Goal: Task Accomplishment & Management: Manage account settings

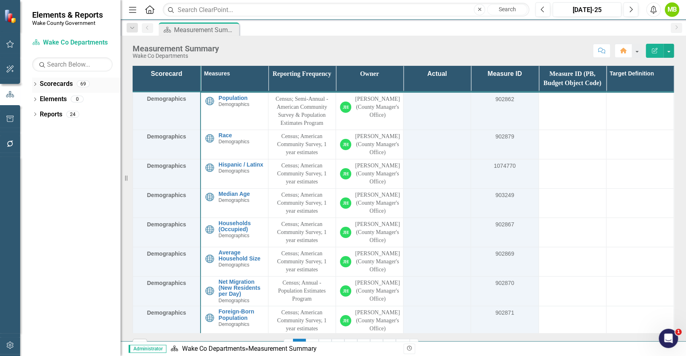
click at [35, 83] on icon "Dropdown" at bounding box center [35, 85] width 6 height 4
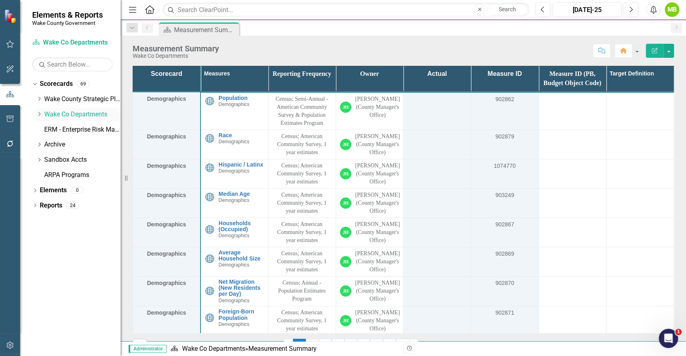
click at [40, 115] on icon "Dropdown" at bounding box center [39, 114] width 6 height 5
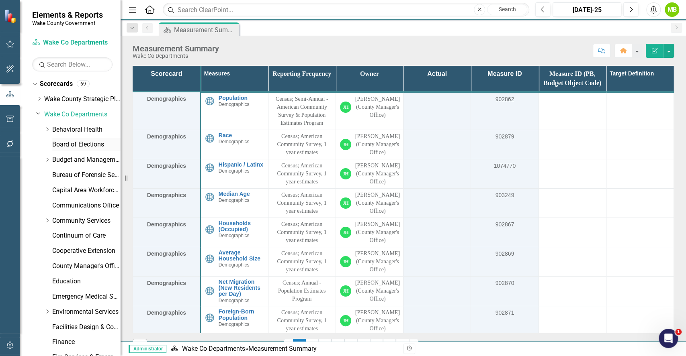
click at [82, 145] on link "Board of Elections" at bounding box center [86, 144] width 68 height 9
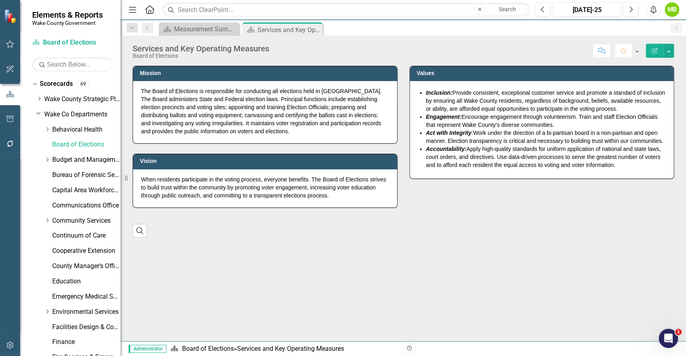
click at [683, 117] on div "Mission The Board of Elections is responsible for conducting all elections held…" at bounding box center [403, 153] width 565 height 194
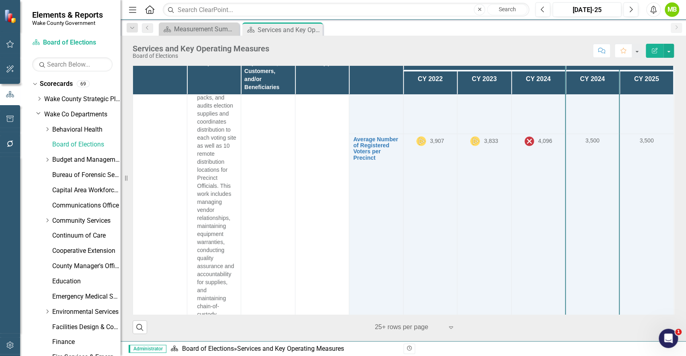
scroll to position [1949, 0]
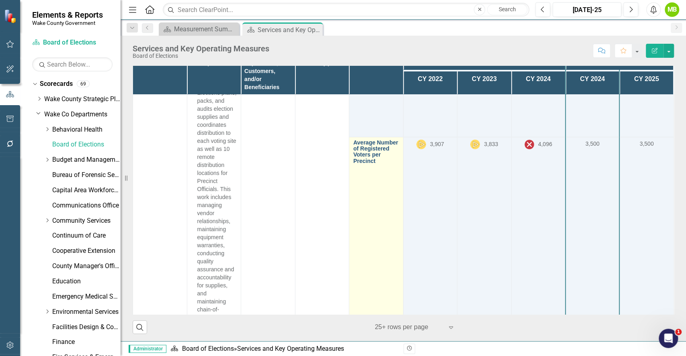
click at [365, 165] on link "Average Number of Registered Voters per Precinct" at bounding box center [376, 152] width 46 height 25
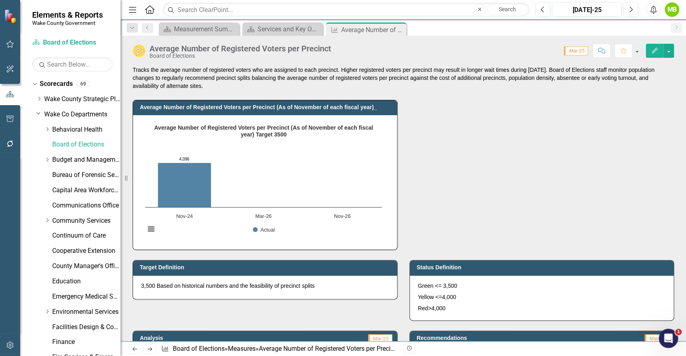
click at [485, 189] on div "Average Number of Registered Voters per Precinct (As of November of each fiscal…" at bounding box center [403, 170] width 553 height 160
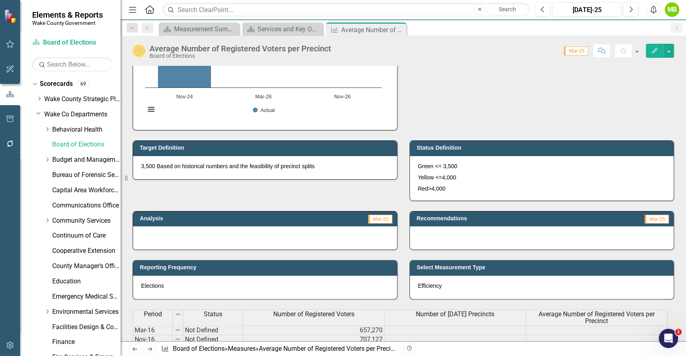
scroll to position [107, 0]
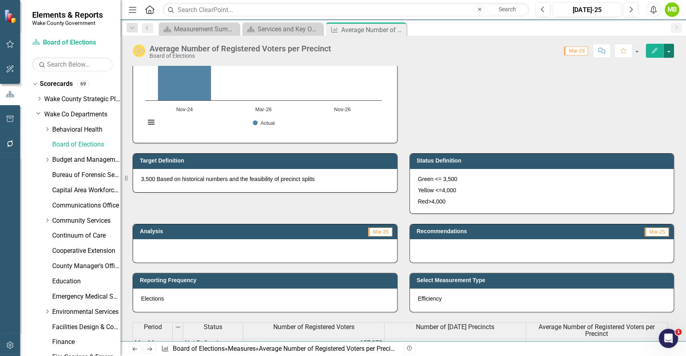
click at [671, 48] on button "button" at bounding box center [669, 51] width 10 height 14
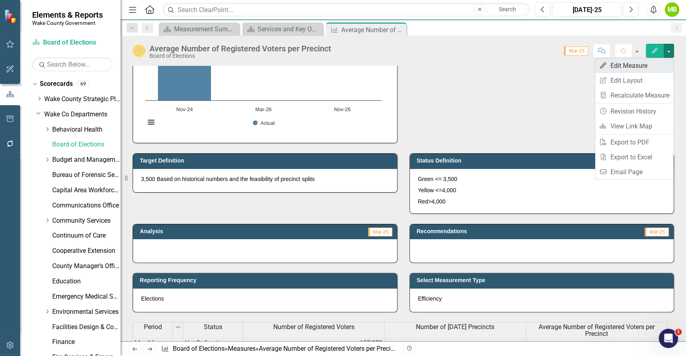
click at [654, 61] on link "Edit Edit Measure" at bounding box center [634, 65] width 78 height 15
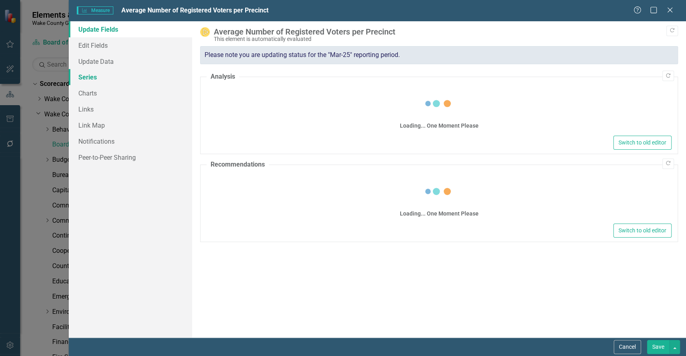
click at [90, 78] on link "Series" at bounding box center [130, 77] width 123 height 16
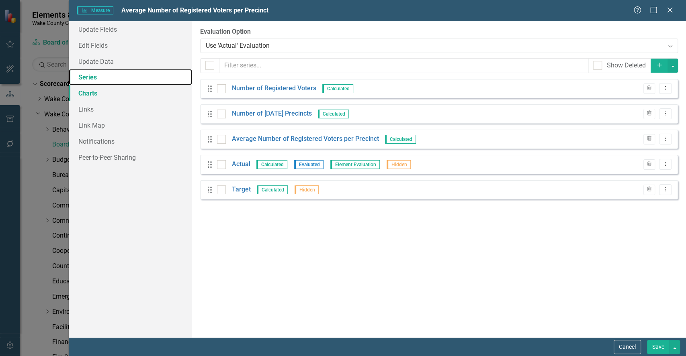
scroll to position [0, 0]
click at [663, 161] on button "Dropdown Menu" at bounding box center [665, 164] width 12 height 11
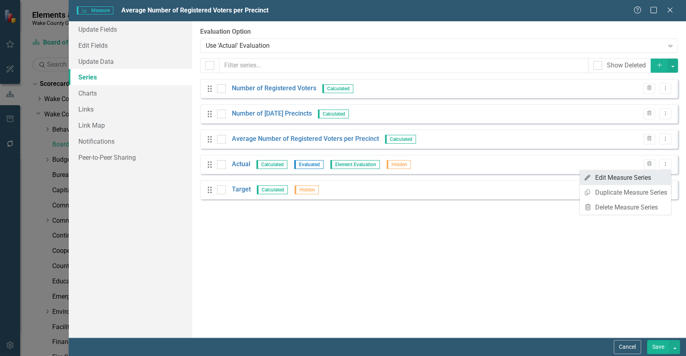
click at [606, 177] on link "Edit Edit Measure Series" at bounding box center [625, 177] width 91 height 15
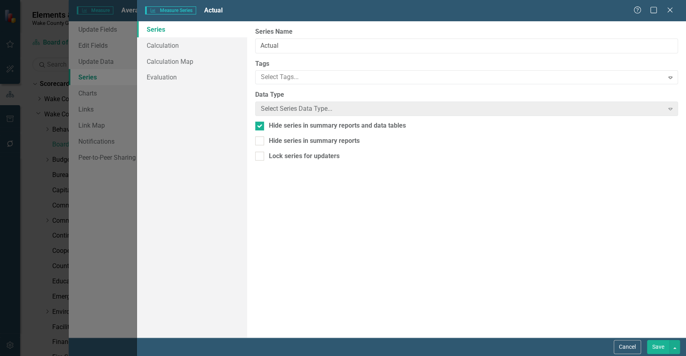
drag, startPoint x: 606, startPoint y: 177, endPoint x: 356, endPoint y: 139, distance: 252.9
click at [356, 139] on div "Measure Series Measure Series Actual Help Maximize Close Series Calculation Cal…" at bounding box center [343, 178] width 686 height 356
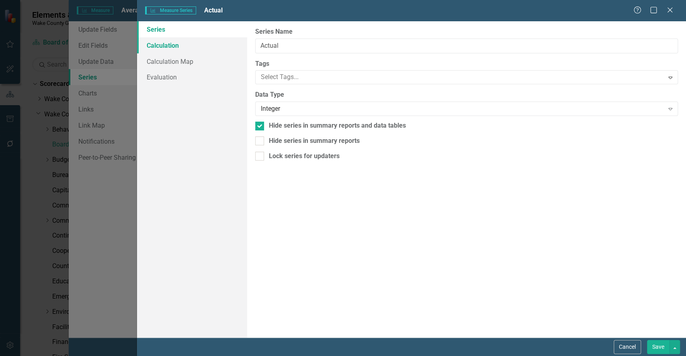
click at [174, 44] on link "Calculation" at bounding box center [192, 45] width 110 height 16
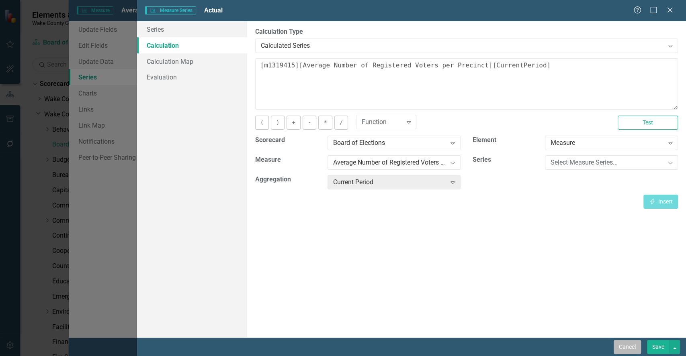
click at [623, 345] on button "Cancel" at bounding box center [627, 347] width 27 height 14
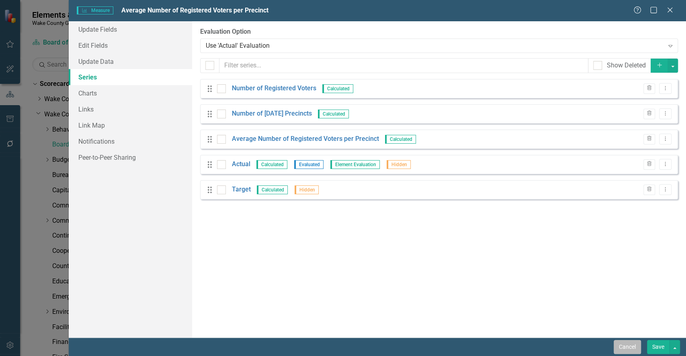
click at [627, 348] on button "Cancel" at bounding box center [627, 347] width 27 height 14
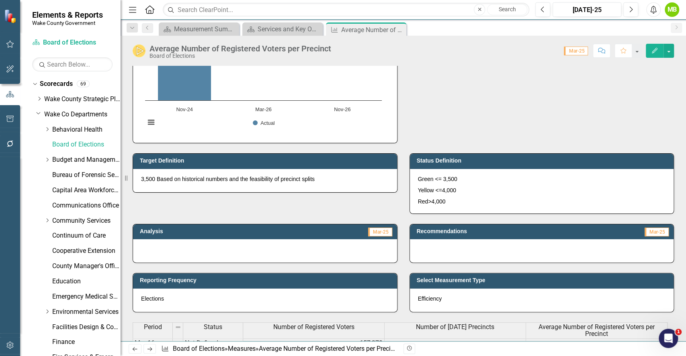
click at [538, 140] on div "Average Number of Registered Voters per Precinct (As of November of each fiscal…" at bounding box center [403, 63] width 553 height 160
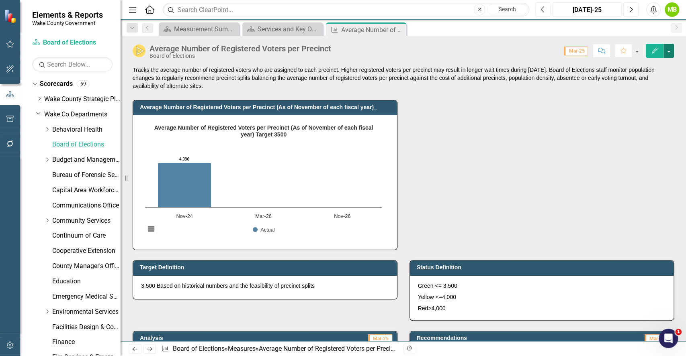
click at [672, 54] on button "button" at bounding box center [669, 51] width 10 height 14
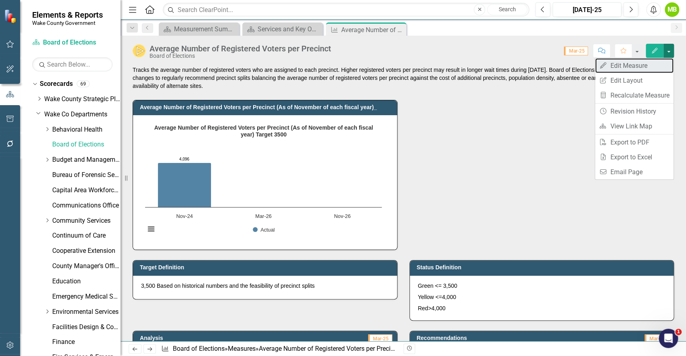
click at [627, 67] on link "Edit Edit Measure" at bounding box center [634, 65] width 78 height 15
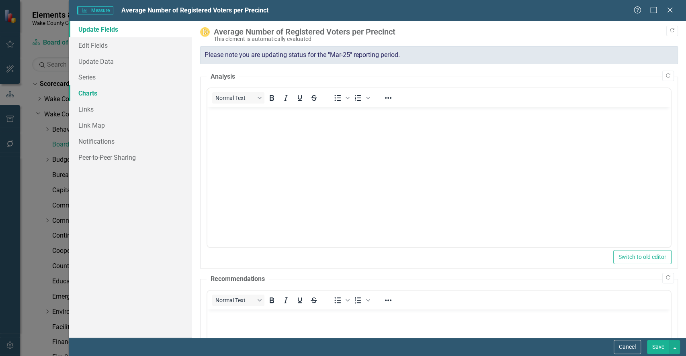
click at [103, 93] on link "Charts" at bounding box center [130, 93] width 123 height 16
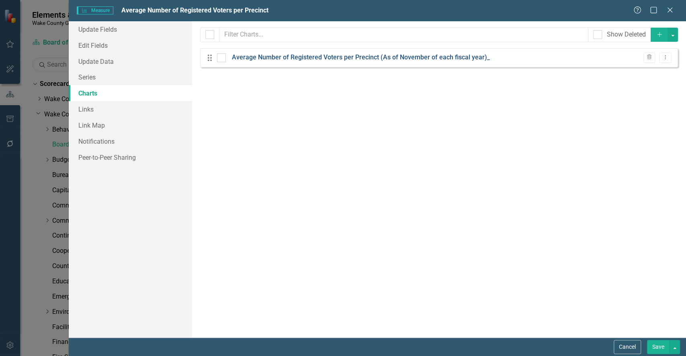
click at [308, 59] on link "Average Number of Registered Voters per Precinct (As of November of each fiscal…" at bounding box center [361, 57] width 258 height 9
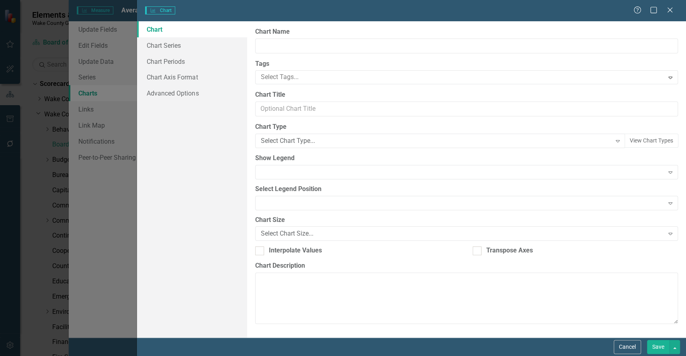
type input "Average Number of Registered Voters per Precinct (As of November of each fiscal…"
type textarea "Average Number of Voter Target is 3500."
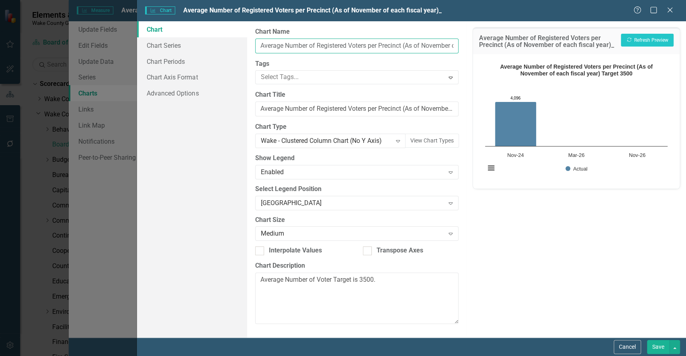
scroll to position [0, 59]
drag, startPoint x: 405, startPoint y: 48, endPoint x: 527, endPoint y: 44, distance: 122.2
click at [527, 44] on div "Chart Chart Series Chart Periods Chart Axis Format Advanced Options From this p…" at bounding box center [411, 179] width 549 height 317
type input "Average Number of Registered Voters per Precinct"
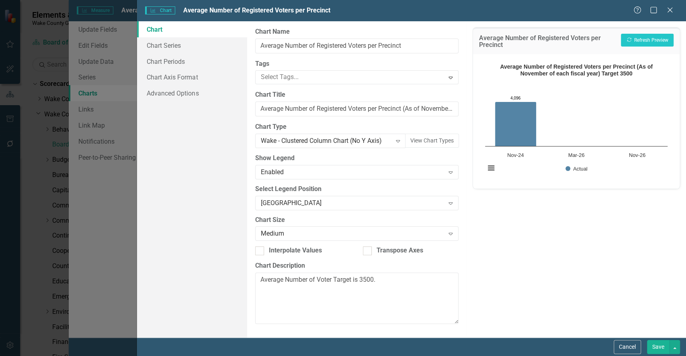
click at [410, 37] on div "Chart Name Average Number of Registered Voters per Precinct" at bounding box center [356, 40] width 203 height 26
click at [175, 50] on link "Chart Series" at bounding box center [192, 45] width 110 height 16
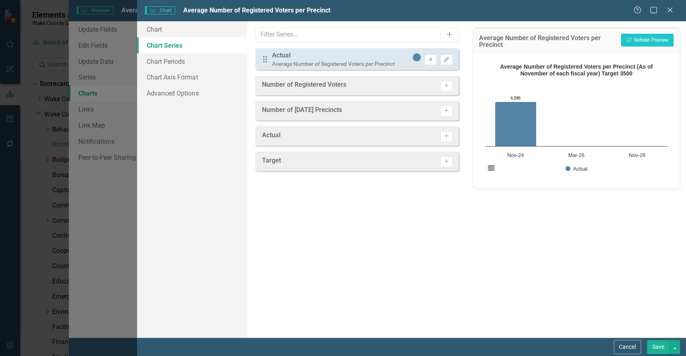
click at [430, 57] on icon "Remove" at bounding box center [431, 59] width 6 height 5
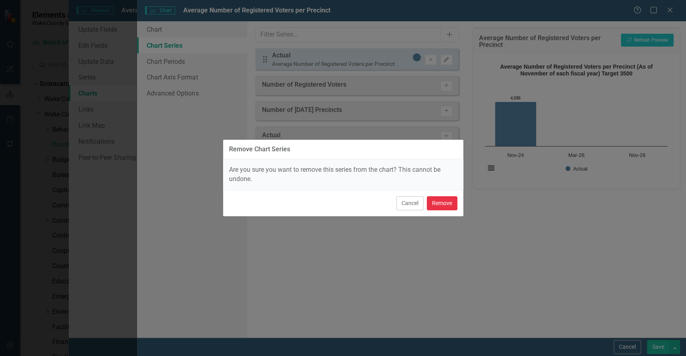
click at [436, 207] on button "Remove" at bounding box center [442, 204] width 31 height 14
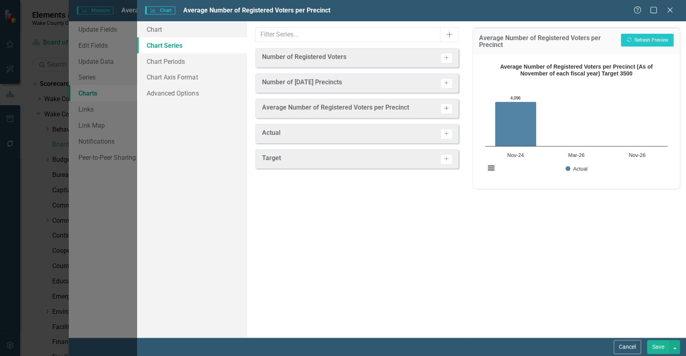
click at [446, 113] on button "Activate" at bounding box center [446, 109] width 12 height 10
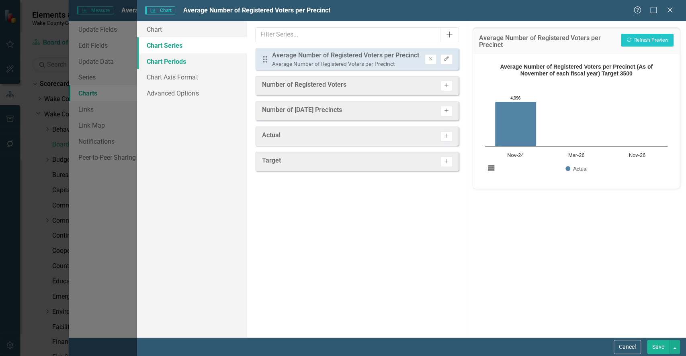
click at [181, 57] on link "Chart Periods" at bounding box center [192, 61] width 110 height 16
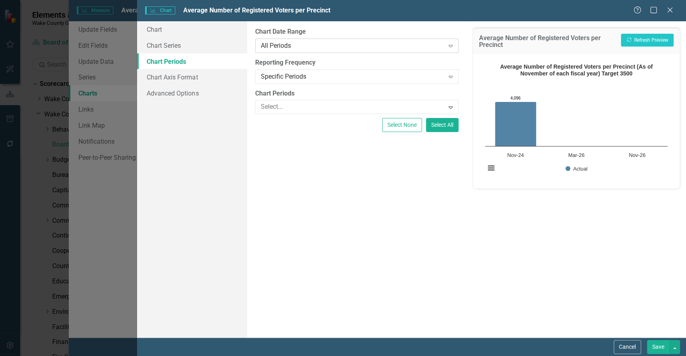
click at [309, 47] on div "All Periods" at bounding box center [353, 45] width 184 height 9
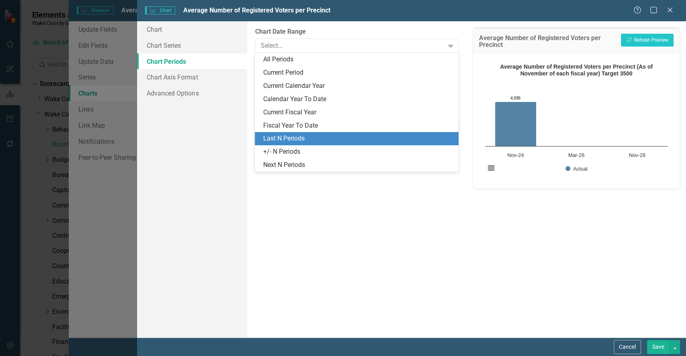
click at [304, 140] on div "Last N Periods" at bounding box center [358, 138] width 191 height 9
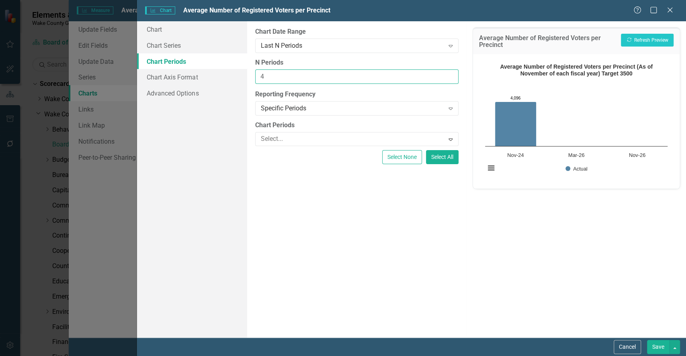
drag, startPoint x: 232, startPoint y: 72, endPoint x: 209, endPoint y: 68, distance: 23.8
click at [209, 68] on div "Chart Chart Series Chart Periods Chart Axis Format Advanced Options From this p…" at bounding box center [411, 179] width 549 height 317
type input "5"
click at [625, 38] on button "Recalculate Refresh Preview" at bounding box center [647, 40] width 53 height 13
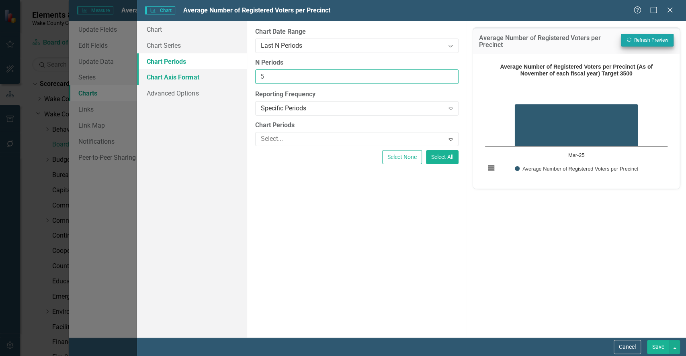
drag, startPoint x: 291, startPoint y: 77, endPoint x: 211, endPoint y: 79, distance: 80.0
click at [211, 79] on div "Chart Chart Series Chart Periods Chart Axis Format Advanced Options From this p…" at bounding box center [411, 179] width 549 height 317
click at [168, 42] on link "Chart Series" at bounding box center [192, 45] width 110 height 16
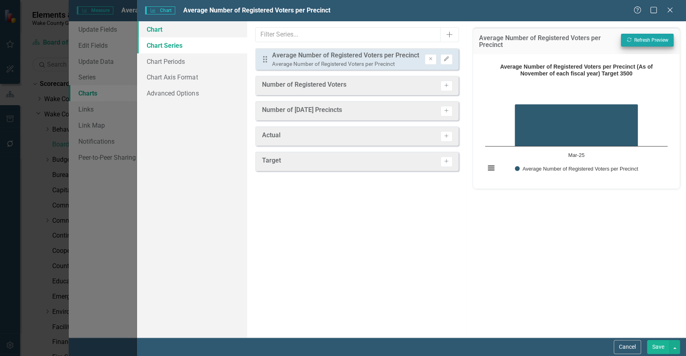
click at [166, 30] on link "Chart" at bounding box center [192, 29] width 110 height 16
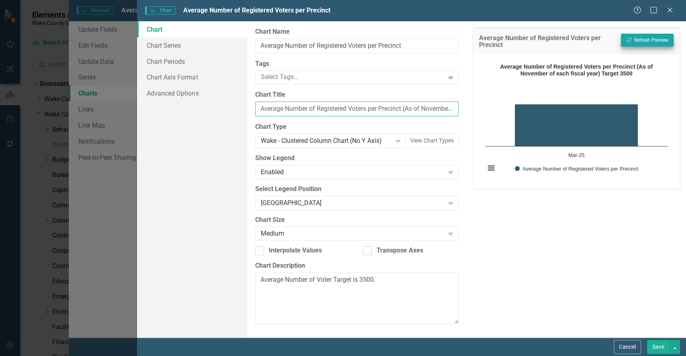
click at [404, 106] on input "Average Number of Registered Voters per Precinct (As of November of each fiscal…" at bounding box center [356, 109] width 203 height 15
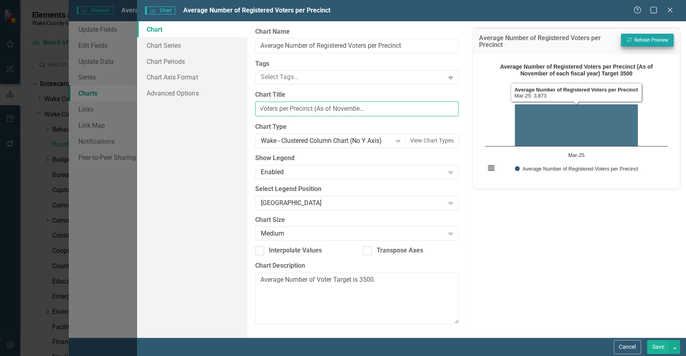
drag, startPoint x: 406, startPoint y: 111, endPoint x: 580, endPoint y: 113, distance: 174.4
click at [580, 113] on div "Chart Chart Series Chart Periods Chart Axis Format Advanced Options From this p…" at bounding box center [411, 179] width 549 height 317
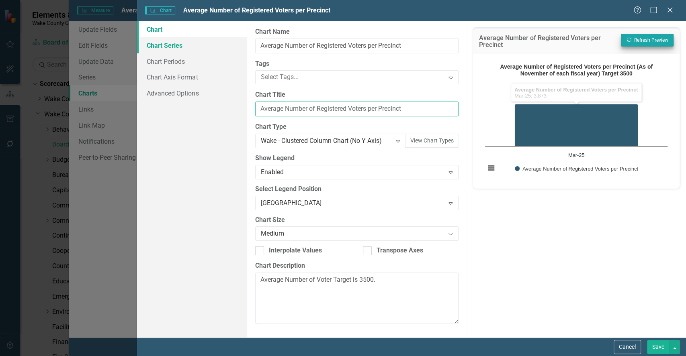
type input "Average Number of Registered Voters per Precinct"
click at [166, 42] on link "Chart Series" at bounding box center [192, 45] width 110 height 16
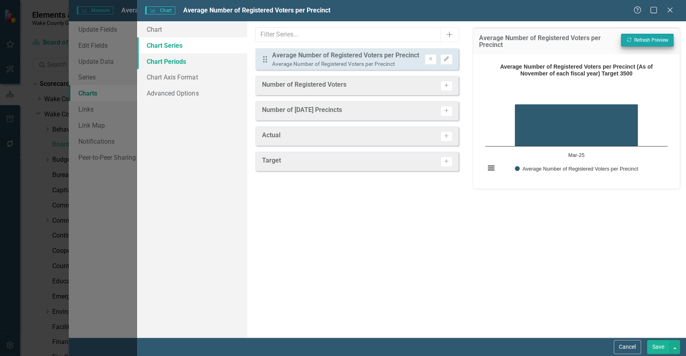
click at [174, 66] on link "Chart Periods" at bounding box center [192, 61] width 110 height 16
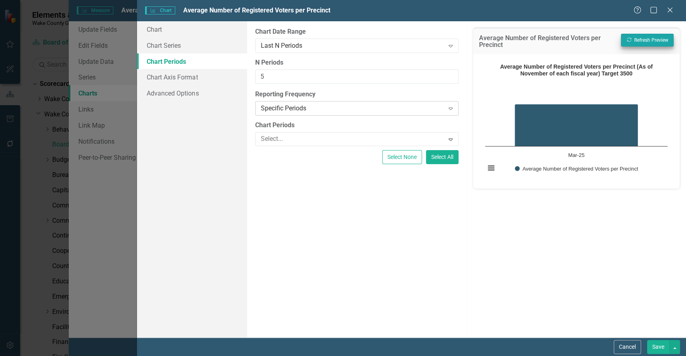
click at [319, 111] on div "Specific Periods" at bounding box center [353, 108] width 184 height 9
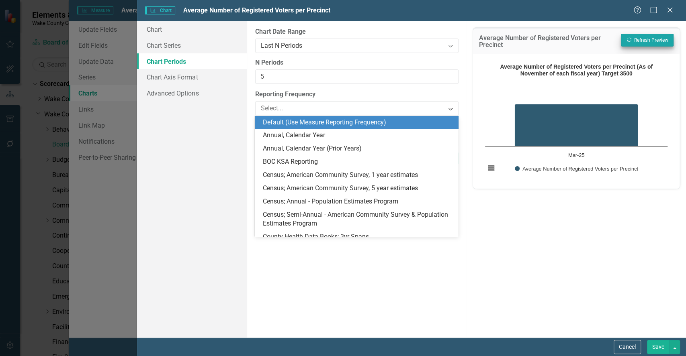
click at [389, 125] on div "Default (Use Measure Reporting Frequency)" at bounding box center [358, 122] width 191 height 9
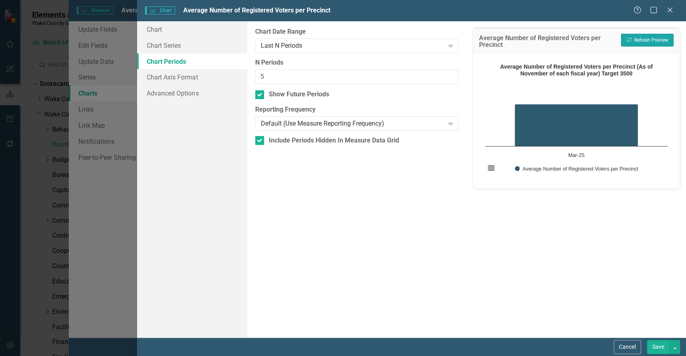
click at [637, 34] on button "Recalculate Refresh Preview" at bounding box center [647, 40] width 53 height 13
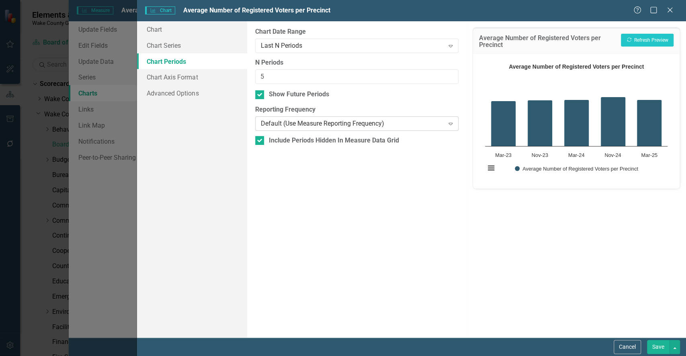
click at [302, 127] on div "Default (Use Measure Reporting Frequency)" at bounding box center [353, 123] width 184 height 9
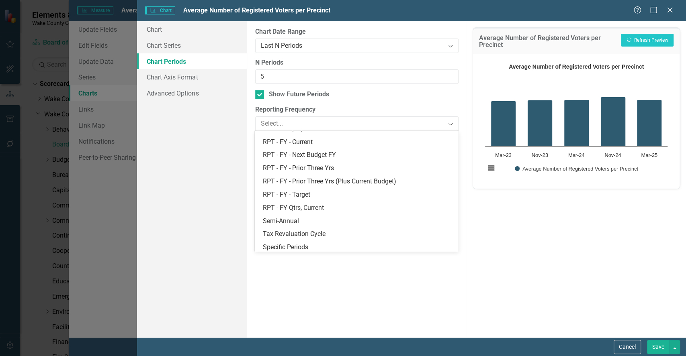
scroll to position [324, 0]
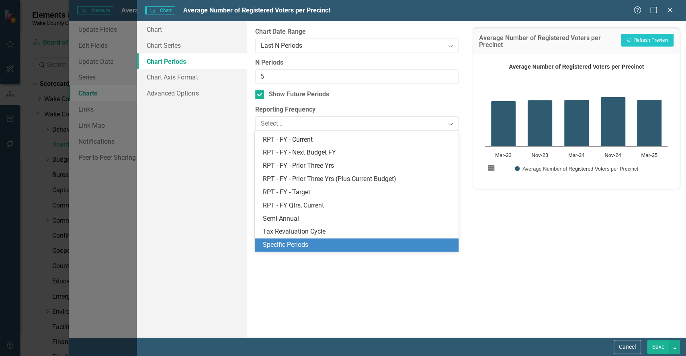
click at [349, 240] on div "Specific Periods" at bounding box center [356, 245] width 203 height 13
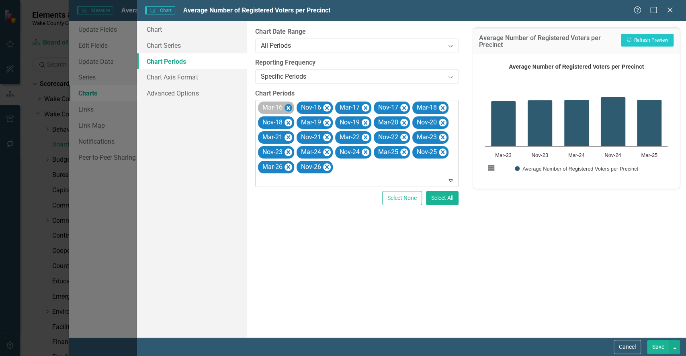
click at [286, 110] on icon "Remove Mar-16" at bounding box center [288, 108] width 8 height 10
click at [329, 106] on icon "Remove Mar-17" at bounding box center [327, 108] width 8 height 10
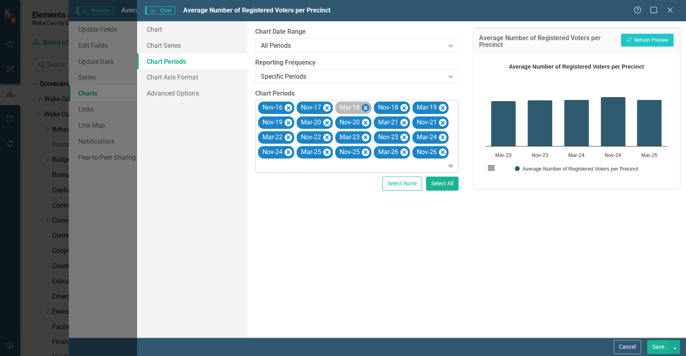
click at [366, 107] on icon "Remove Mar-18" at bounding box center [365, 108] width 4 height 4
click at [402, 109] on icon "Remove Mar-19" at bounding box center [404, 108] width 8 height 10
click at [444, 109] on icon "Remove Mar-20" at bounding box center [442, 108] width 8 height 10
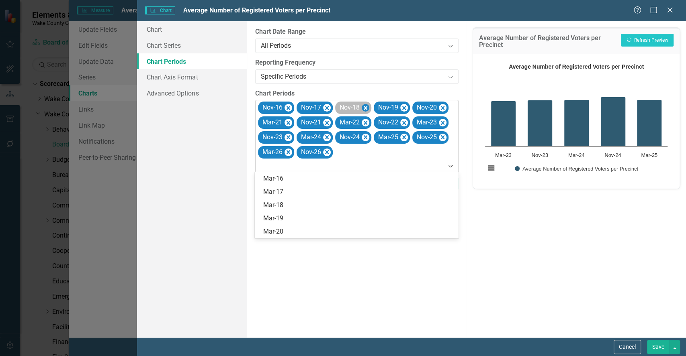
drag, startPoint x: 383, startPoint y: 107, endPoint x: 367, endPoint y: 109, distance: 17.0
click at [367, 109] on div "Nov-16 Nov-17 Nov-18 Nov-19 Nov-20 Mar-21 Nov-21 Mar-22 Nov-22 Mar-23 Nov-23 Ma…" at bounding box center [357, 136] width 201 height 72
click at [287, 124] on icon "Remove Mar-21" at bounding box center [288, 123] width 8 height 10
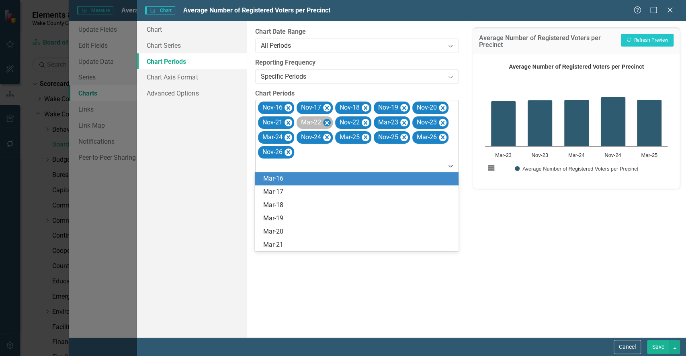
click at [329, 121] on icon "Remove Mar-22" at bounding box center [327, 123] width 8 height 10
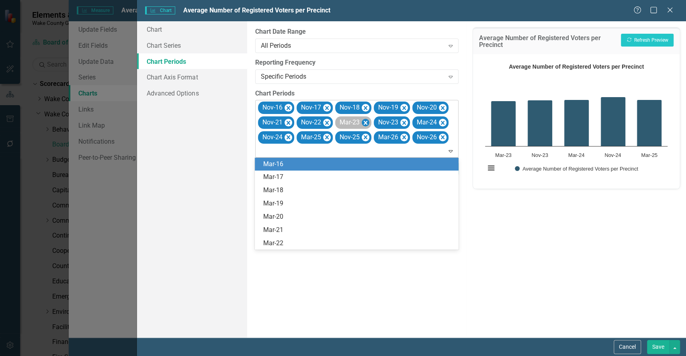
click at [364, 124] on icon "Remove Mar-23" at bounding box center [365, 123] width 8 height 10
click at [405, 124] on icon "Remove Mar-24" at bounding box center [404, 123] width 4 height 4
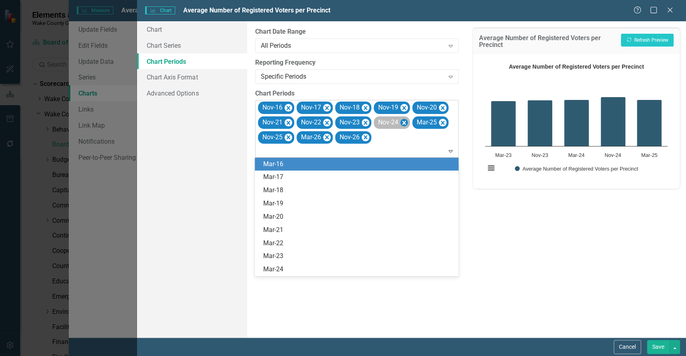
click at [403, 124] on icon "Remove Nov-24" at bounding box center [404, 123] width 8 height 10
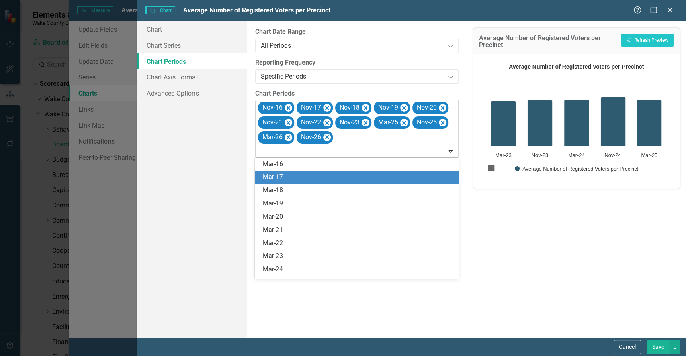
scroll to position [11, 0]
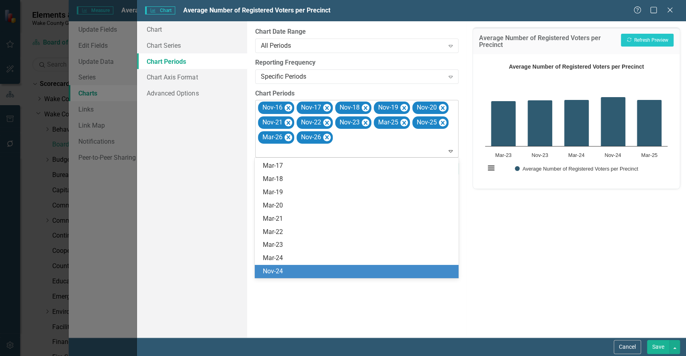
click at [268, 273] on div "Nov-24" at bounding box center [358, 271] width 191 height 9
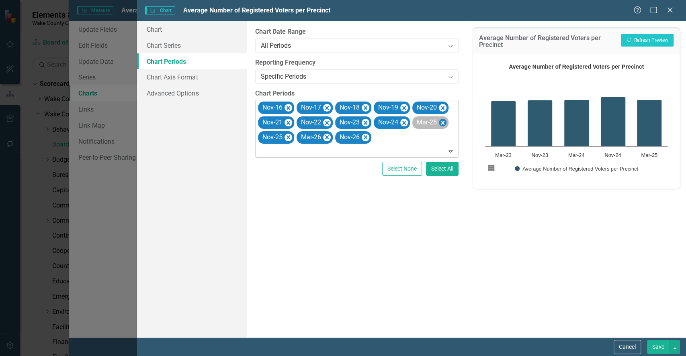
click at [445, 127] on icon "Remove Mar-25" at bounding box center [442, 123] width 8 height 10
click at [286, 139] on icon "Remove Mar-26" at bounding box center [288, 138] width 8 height 10
click at [439, 169] on button "Select All" at bounding box center [442, 169] width 33 height 14
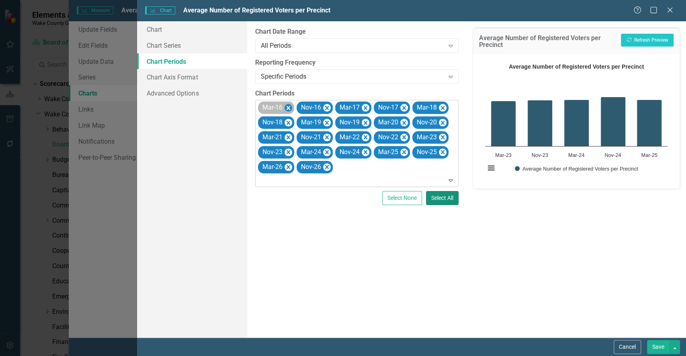
click at [287, 107] on icon "Remove Mar-16" at bounding box center [288, 108] width 8 height 10
click at [324, 108] on icon "Remove Mar-17" at bounding box center [327, 108] width 8 height 10
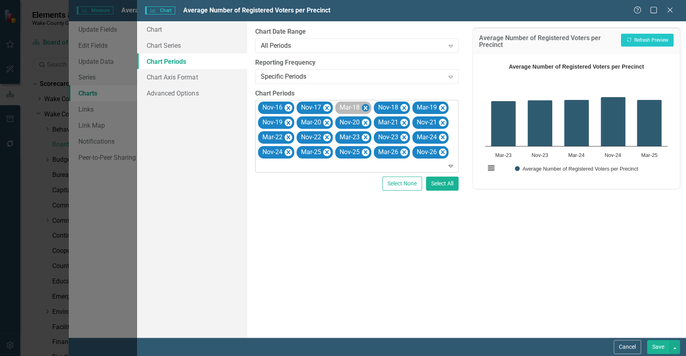
click at [367, 108] on icon "Remove Mar-18" at bounding box center [365, 108] width 4 height 4
click at [406, 109] on icon "Remove Mar-19" at bounding box center [404, 108] width 4 height 4
click at [329, 121] on icon "Remove Mar-21" at bounding box center [327, 123] width 8 height 10
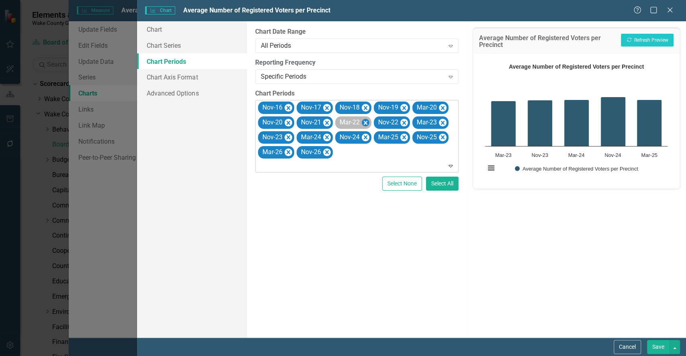
click at [367, 123] on icon "Remove Mar-22" at bounding box center [365, 123] width 8 height 10
click at [407, 122] on icon "Remove Mar-23" at bounding box center [404, 123] width 8 height 10
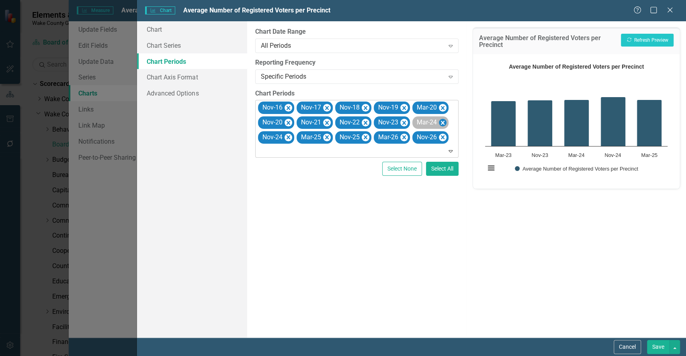
click at [445, 127] on icon "Remove Mar-24" at bounding box center [442, 123] width 8 height 10
click at [289, 134] on icon "Remove Mar-25" at bounding box center [288, 138] width 8 height 10
click at [330, 137] on icon "Remove Mar-26" at bounding box center [327, 138] width 8 height 10
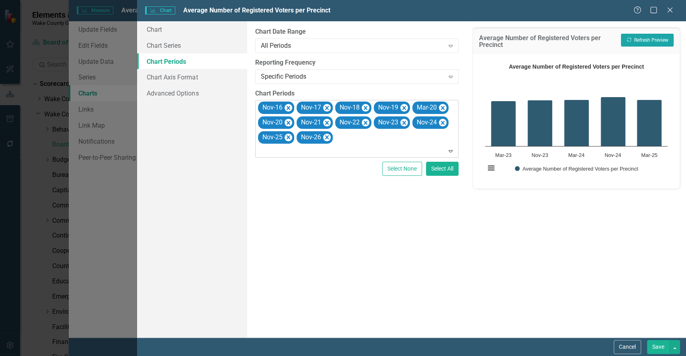
click at [644, 42] on button "Recalculate Refresh Preview" at bounding box center [647, 40] width 53 height 13
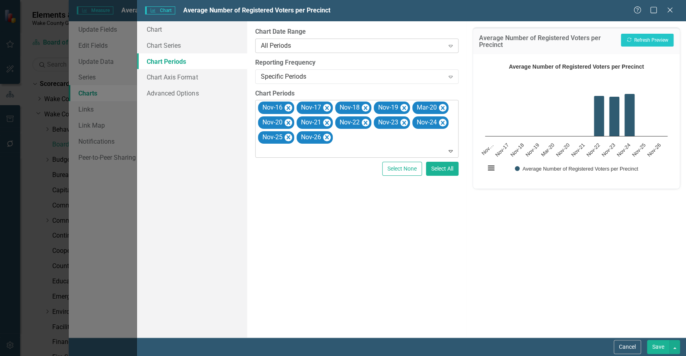
click at [322, 46] on div "All Periods" at bounding box center [353, 45] width 184 height 9
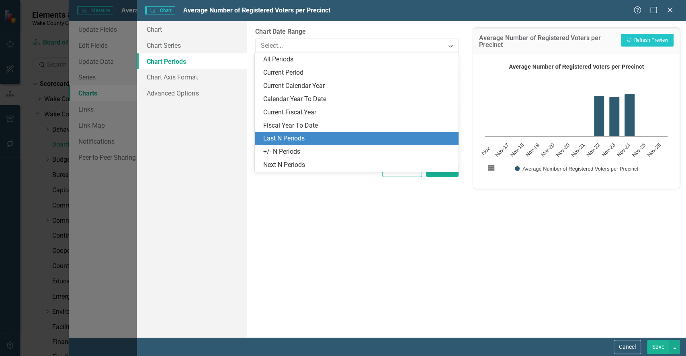
click at [309, 143] on div "Last N Periods" at bounding box center [358, 138] width 191 height 9
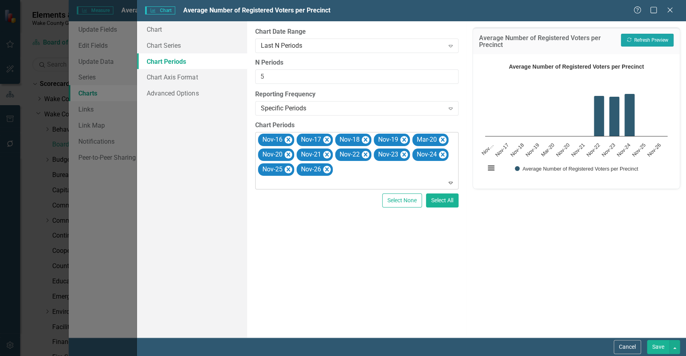
click at [643, 42] on button "Recalculate Refresh Preview" at bounding box center [647, 40] width 53 height 13
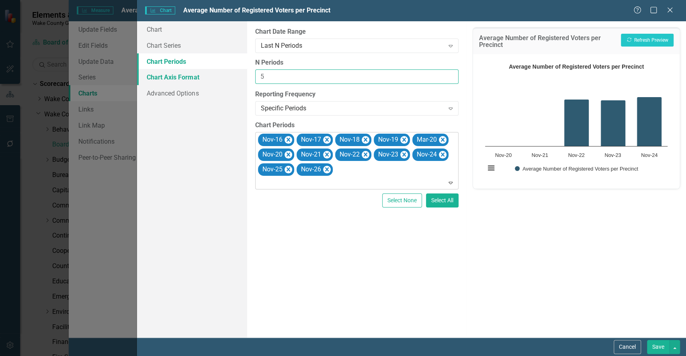
drag, startPoint x: 304, startPoint y: 78, endPoint x: 219, endPoint y: 80, distance: 85.2
click at [219, 80] on div "Chart Chart Series Chart Periods Chart Axis Format Advanced Options From this p…" at bounding box center [411, 179] width 549 height 317
type input "4"
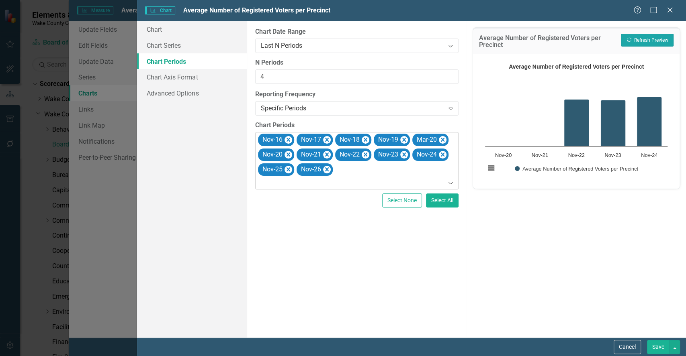
click at [639, 41] on button "Recalculate Refresh Preview" at bounding box center [647, 40] width 53 height 13
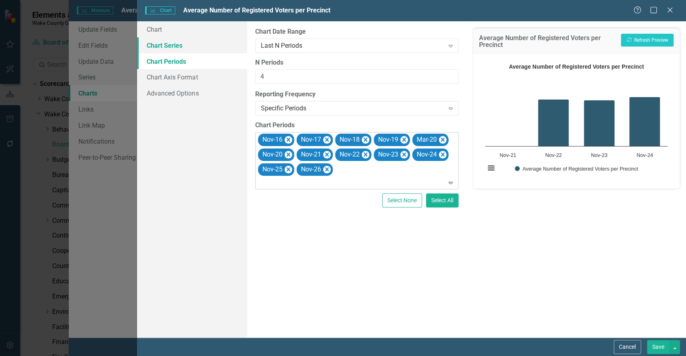
click at [167, 45] on link "Chart Series" at bounding box center [192, 45] width 110 height 16
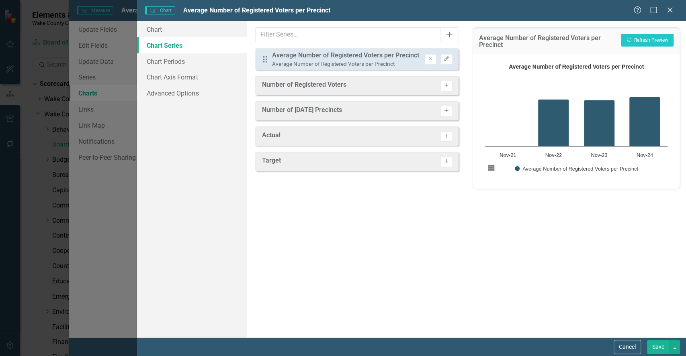
click at [449, 164] on button "Activate" at bounding box center [446, 162] width 12 height 10
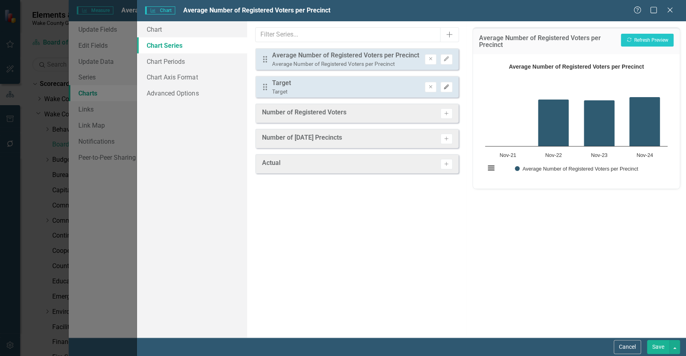
click at [444, 88] on icon "Edit" at bounding box center [446, 87] width 6 height 5
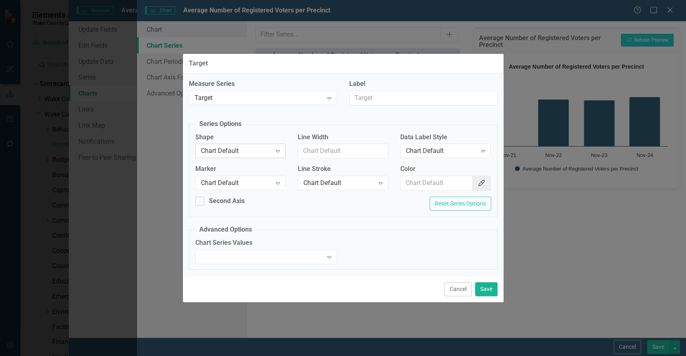
click at [219, 152] on div "Chart Default" at bounding box center [236, 151] width 71 height 9
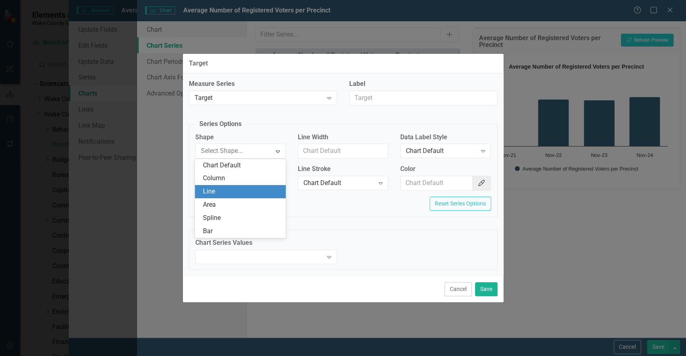
click at [211, 194] on div "Line" at bounding box center [242, 191] width 78 height 9
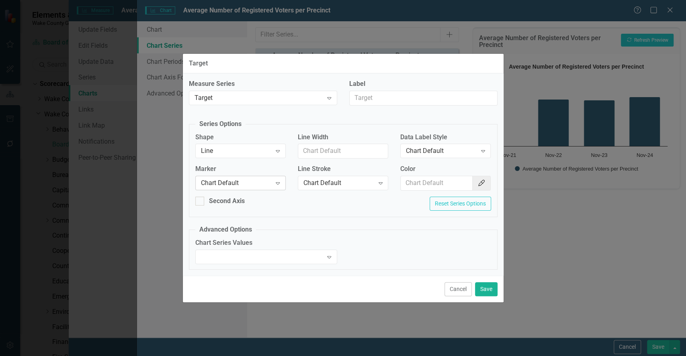
click at [217, 188] on div "Chart Default Expand" at bounding box center [240, 183] width 90 height 14
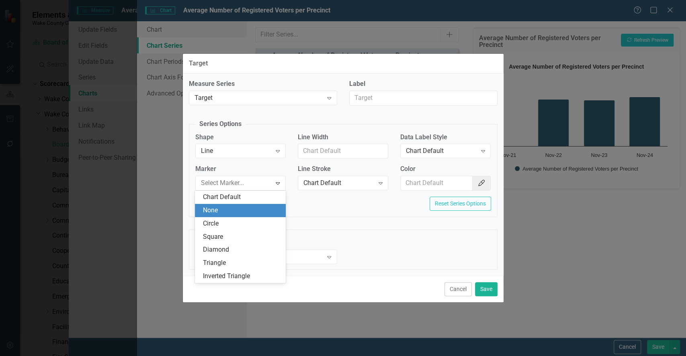
click at [223, 211] on div "None" at bounding box center [242, 210] width 78 height 9
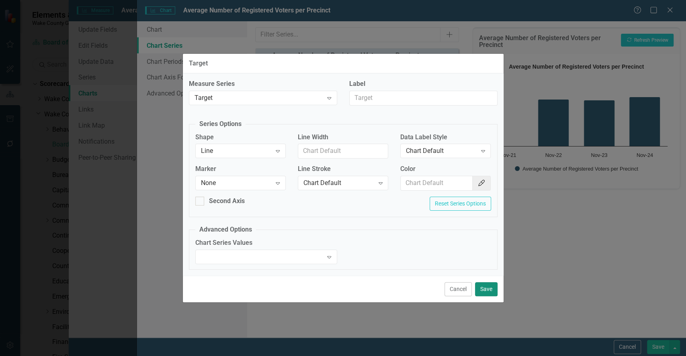
click at [490, 287] on button "Save" at bounding box center [486, 290] width 23 height 14
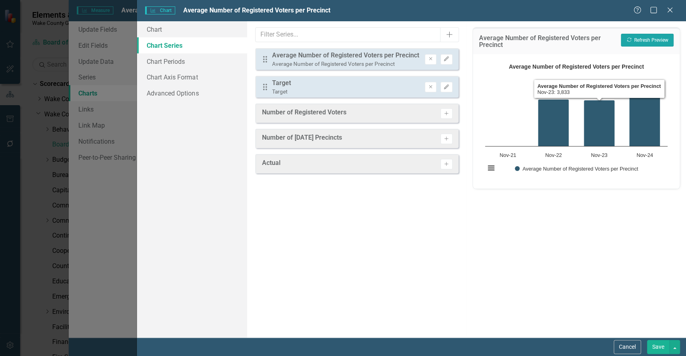
click at [644, 41] on button "Recalculate Refresh Preview" at bounding box center [647, 40] width 53 height 13
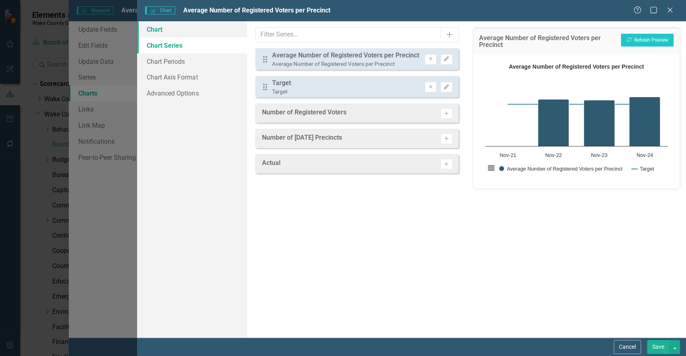
click at [163, 31] on link "Chart" at bounding box center [192, 29] width 110 height 16
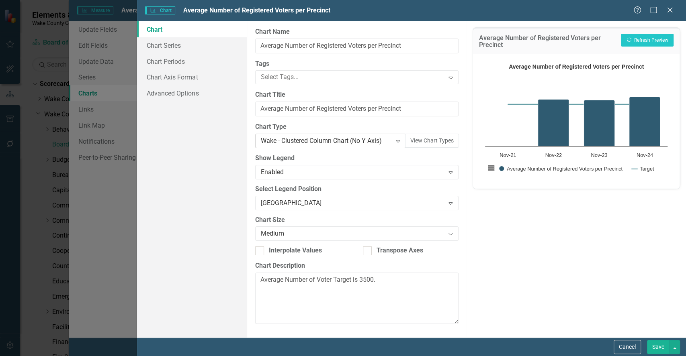
click at [320, 141] on div "Wake - Clustered Column Chart (No Y Axis)" at bounding box center [326, 141] width 131 height 9
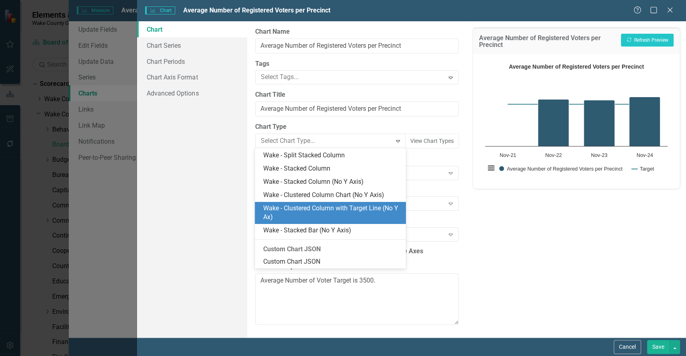
scroll to position [782, 0]
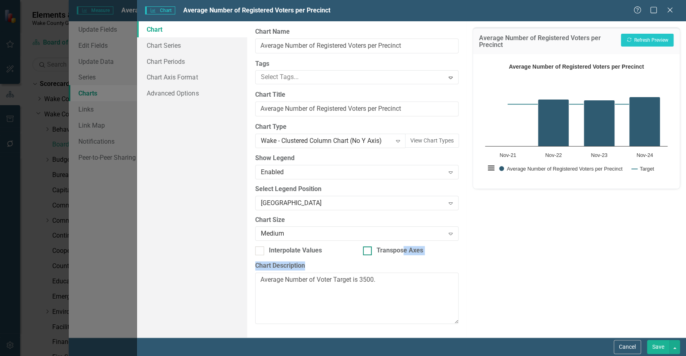
drag, startPoint x: 406, startPoint y: 265, endPoint x: 404, endPoint y: 248, distance: 17.1
click at [404, 248] on div "From this page, you can define the name, type, and size of the chart. You can a…" at bounding box center [356, 179] width 219 height 317
click at [317, 144] on div "Wake - Clustered Column Chart (No Y Axis)" at bounding box center [326, 141] width 131 height 9
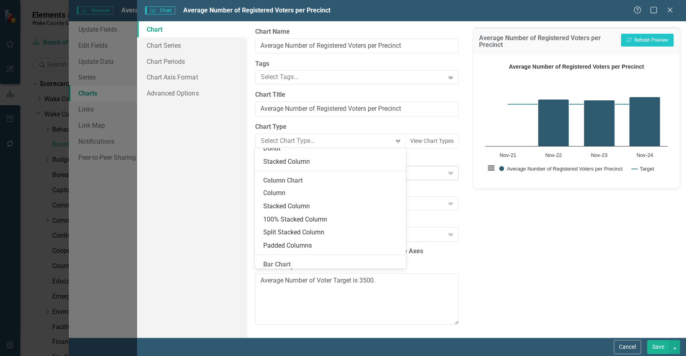
scroll to position [139, 0]
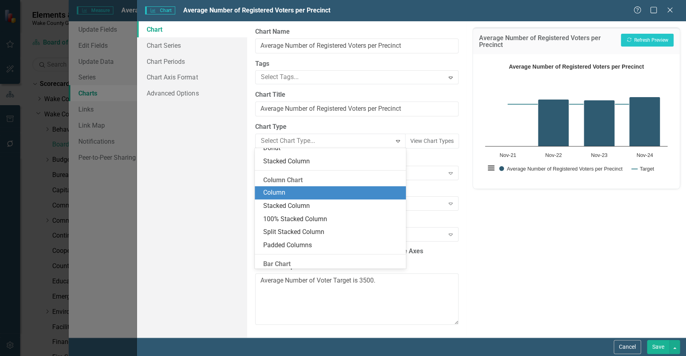
click at [350, 191] on div "Column" at bounding box center [332, 192] width 138 height 9
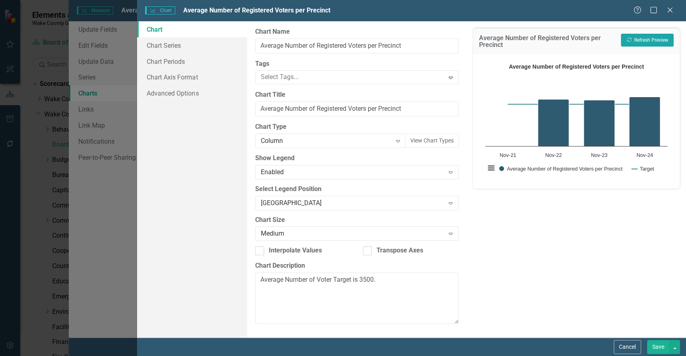
click at [643, 37] on button "Recalculate Refresh Preview" at bounding box center [647, 40] width 53 height 13
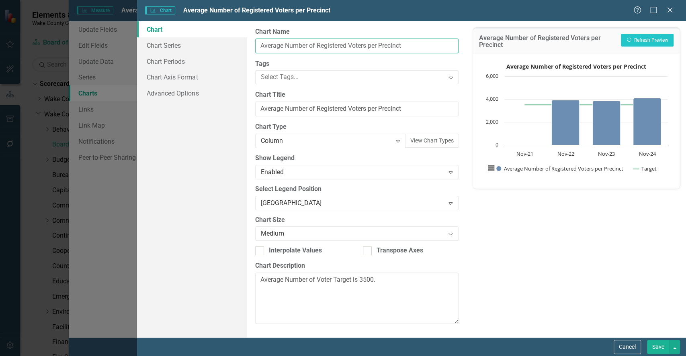
click at [423, 47] on input "Average Number of Registered Voters per Precinct" at bounding box center [356, 46] width 203 height 15
type input "Average Number of Registered Voters per Precinct"
click at [661, 350] on button "Save" at bounding box center [658, 347] width 23 height 14
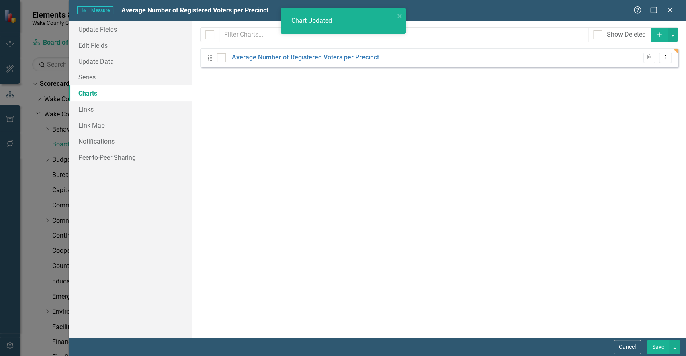
click at [659, 350] on button "Save" at bounding box center [658, 347] width 23 height 14
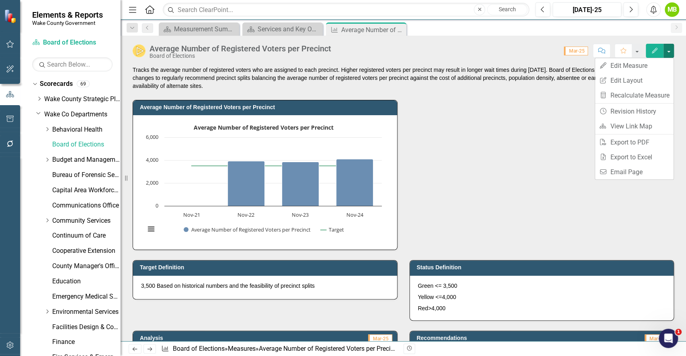
click at [453, 167] on div "Average Number of Registered Voters per Precinct Average Number of Registered V…" at bounding box center [403, 170] width 553 height 160
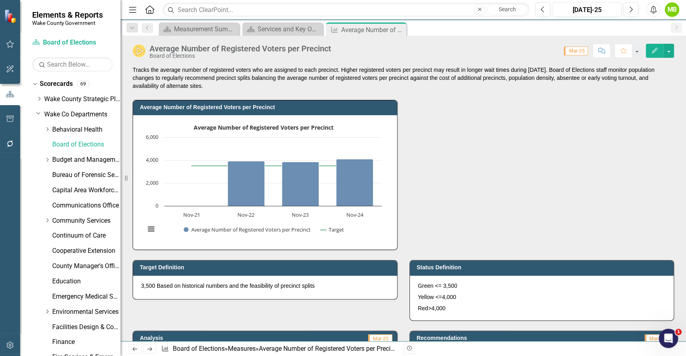
click at [453, 167] on div "Average Number of Registered Voters per Precinct Average Number of Registered V…" at bounding box center [403, 170] width 553 height 160
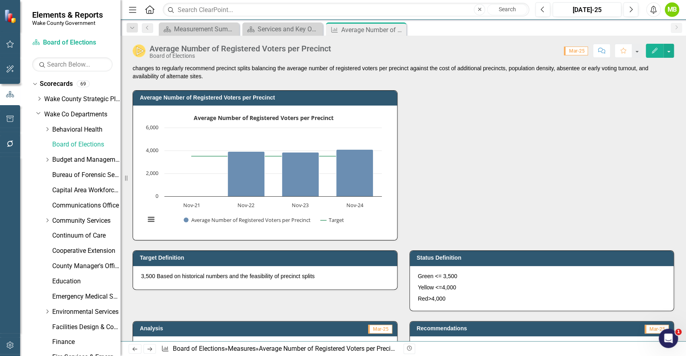
scroll to position [4, 0]
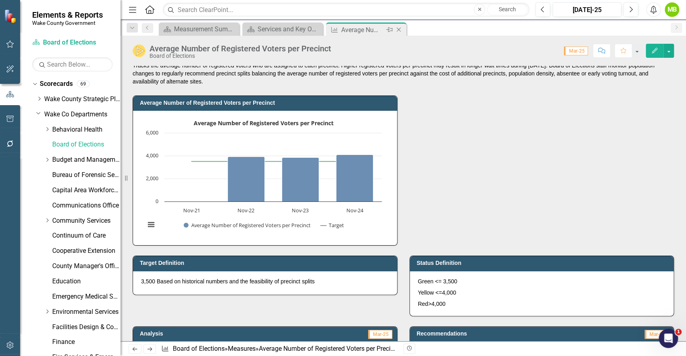
click at [401, 31] on icon "Close" at bounding box center [399, 30] width 8 height 6
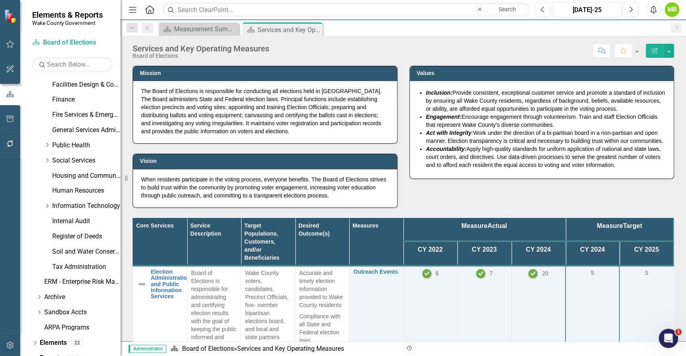
scroll to position [253, 0]
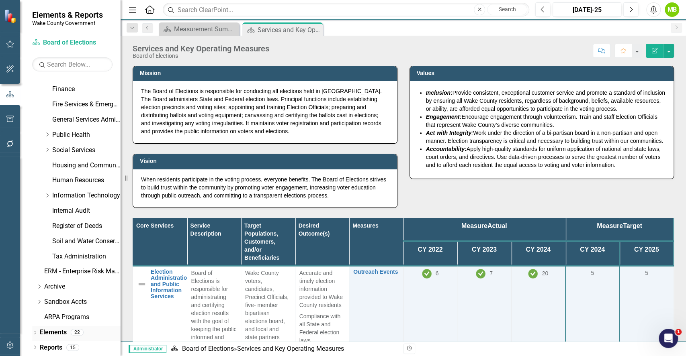
click at [45, 337] on link "Elements" at bounding box center [53, 332] width 27 height 9
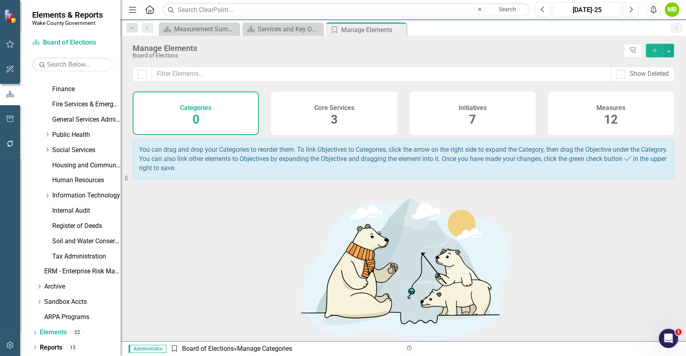
click at [591, 113] on div "Measures 12" at bounding box center [611, 113] width 126 height 43
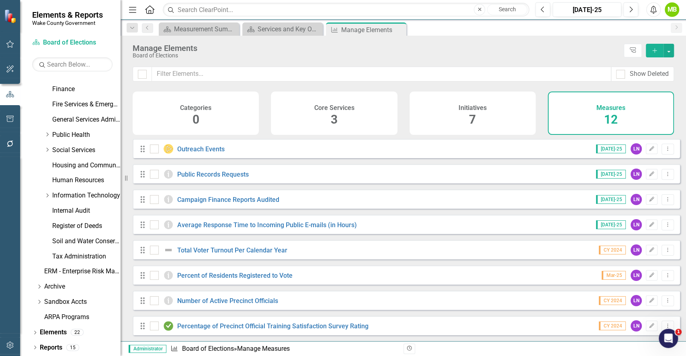
checkbox input "false"
drag, startPoint x: 685, startPoint y: 177, endPoint x: 685, endPoint y: 272, distance: 95.7
click at [685, 272] on div "Looks like you don't have any Measures set up yet. Why don't you add a Measure …" at bounding box center [403, 240] width 565 height 203
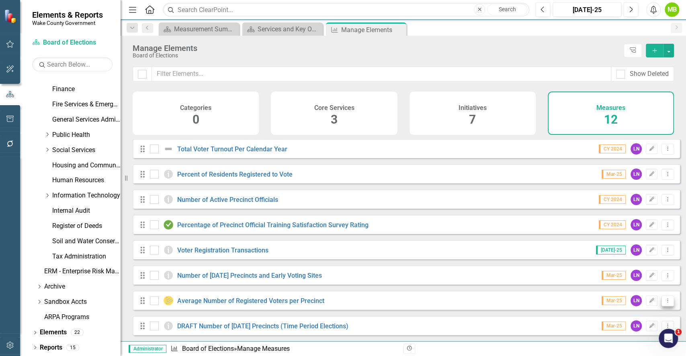
click at [664, 298] on icon "Dropdown Menu" at bounding box center [667, 300] width 7 height 5
click at [342, 323] on link "DRAFT Number of [DATE] Precincts (Time Period Elections)" at bounding box center [262, 327] width 171 height 8
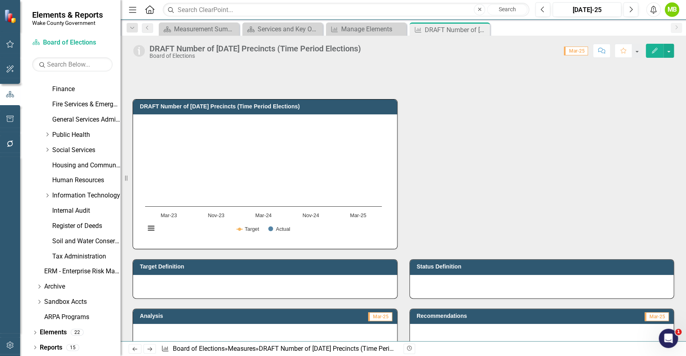
click at [434, 203] on div "DRAFT Number of [DATE] Precincts (Time Period Elections) Chart Combination char…" at bounding box center [403, 169] width 553 height 160
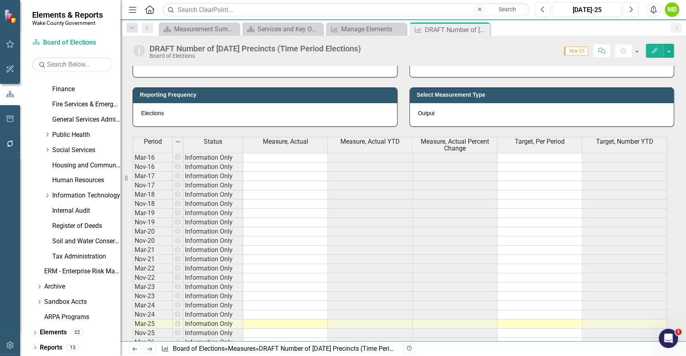
scroll to position [240, 0]
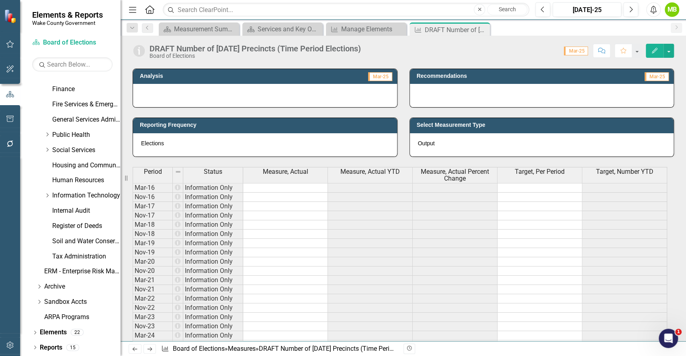
click at [0, 0] on icon "Close" at bounding box center [0, 0] width 0 height 0
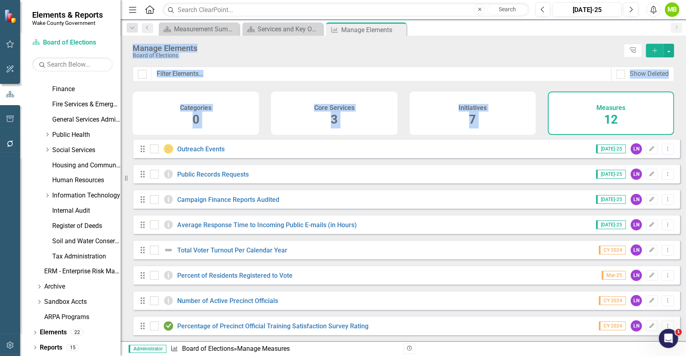
drag, startPoint x: 481, startPoint y: 32, endPoint x: 579, endPoint y: 125, distance: 134.7
click at [579, 125] on div "Menu Home Search Close Search Previous [DATE]-25 Next Alerts MB User Edit Profi…" at bounding box center [403, 178] width 565 height 356
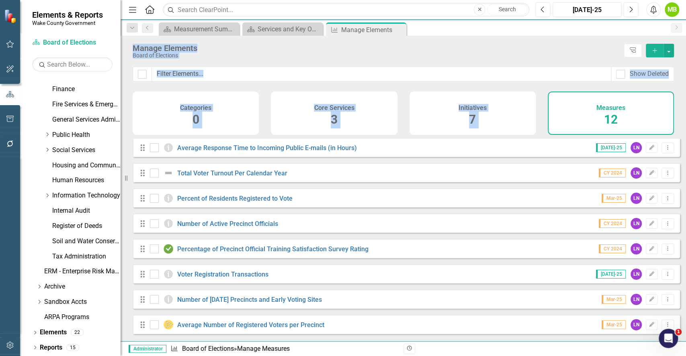
scroll to position [107, 0]
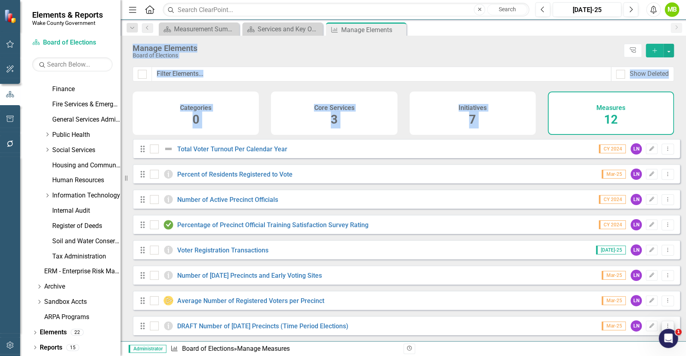
click at [664, 324] on icon "Dropdown Menu" at bounding box center [667, 326] width 7 height 5
click at [636, 314] on link "Trash Delete Measure" at bounding box center [632, 313] width 72 height 15
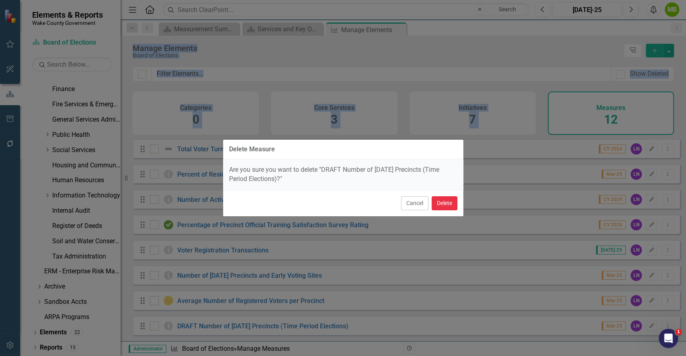
click at [438, 201] on button "Delete" at bounding box center [445, 204] width 26 height 14
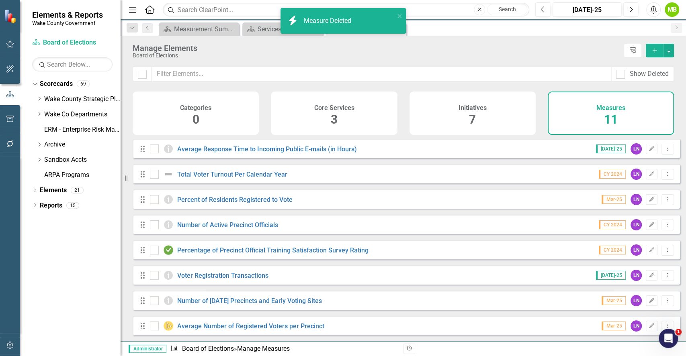
scroll to position [81, 0]
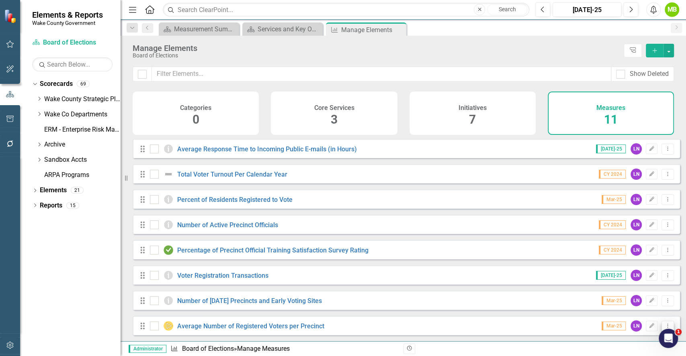
click at [664, 327] on icon "Dropdown Menu" at bounding box center [667, 326] width 7 height 5
click at [636, 301] on link "Copy Duplicate Measure" at bounding box center [632, 298] width 72 height 15
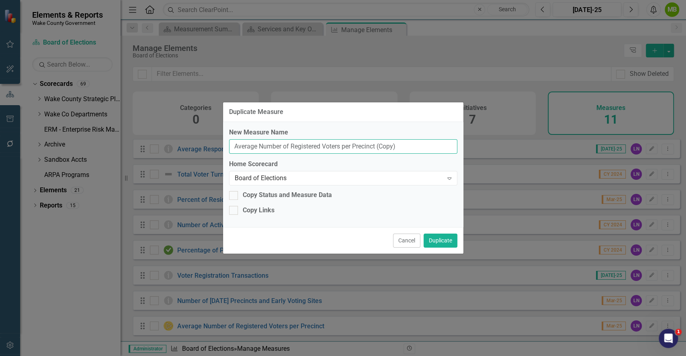
drag, startPoint x: 410, startPoint y: 150, endPoint x: 257, endPoint y: 144, distance: 152.8
click at [257, 144] on input "Average Number of Registered Voters per Precinct (Copy)" at bounding box center [343, 146] width 228 height 15
type input "Average Distance to Polling Location"
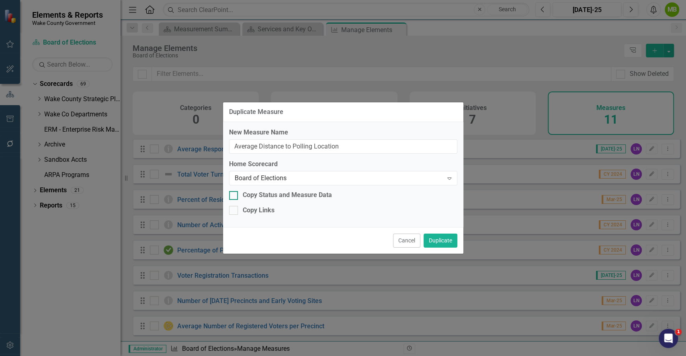
click at [235, 194] on div at bounding box center [233, 195] width 9 height 9
click at [234, 194] on input "Copy Status and Measure Data" at bounding box center [231, 193] width 5 height 5
checkbox input "true"
click at [232, 219] on div "New Measure Name Average Distance to Polling Location Home Scorecard Board of E…" at bounding box center [343, 174] width 240 height 105
click at [232, 211] on input "Copy Links" at bounding box center [231, 208] width 5 height 5
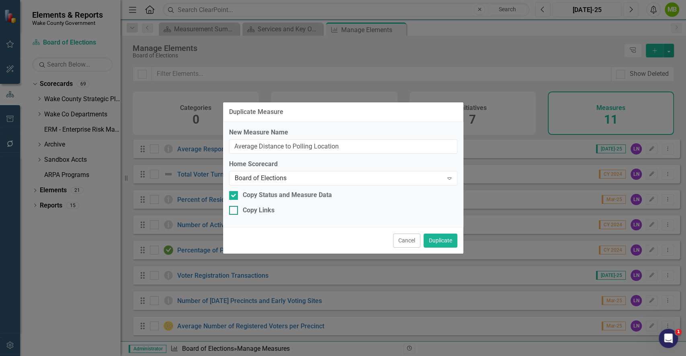
checkbox input "true"
click at [440, 241] on button "Duplicate" at bounding box center [441, 241] width 34 height 14
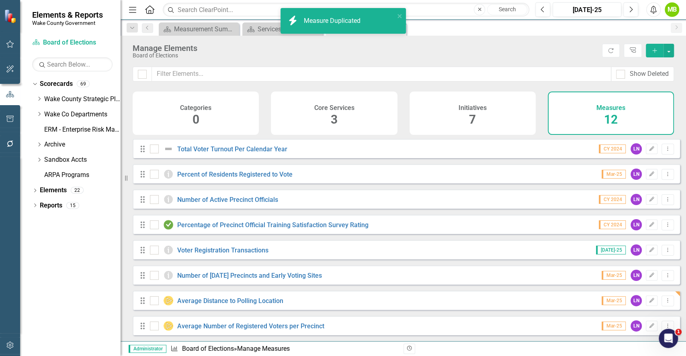
scroll to position [107, 0]
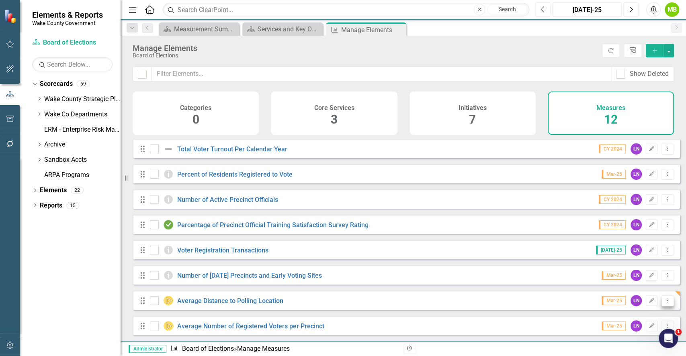
click at [662, 303] on button "Dropdown Menu" at bounding box center [668, 301] width 12 height 11
click at [628, 238] on link "Edit Edit Measure" at bounding box center [632, 243] width 72 height 15
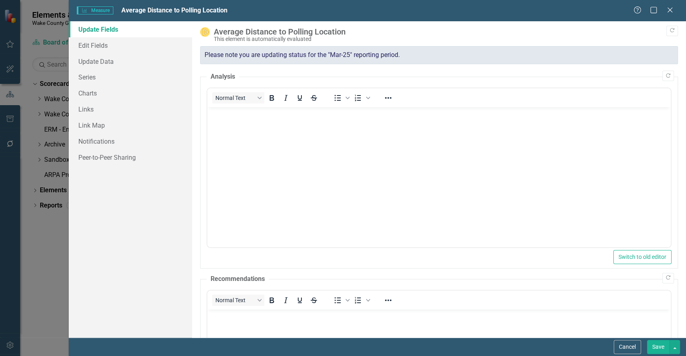
scroll to position [0, 0]
click at [111, 47] on link "Edit Fields" at bounding box center [130, 45] width 123 height 16
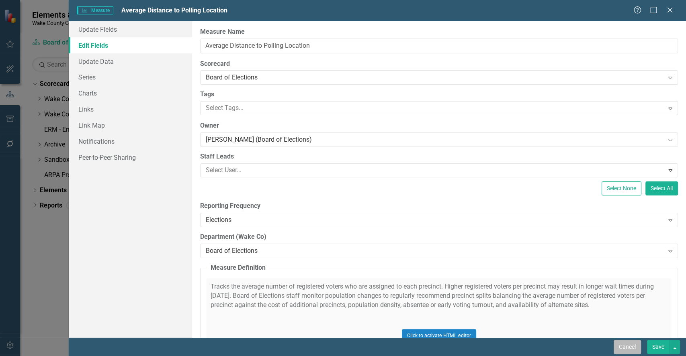
click at [633, 348] on button "Cancel" at bounding box center [627, 347] width 27 height 14
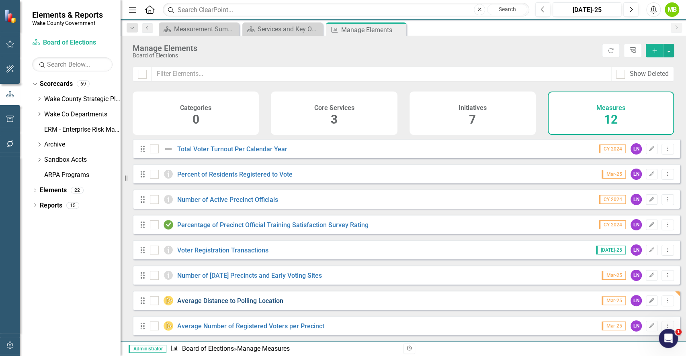
click at [223, 299] on link "Average Distance to Polling Location" at bounding box center [230, 301] width 106 height 8
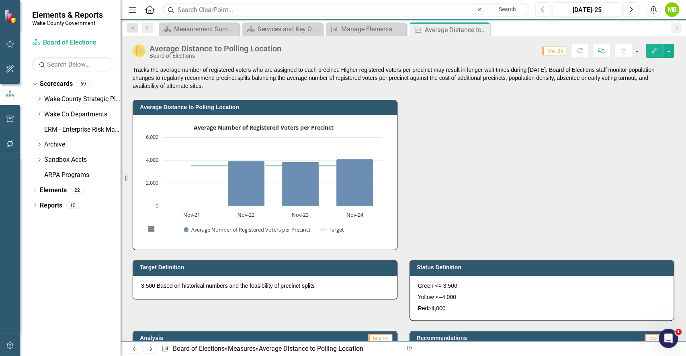
click at [203, 84] on p "Tracks the average number of registered voters who are assigned to each precinc…" at bounding box center [403, 78] width 541 height 24
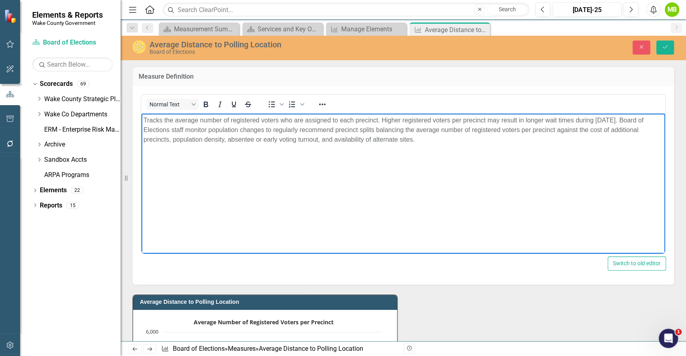
drag, startPoint x: 418, startPoint y: 151, endPoint x: 126, endPoint y: 107, distance: 295.5
click at [141, 114] on html "Tracks the average number of registered voters who are assigned to each precinc…" at bounding box center [403, 174] width 524 height 121
paste body "Rich Text Area. Press ALT-0 for help."
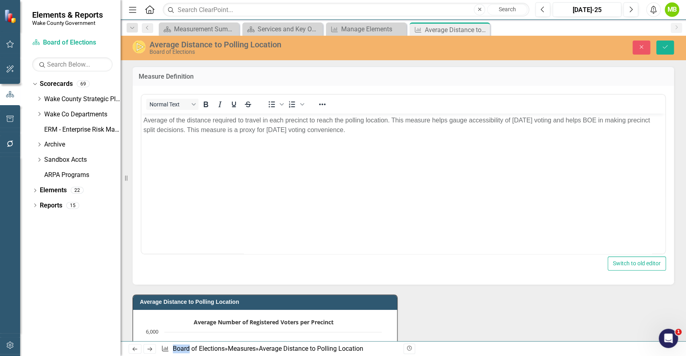
drag, startPoint x: 624, startPoint y: 408, endPoint x: 537, endPoint y: 131, distance: 290.6
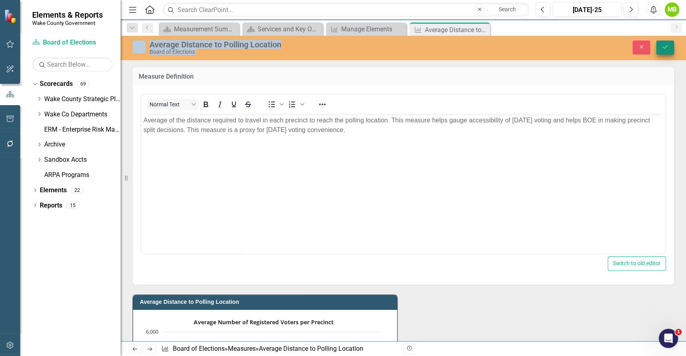
drag, startPoint x: 676, startPoint y: 33, endPoint x: 670, endPoint y: 45, distance: 13.3
click at [670, 45] on div "Menu Home Search Close Search Previous [DATE]-25 Next Alerts MB User Edit Profi…" at bounding box center [403, 178] width 565 height 356
click at [670, 45] on button "Save" at bounding box center [665, 48] width 18 height 14
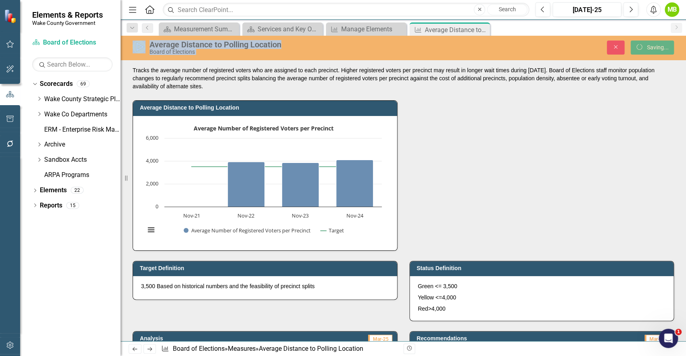
click at [509, 172] on div "Average Distance to Polling Location Average Number of Registered Voters per Pr…" at bounding box center [403, 170] width 553 height 160
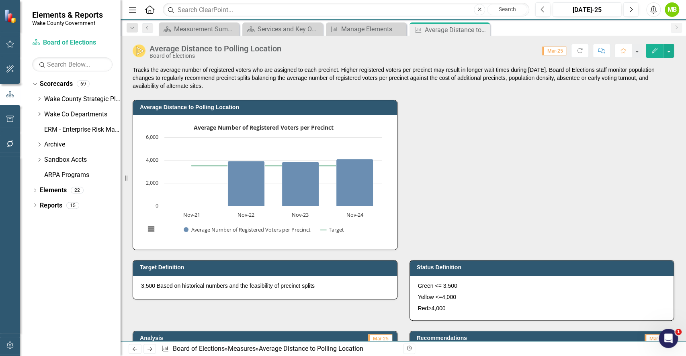
click at [281, 289] on p "3,500 Based on historical numbers and the feasibility of precinct splits" at bounding box center [265, 286] width 248 height 8
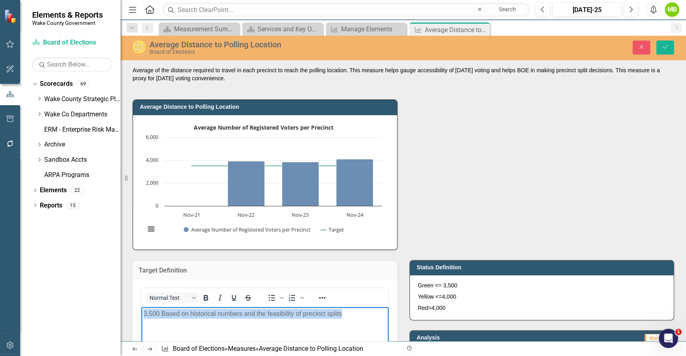
drag, startPoint x: 357, startPoint y: 321, endPoint x: 231, endPoint y: 605, distance: 310.5
click at [445, 292] on p "Yellow <=4,000" at bounding box center [542, 296] width 248 height 11
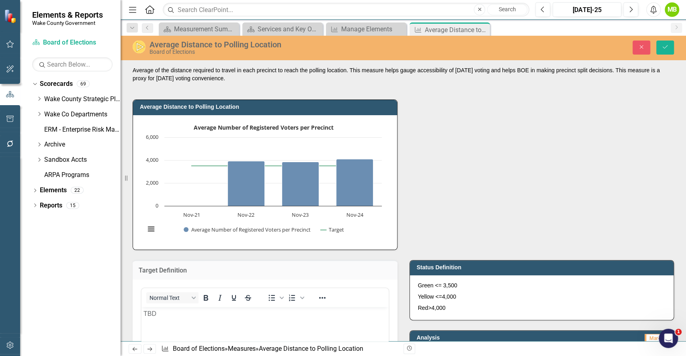
click at [445, 292] on p "Yellow <=4,000" at bounding box center [542, 296] width 248 height 11
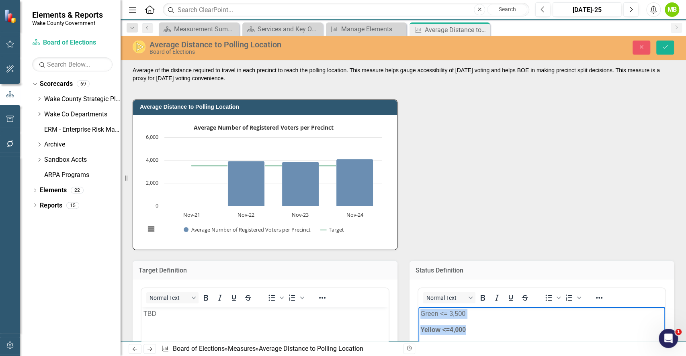
drag, startPoint x: 420, startPoint y: 314, endPoint x: 477, endPoint y: 334, distance: 60.4
click at [492, 213] on div "Average Distance to Polling Location Average Number of Registered Voters per Pr…" at bounding box center [403, 170] width 553 height 160
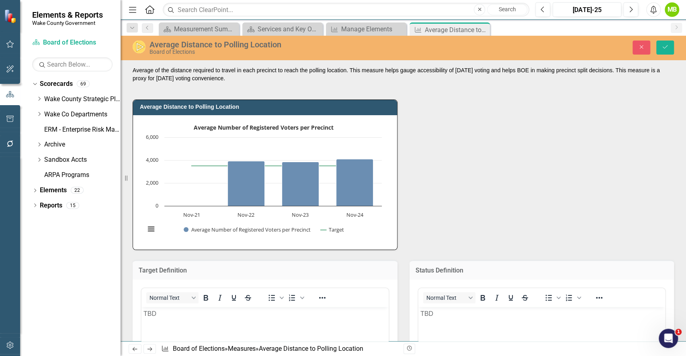
click at [213, 47] on div "Average Distance to Polling Location" at bounding box center [292, 44] width 285 height 9
click at [154, 45] on div "Average Distance to Polling Location" at bounding box center [292, 44] width 285 height 9
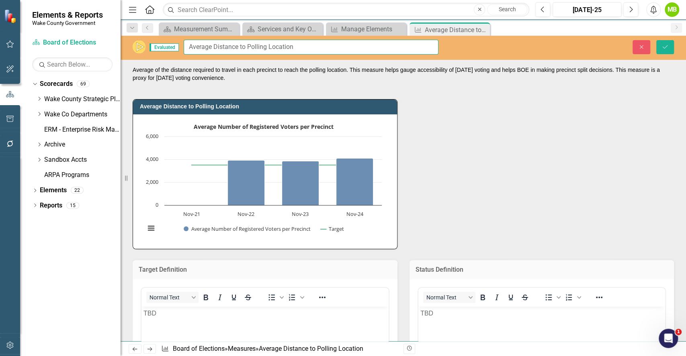
click at [192, 45] on input "Average Distance to Polling Location" at bounding box center [311, 47] width 255 height 15
type input "DRAFT: Average Distance to Polling Location"
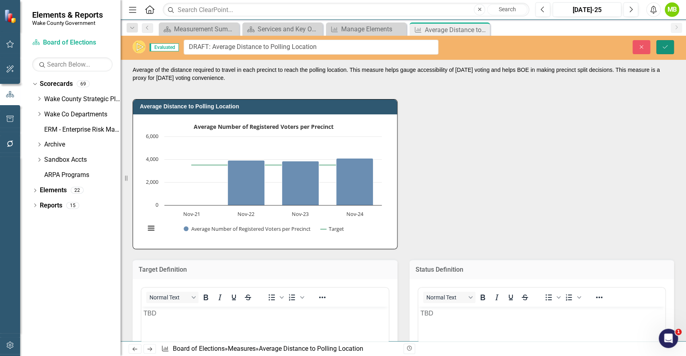
click at [663, 53] on button "Save" at bounding box center [665, 47] width 18 height 14
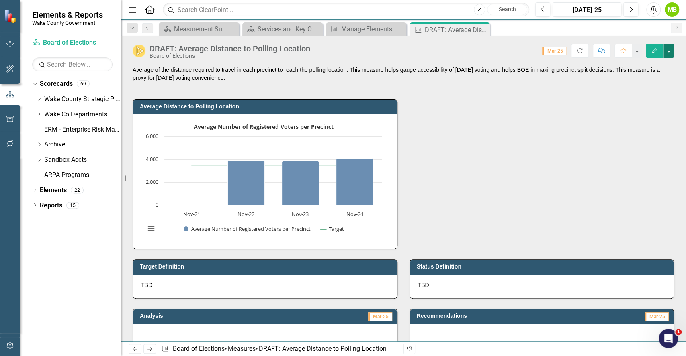
click at [671, 54] on button "button" at bounding box center [669, 51] width 10 height 14
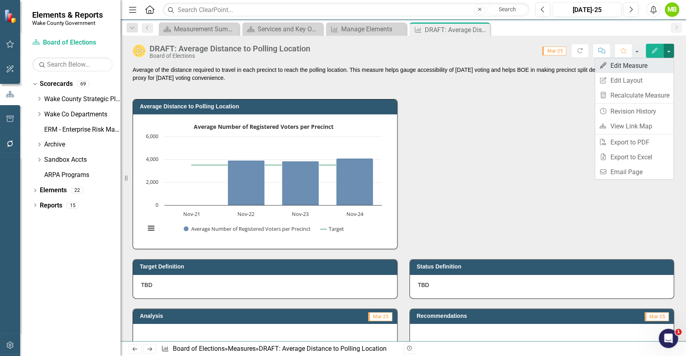
click at [643, 66] on link "Edit Edit Measure" at bounding box center [634, 65] width 78 height 15
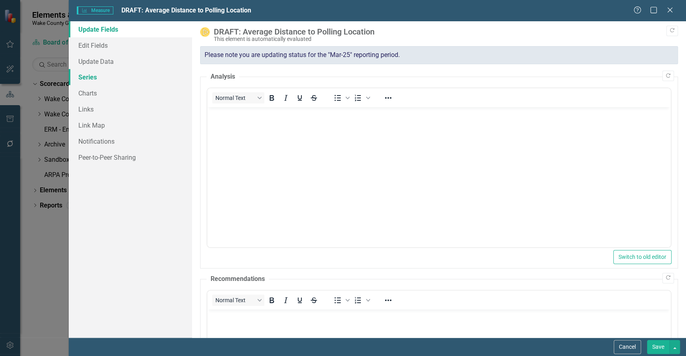
click at [99, 75] on link "Series" at bounding box center [130, 77] width 123 height 16
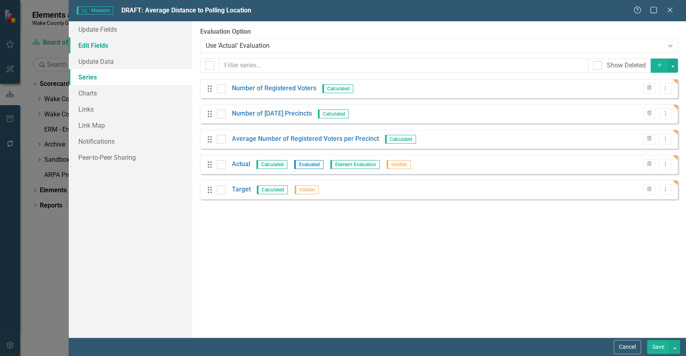
click at [106, 41] on link "Edit Fields" at bounding box center [130, 45] width 123 height 16
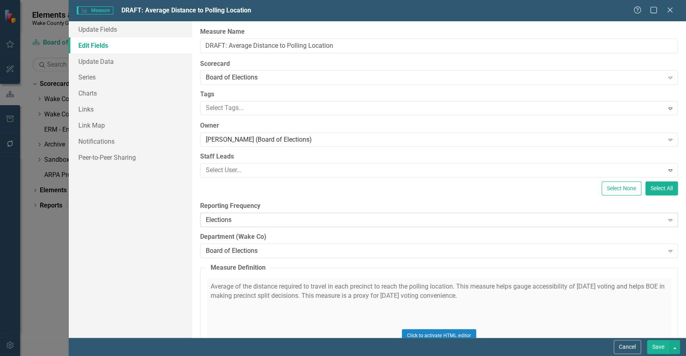
click at [238, 216] on div "Elections" at bounding box center [435, 219] width 458 height 9
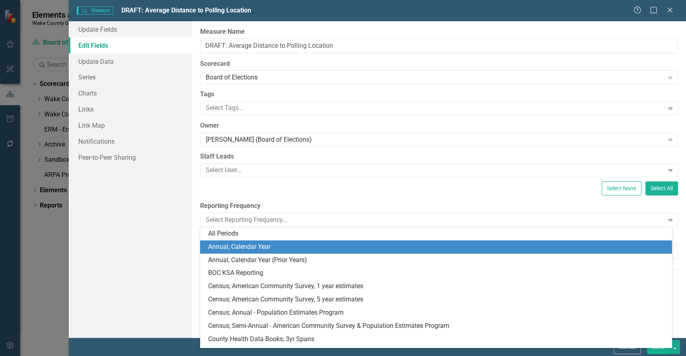
click at [332, 247] on div "Annual, Calendar Year" at bounding box center [437, 247] width 459 height 9
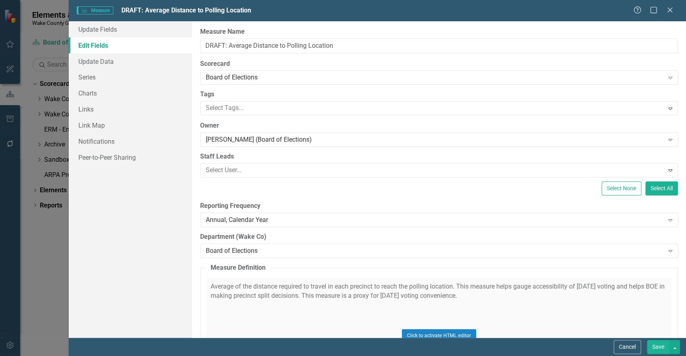
click at [660, 346] on button "Save" at bounding box center [658, 347] width 23 height 14
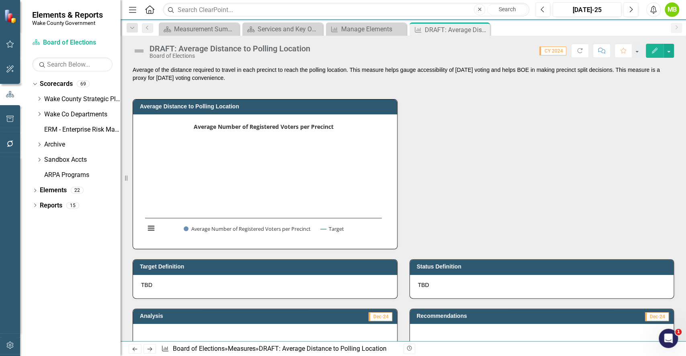
click at [612, 250] on div "Status Definition TBD" at bounding box center [542, 274] width 277 height 49
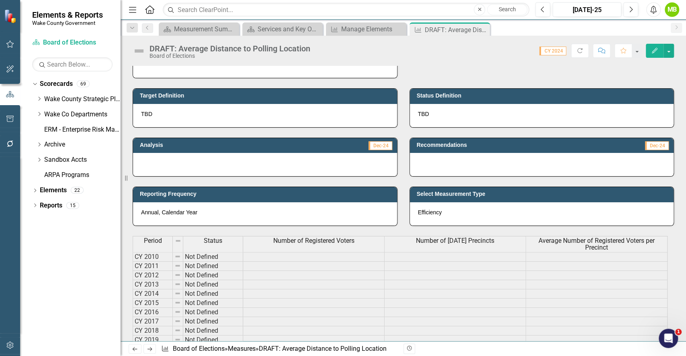
scroll to position [214, 0]
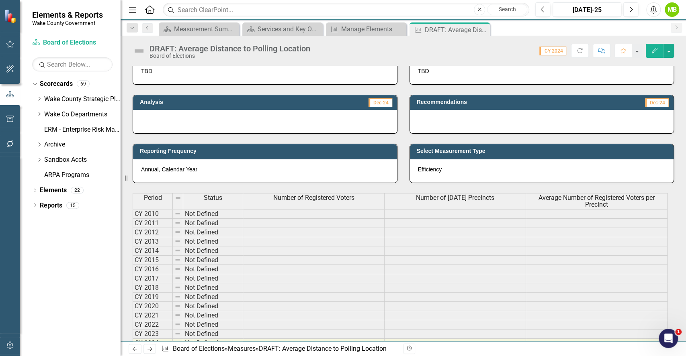
click at [481, 165] on div "Efficiency" at bounding box center [542, 171] width 264 height 23
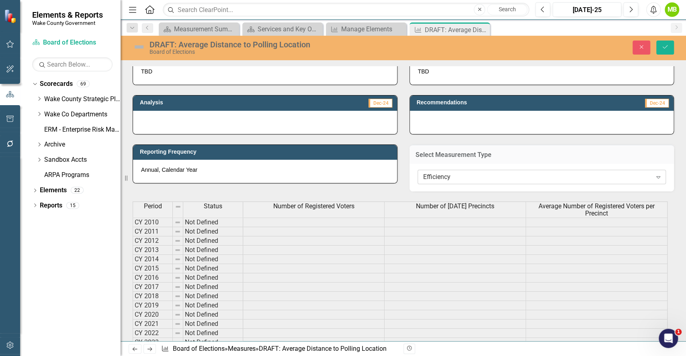
click at [471, 180] on div "Efficiency" at bounding box center [537, 177] width 229 height 9
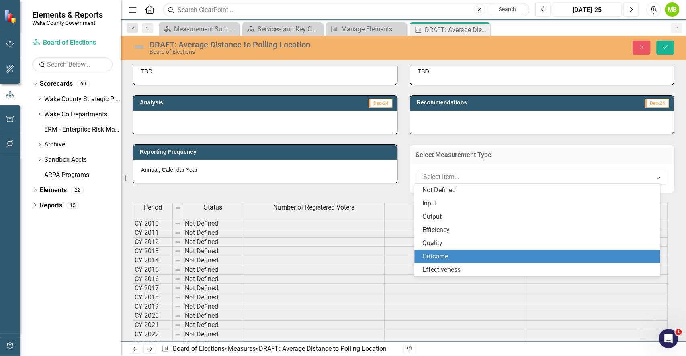
click at [456, 254] on div "Outcome" at bounding box center [538, 256] width 233 height 9
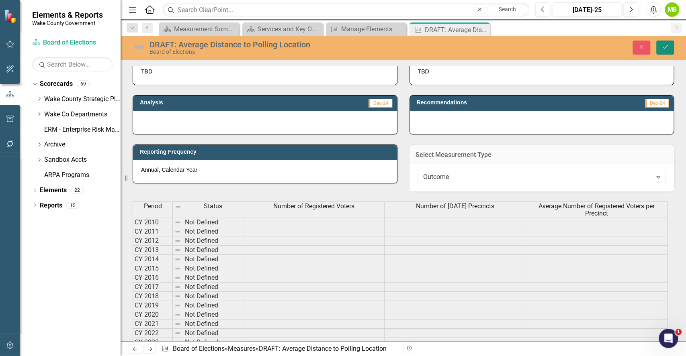
click at [674, 49] on div "Close Save" at bounding box center [568, 48] width 223 height 14
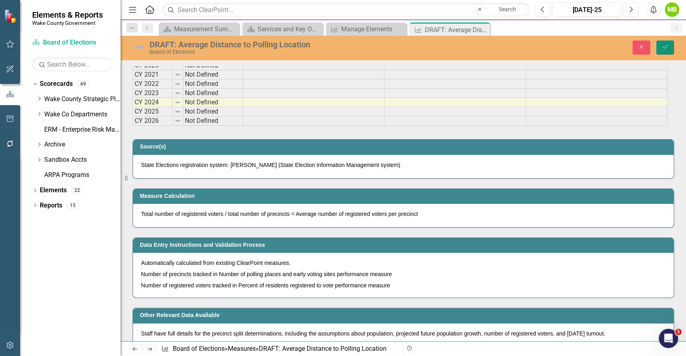
scroll to position [505, 0]
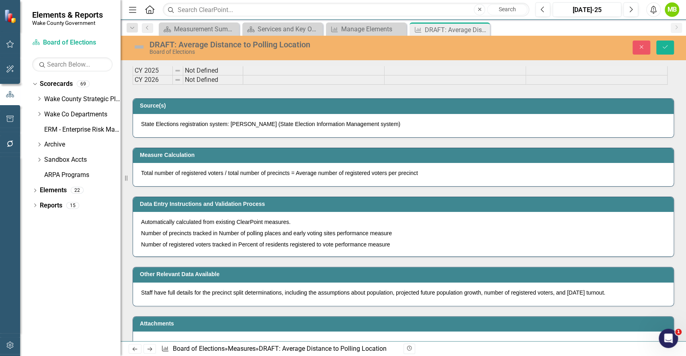
click at [373, 127] on p "State Elections registration system: [PERSON_NAME] (State Election Information …" at bounding box center [403, 124] width 524 height 8
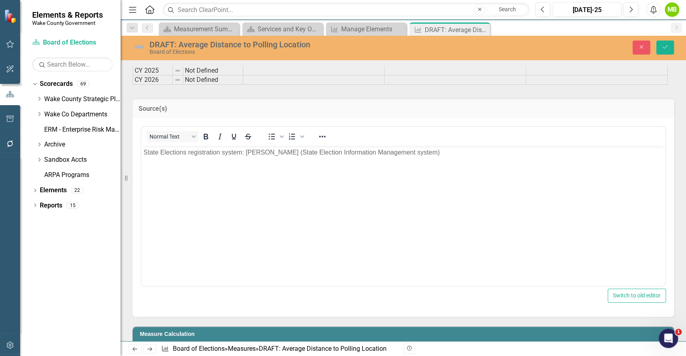
scroll to position [0, 0]
drag, startPoint x: 590, startPoint y: 291, endPoint x: 178, endPoint y: 156, distance: 434.0
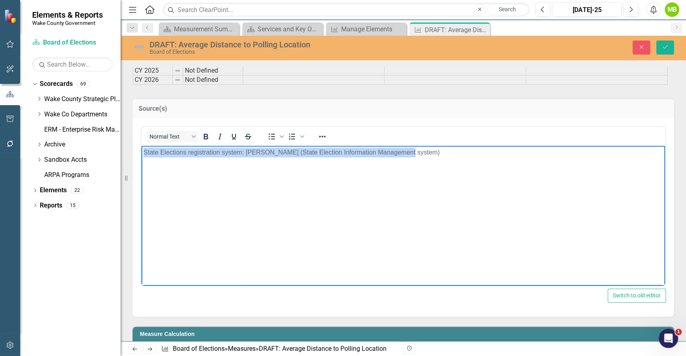
drag, startPoint x: 197, startPoint y: 147, endPoint x: 264, endPoint y: 290, distance: 157.1
click at [141, 145] on html "State Elections registration system: [PERSON_NAME] (State Election Information …" at bounding box center [403, 205] width 524 height 121
paste body "Rich Text Area. Press ALT-0 for help."
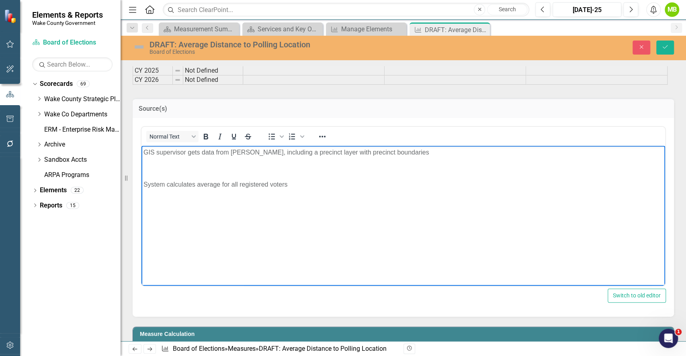
click at [246, 164] on p "Rich Text Area. Press ALT-0 for help." at bounding box center [403, 169] width 520 height 10
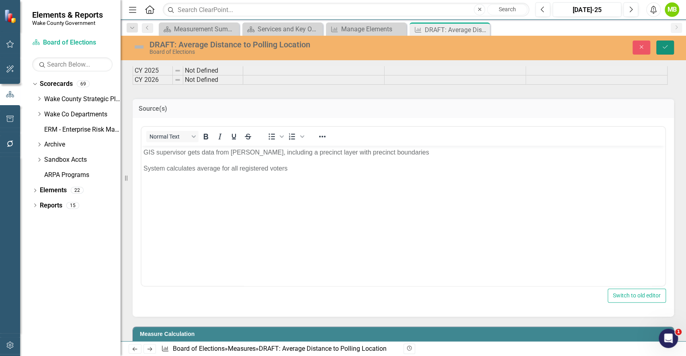
click at [669, 45] on button "Save" at bounding box center [665, 48] width 18 height 14
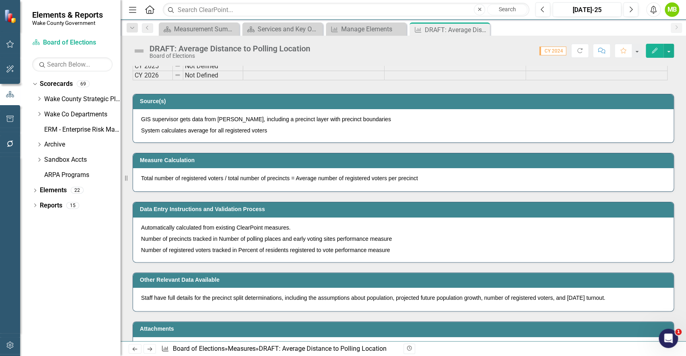
scroll to position [510, 0]
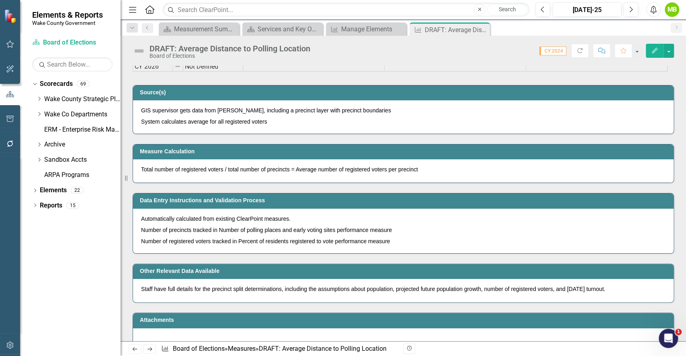
click at [397, 168] on p "Total number of registered voters / total number of precincts = Average number …" at bounding box center [403, 170] width 524 height 8
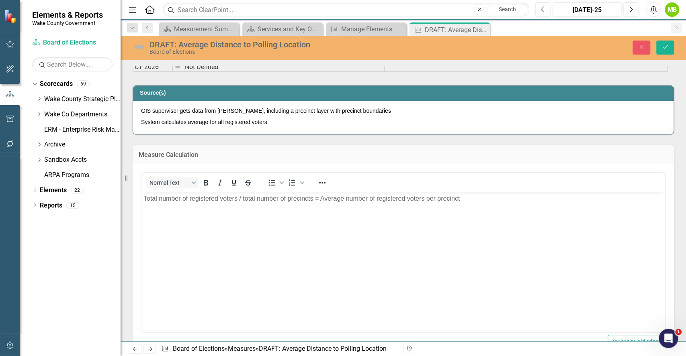
scroll to position [0, 0]
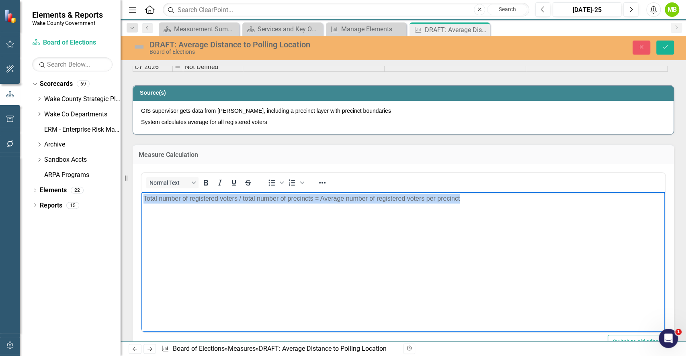
drag, startPoint x: 490, startPoint y: 212, endPoint x: 53, endPoint y: 187, distance: 437.2
click at [141, 192] on html "Total number of registered voters / total number of precincts = Average number …" at bounding box center [403, 252] width 524 height 121
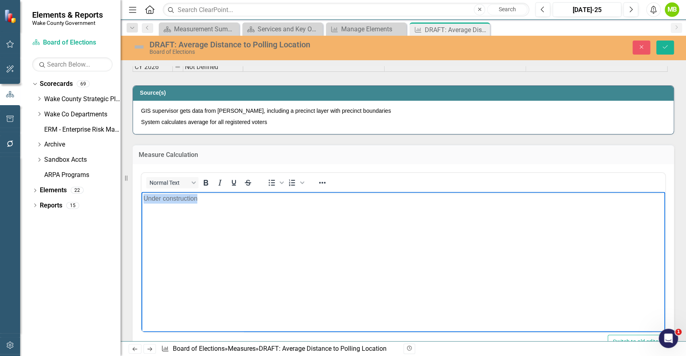
drag, startPoint x: 165, startPoint y: 197, endPoint x: 105, endPoint y: 189, distance: 60.4
click at [141, 192] on html "Under construction" at bounding box center [403, 252] width 524 height 121
copy p "Under construction"
click at [664, 53] on button "Save" at bounding box center [665, 48] width 18 height 14
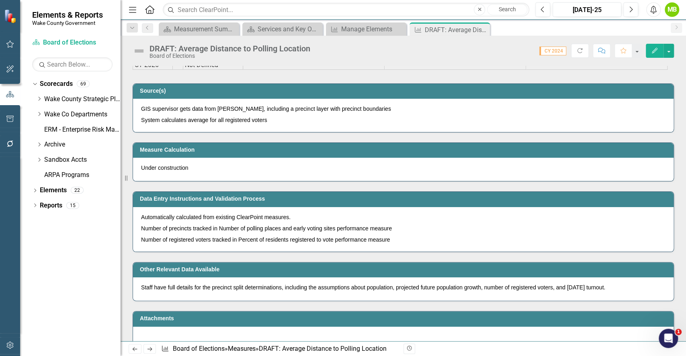
scroll to position [512, 0]
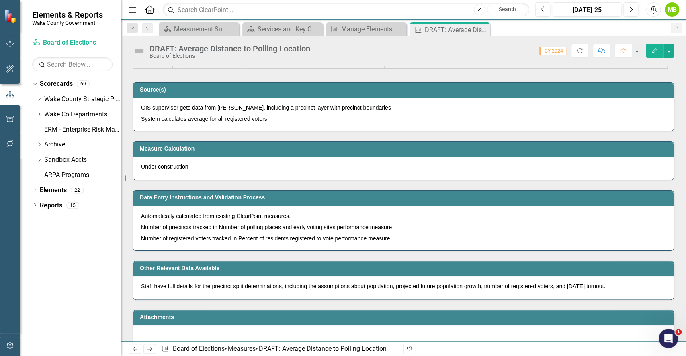
click at [342, 218] on p "Automatically calculated from existing ClearPoint measures." at bounding box center [403, 217] width 524 height 10
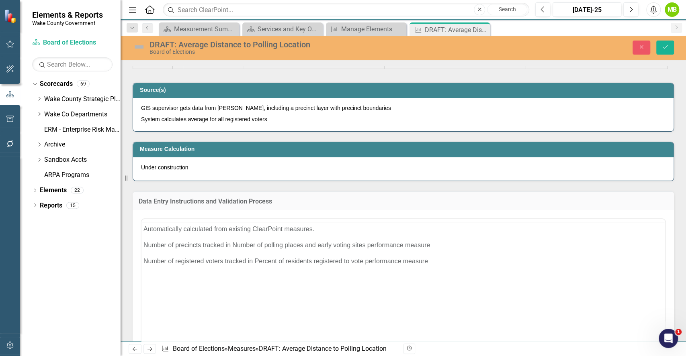
scroll to position [0, 0]
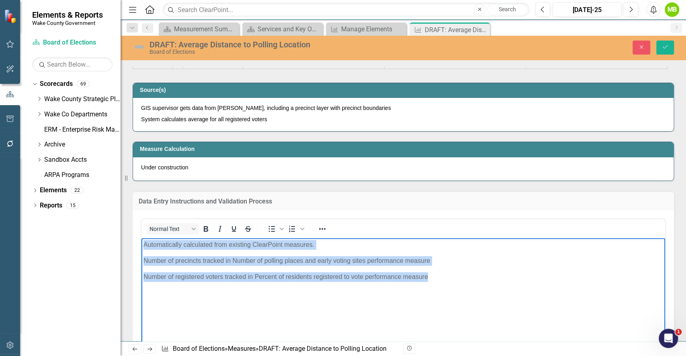
drag, startPoint x: 162, startPoint y: 242, endPoint x: 88, endPoint y: 229, distance: 75.6
click at [141, 238] on html "Automatically calculated from existing ClearPoint measures. Number of precincts…" at bounding box center [403, 298] width 524 height 121
paste body "Rich Text Area. Press ALT-0 for help."
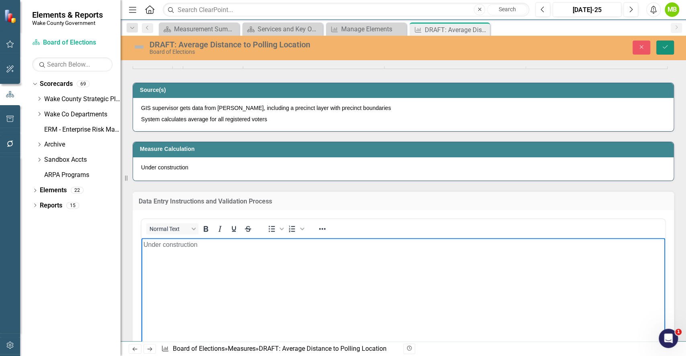
click at [665, 53] on button "Save" at bounding box center [665, 48] width 18 height 14
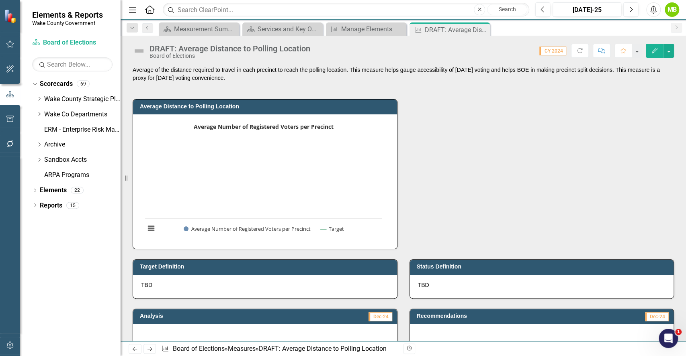
click at [488, 209] on div "Average Distance to Polling Location Average Number of Registered Voters per Pr…" at bounding box center [403, 169] width 553 height 160
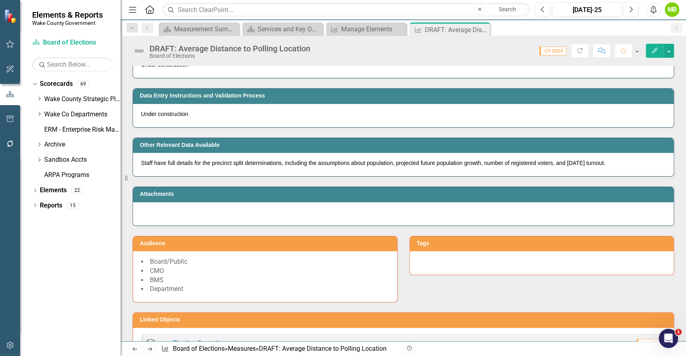
scroll to position [636, 0]
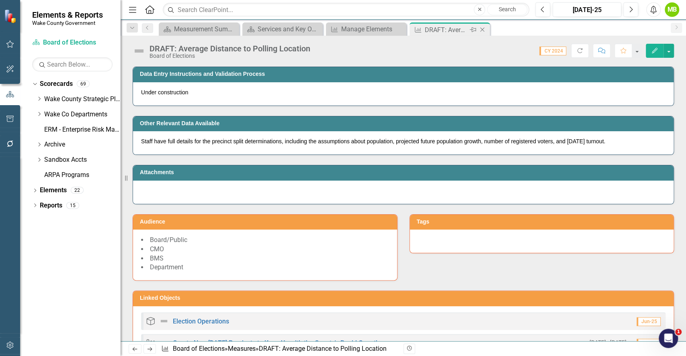
click at [482, 28] on icon "Close" at bounding box center [482, 30] width 8 height 6
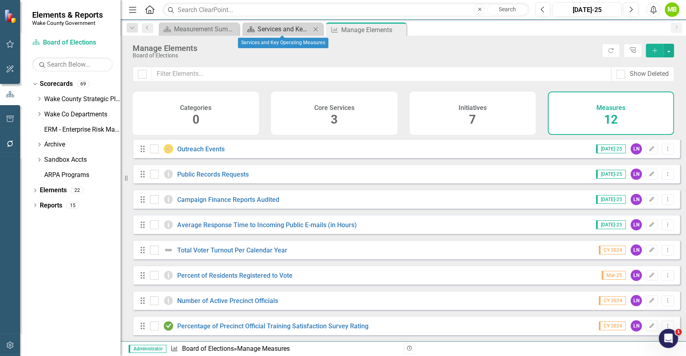
click at [274, 29] on div "Services and Key Operating Measures" at bounding box center [284, 29] width 53 height 10
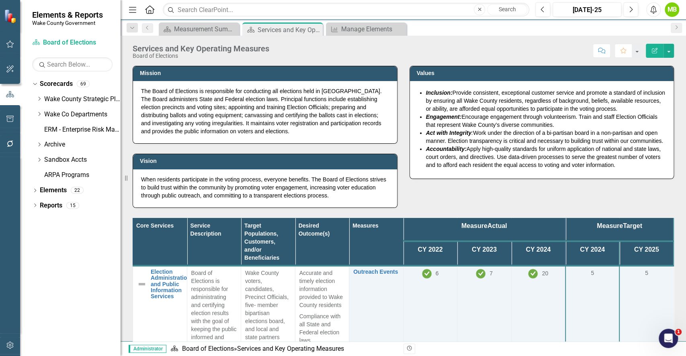
click at [405, 194] on div "Mission The Board of Elections is responsible for conducting all elections held…" at bounding box center [403, 132] width 553 height 152
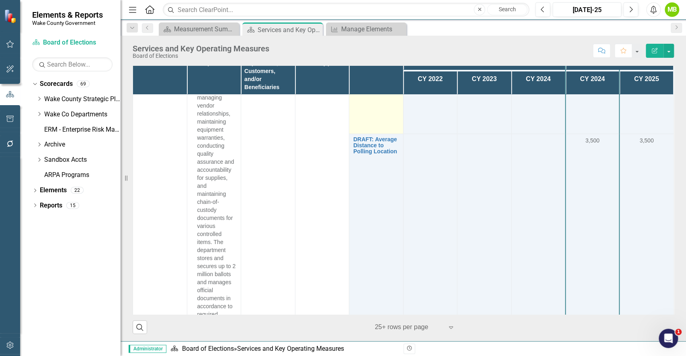
scroll to position [2067, 0]
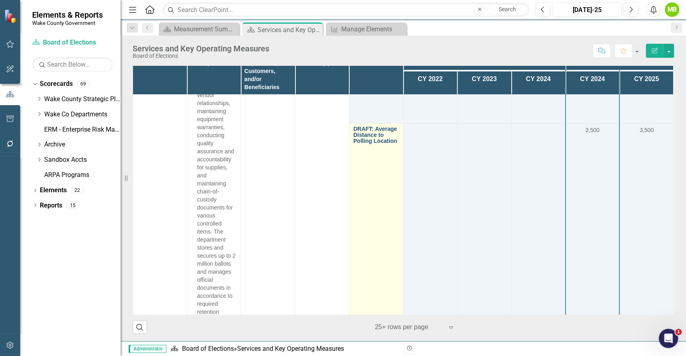
click at [373, 145] on link "DRAFT: Average Distance to Polling Location" at bounding box center [376, 135] width 46 height 18
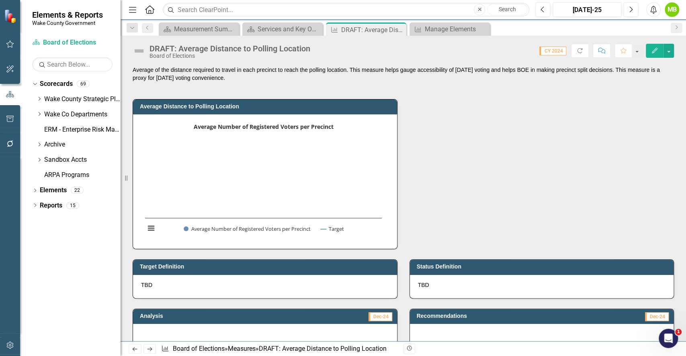
click at [675, 54] on div "DRAFT: Average Distance to Polling Location Board of Elections Score: 0.00 CY 2…" at bounding box center [403, 48] width 565 height 24
click at [668, 52] on button "button" at bounding box center [669, 51] width 10 height 14
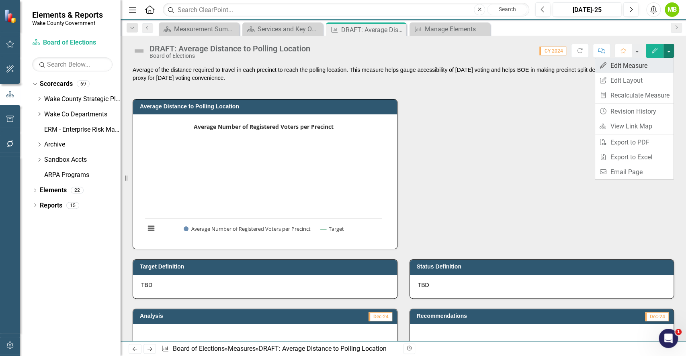
click at [629, 69] on link "Edit Edit Measure" at bounding box center [634, 65] width 78 height 15
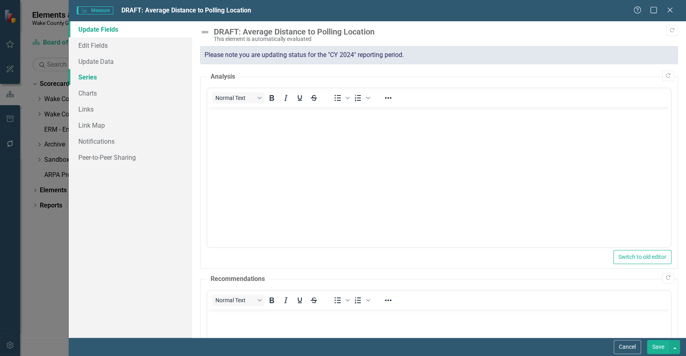
click at [100, 76] on link "Series" at bounding box center [130, 77] width 123 height 16
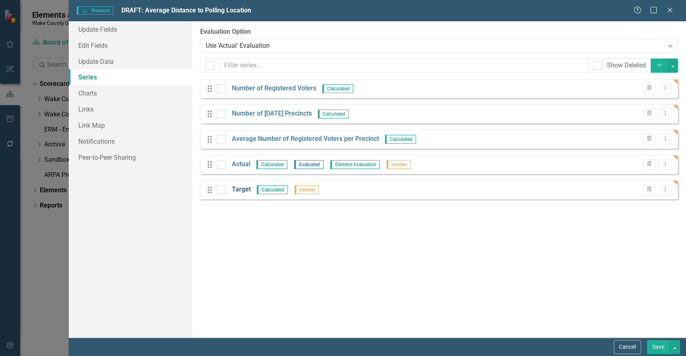
click at [240, 191] on link "Target" at bounding box center [241, 189] width 19 height 9
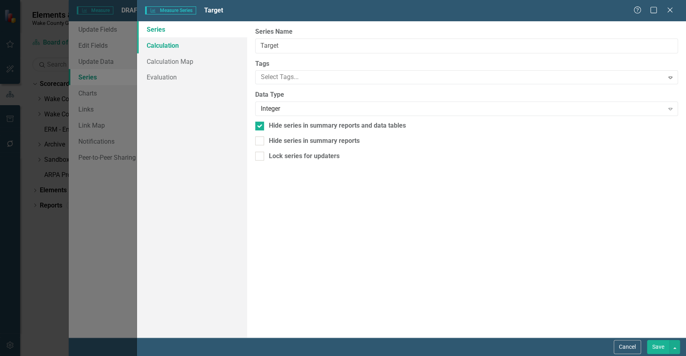
click at [148, 41] on link "Calculation" at bounding box center [192, 45] width 110 height 16
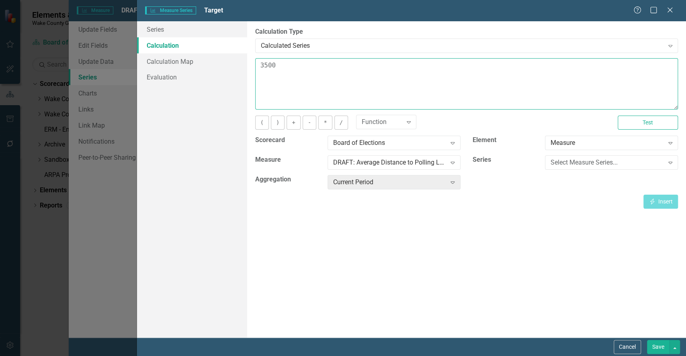
drag, startPoint x: 266, startPoint y: 72, endPoint x: 170, endPoint y: 51, distance: 97.9
click at [170, 51] on div "Series Calculation Calculation Map Evaluation From this page, you can edit the …" at bounding box center [411, 179] width 549 height 317
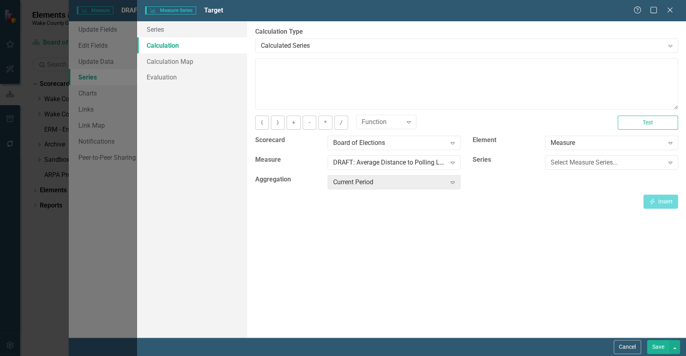
click at [656, 345] on button "Save" at bounding box center [658, 347] width 23 height 14
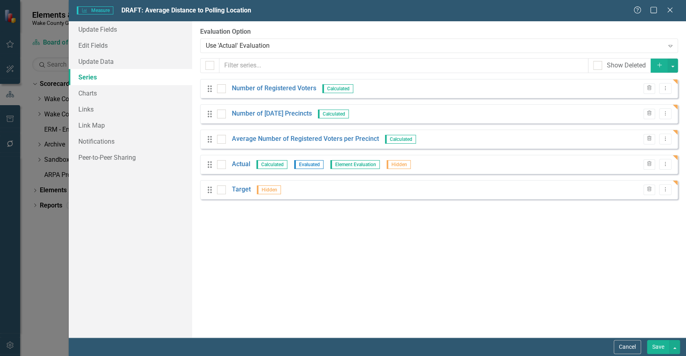
click at [661, 344] on button "Save" at bounding box center [658, 347] width 23 height 14
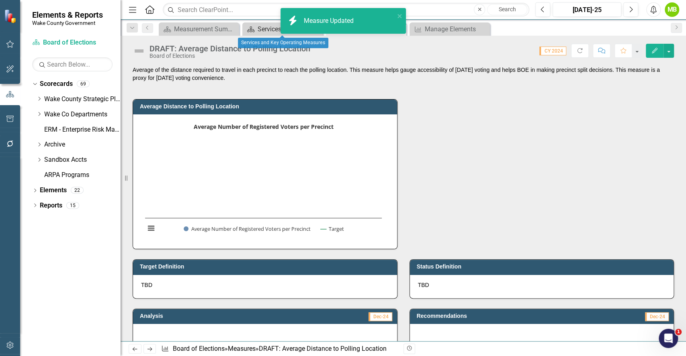
click at [264, 29] on div "Services and Key Operating Measures" at bounding box center [284, 29] width 53 height 10
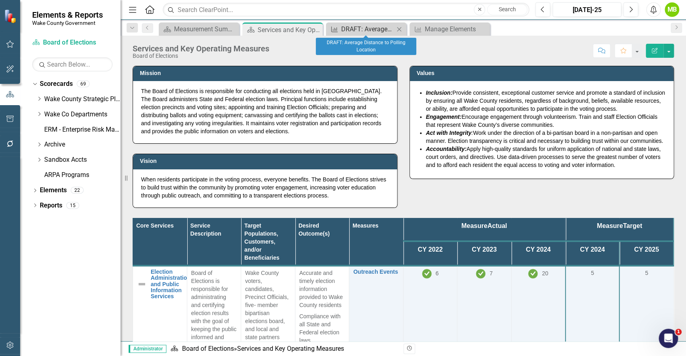
click at [366, 26] on div "DRAFT: Average Distance to Polling Location" at bounding box center [367, 29] width 53 height 10
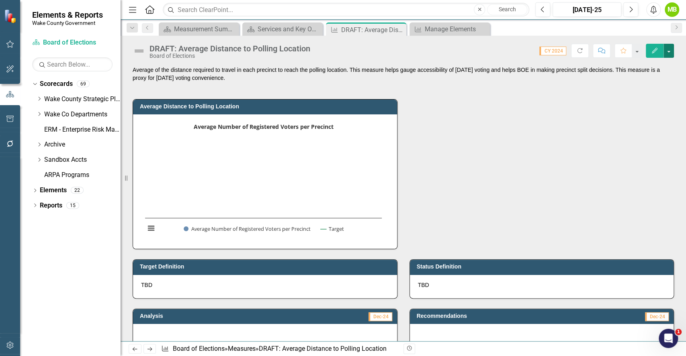
click at [668, 53] on button "button" at bounding box center [669, 51] width 10 height 14
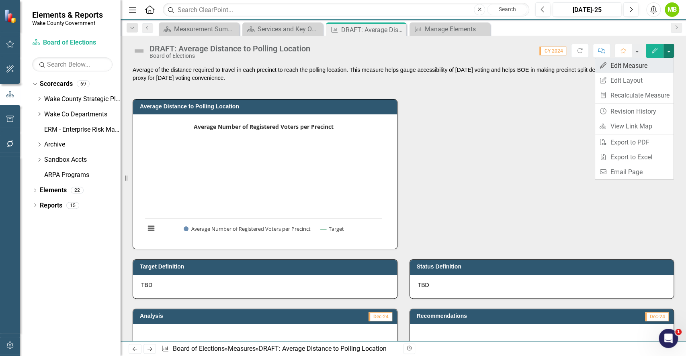
click at [639, 66] on link "Edit Edit Measure" at bounding box center [634, 65] width 78 height 15
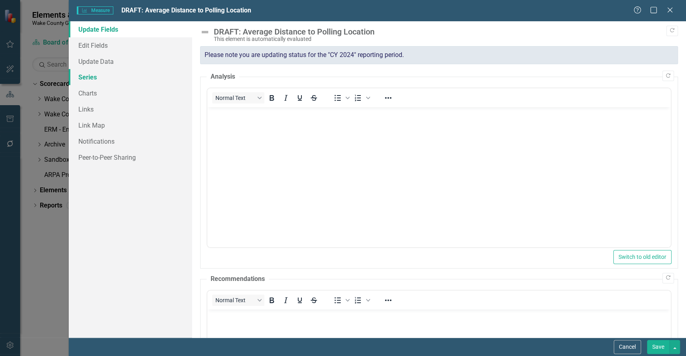
click at [86, 82] on link "Series" at bounding box center [130, 77] width 123 height 16
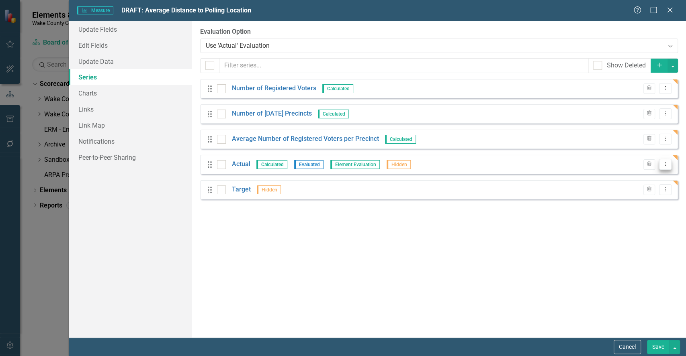
click at [664, 164] on icon "Dropdown Menu" at bounding box center [665, 164] width 7 height 5
click at [631, 175] on link "Edit Edit Measure Series" at bounding box center [625, 177] width 91 height 15
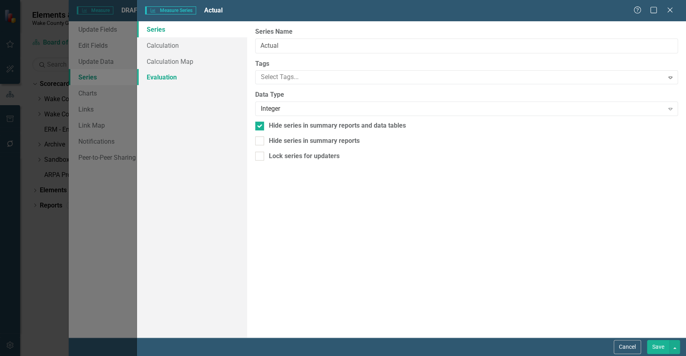
click at [170, 77] on link "Evaluation" at bounding box center [192, 77] width 110 height 16
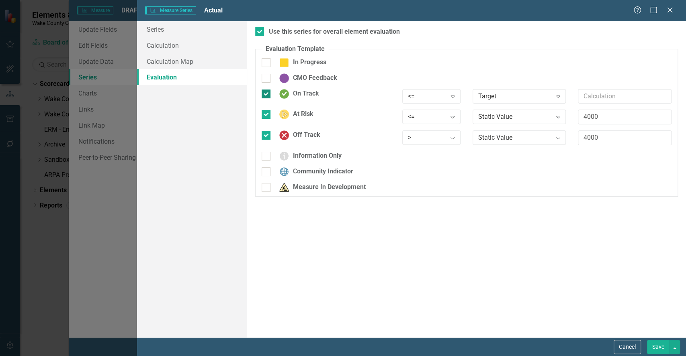
click at [267, 90] on div at bounding box center [266, 94] width 9 height 9
click at [267, 90] on input "On Track" at bounding box center [264, 92] width 5 height 5
checkbox input "false"
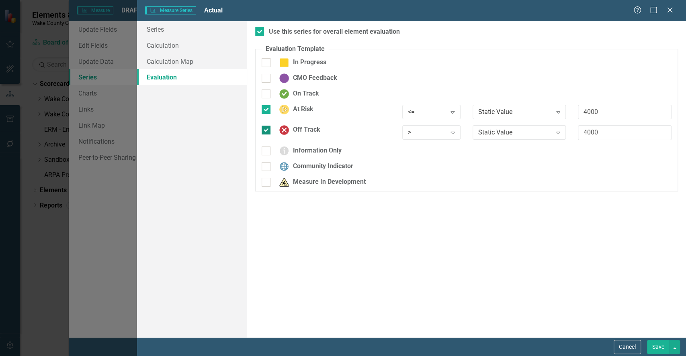
drag, startPoint x: 265, startPoint y: 113, endPoint x: 266, endPoint y: 121, distance: 7.7
click at [265, 114] on div "At Risk" at bounding box center [326, 110] width 129 height 10
click at [265, 111] on input "At Risk" at bounding box center [264, 107] width 5 height 5
checkbox input "false"
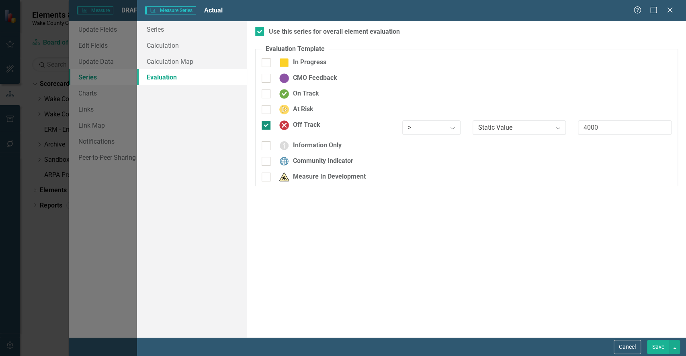
click at [266, 128] on div at bounding box center [266, 125] width 9 height 9
click at [266, 126] on input "Off Track" at bounding box center [264, 123] width 5 height 5
checkbox input "false"
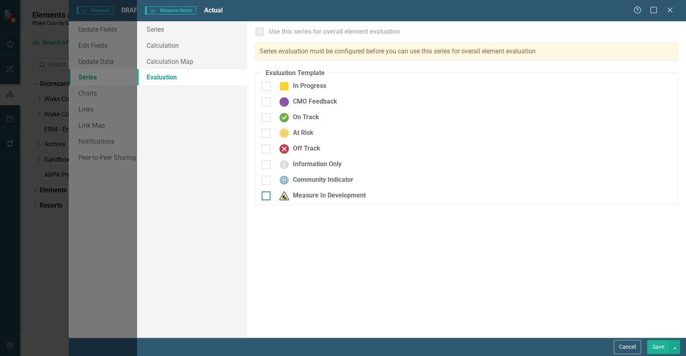
click at [266, 197] on div at bounding box center [266, 196] width 9 height 9
click at [266, 197] on input "Measure In Development" at bounding box center [264, 194] width 5 height 5
checkbox input "true"
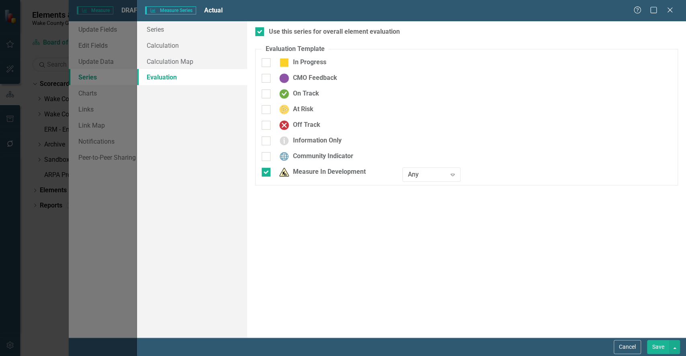
click at [653, 346] on button "Save" at bounding box center [658, 347] width 23 height 14
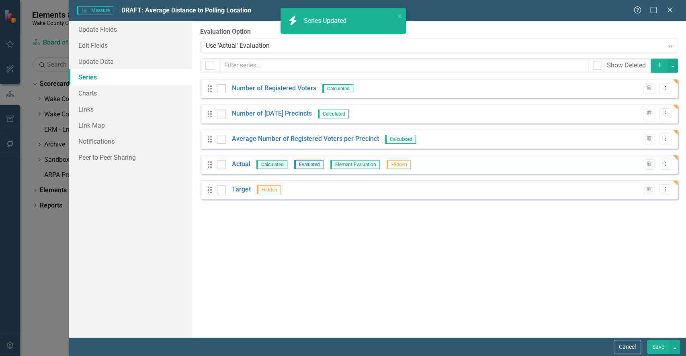
click at [662, 349] on button "Save" at bounding box center [658, 347] width 23 height 14
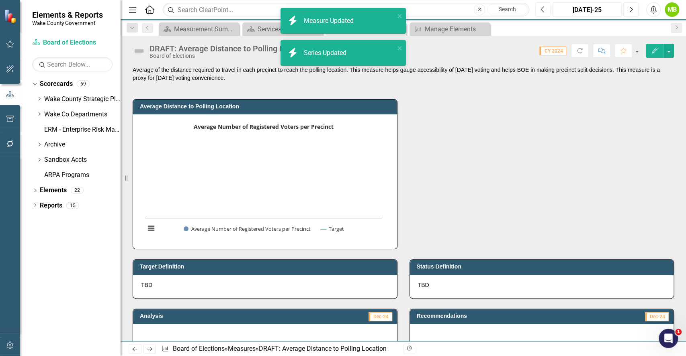
drag, startPoint x: 625, startPoint y: 145, endPoint x: 662, endPoint y: 141, distance: 36.4
click at [662, 141] on div "Average Distance to Polling Location Average Number of Registered Voters per Pr…" at bounding box center [403, 169] width 553 height 160
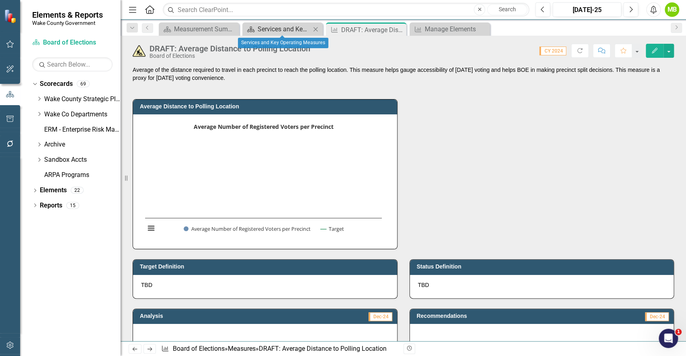
click at [258, 26] on div "Services and Key Operating Measures" at bounding box center [284, 29] width 53 height 10
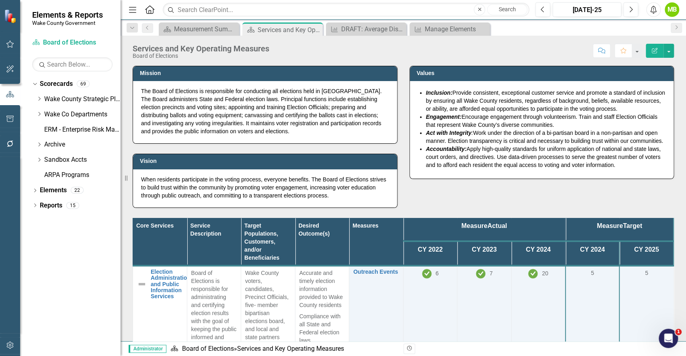
drag, startPoint x: 685, startPoint y: 98, endPoint x: 685, endPoint y: 197, distance: 98.9
click at [684, 230] on div "Mission The Board of Elections is responsible for conducting all elections held…" at bounding box center [403, 204] width 565 height 276
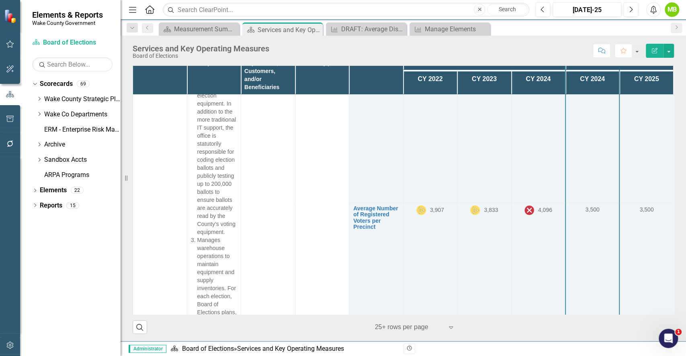
scroll to position [1730, 0]
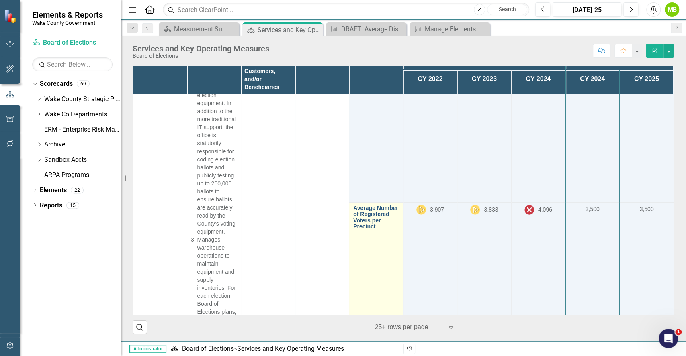
click at [370, 230] on link "Average Number of Registered Voters per Precinct" at bounding box center [376, 217] width 46 height 25
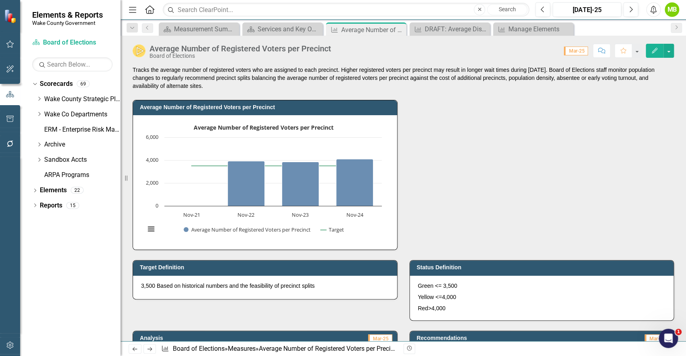
click at [485, 195] on div "Average Number of Registered Voters per Precinct Average Number of Registered V…" at bounding box center [403, 170] width 553 height 160
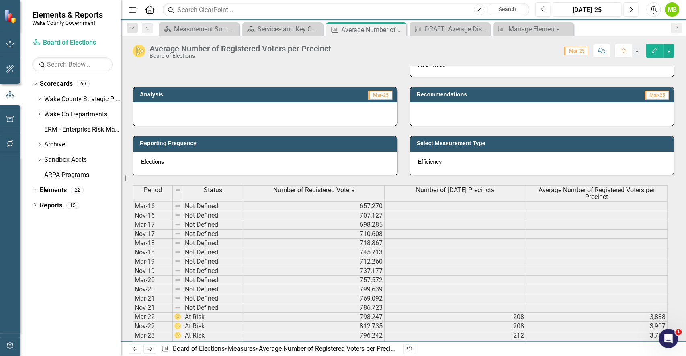
scroll to position [193, 0]
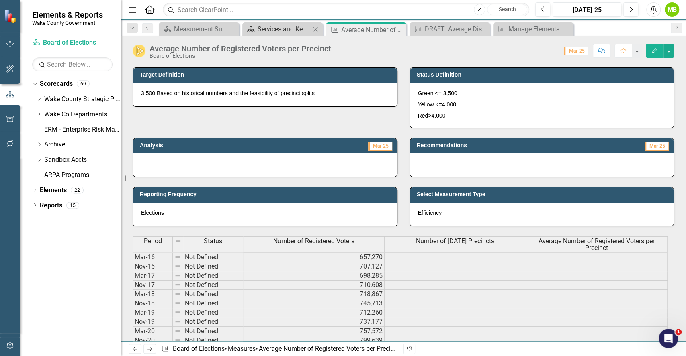
click at [300, 29] on div "Services and Key Operating Measures" at bounding box center [284, 29] width 53 height 10
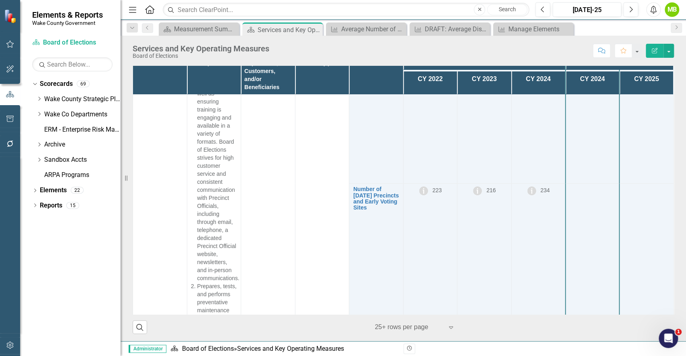
scroll to position [1477, 0]
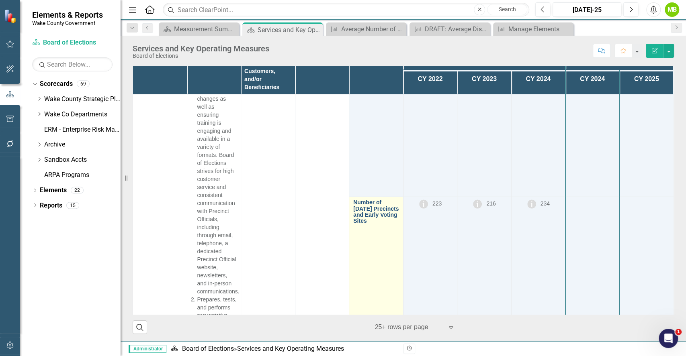
click at [370, 208] on link "Number of [DATE] Precincts and Early Voting Sites" at bounding box center [376, 212] width 46 height 25
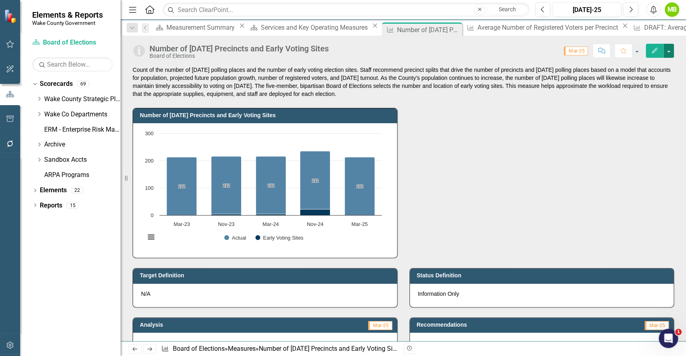
click at [671, 49] on button "button" at bounding box center [669, 51] width 10 height 14
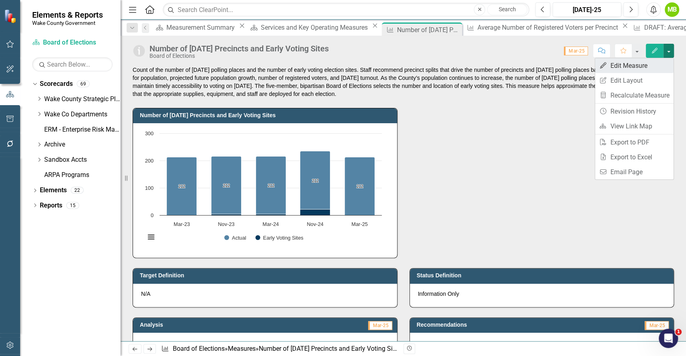
click at [652, 63] on link "Edit Edit Measure" at bounding box center [634, 65] width 78 height 15
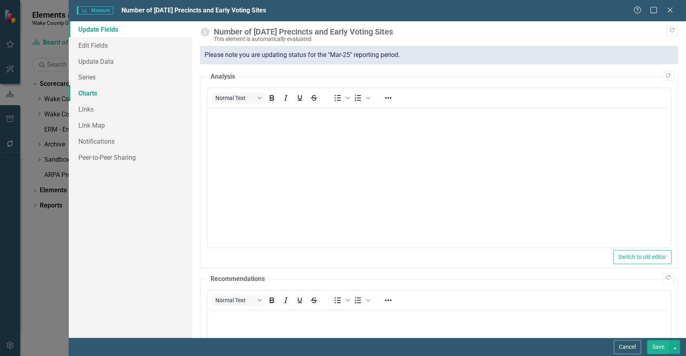
click at [103, 93] on link "Charts" at bounding box center [130, 93] width 123 height 16
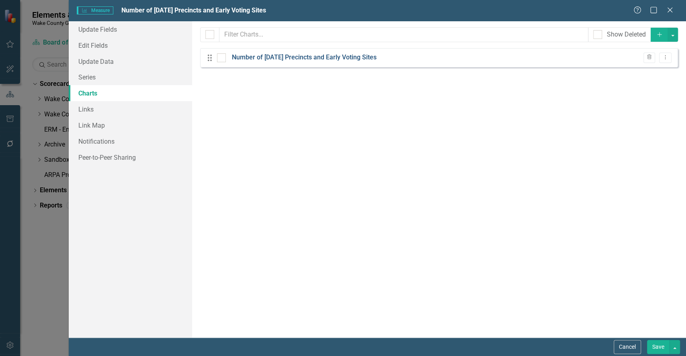
click at [299, 59] on link "Number of [DATE] Precincts and Early Voting Sites" at bounding box center [304, 57] width 145 height 9
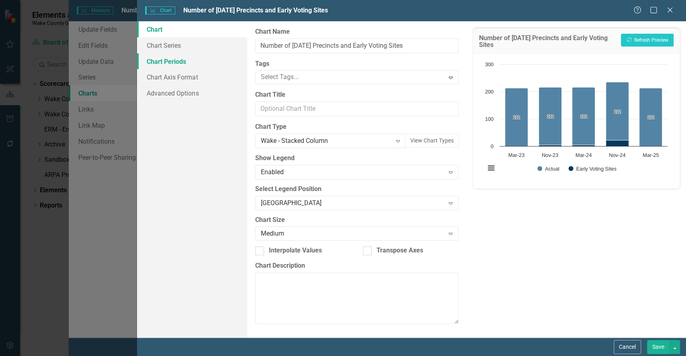
click at [211, 64] on link "Chart Periods" at bounding box center [192, 61] width 110 height 16
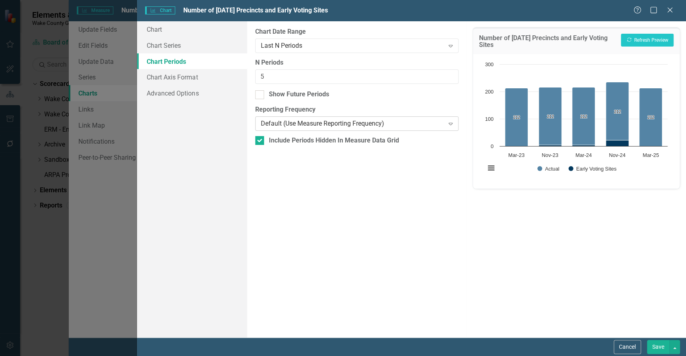
click at [289, 126] on div "Default (Use Measure Reporting Frequency)" at bounding box center [353, 123] width 184 height 9
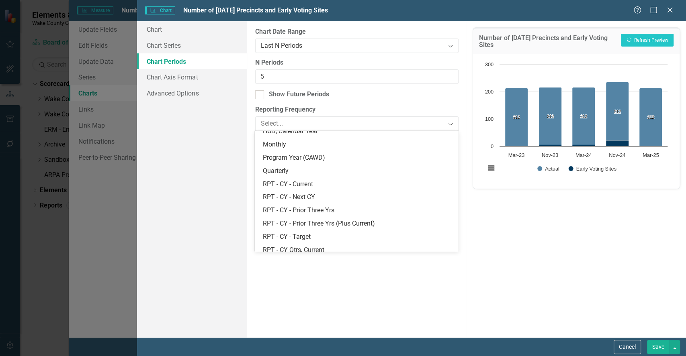
scroll to position [324, 0]
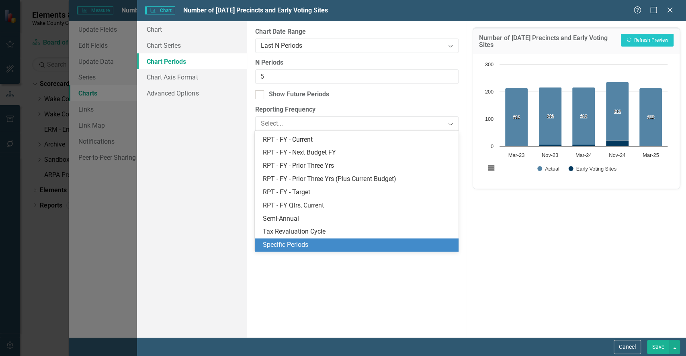
click at [400, 246] on div "Specific Periods" at bounding box center [358, 245] width 191 height 9
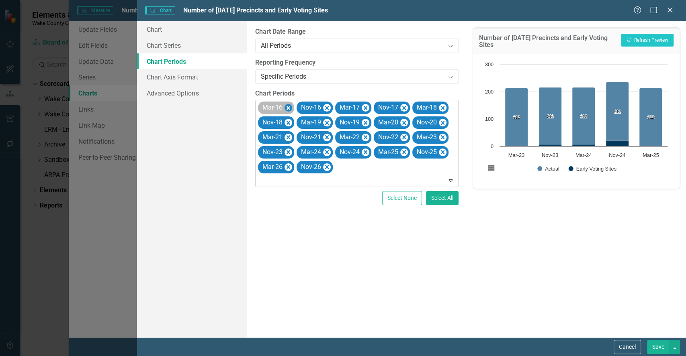
click at [288, 109] on icon "Remove Mar-16" at bounding box center [288, 108] width 8 height 10
click at [288, 124] on icon "Remove Mar-19" at bounding box center [288, 123] width 8 height 10
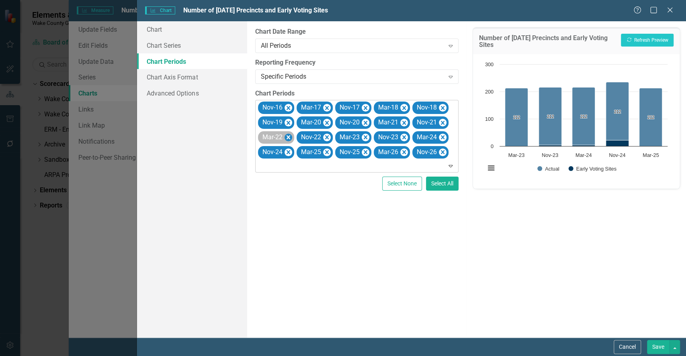
click at [289, 136] on icon "Remove Mar-22" at bounding box center [288, 137] width 4 height 4
click at [330, 107] on icon "Remove Mar-17" at bounding box center [327, 108] width 8 height 10
click at [292, 128] on div "Nov-16 Nov-17 Mar-18 Nov-18 Nov-19 Mar-20 Nov-20 Mar-21 Nov-21 Nov-22 Mar-23 No…" at bounding box center [357, 136] width 201 height 72
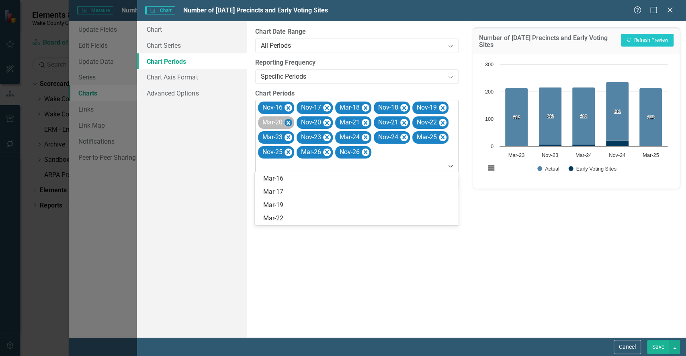
click at [289, 125] on icon "Remove Mar-20" at bounding box center [288, 123] width 8 height 10
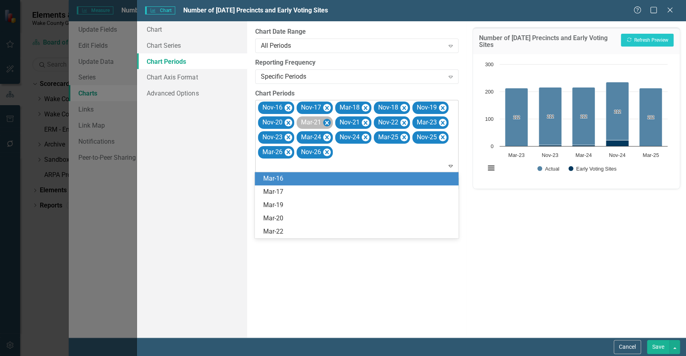
click at [329, 124] on icon "Remove Mar-21" at bounding box center [327, 123] width 8 height 10
click at [287, 139] on icon "Remove Mar-24" at bounding box center [288, 137] width 4 height 4
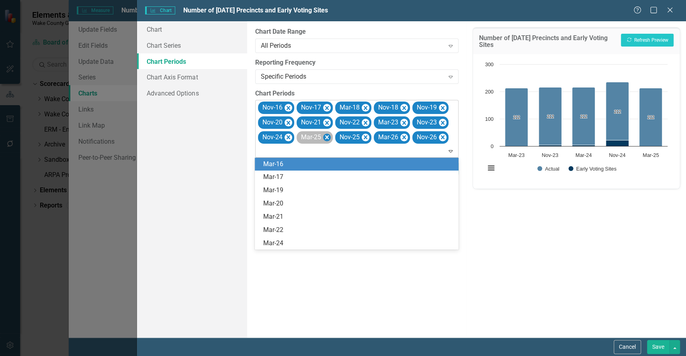
click at [330, 136] on icon "Remove Mar-25" at bounding box center [327, 138] width 8 height 10
drag, startPoint x: 330, startPoint y: 136, endPoint x: 340, endPoint y: 137, distance: 10.1
click at [340, 137] on div "Nov-16 Nov-17 Mar-18 Nov-18 Nov-19 Nov-20 Nov-21 Nov-22 Mar-23 Nov-23 Nov-24 No…" at bounding box center [357, 128] width 201 height 57
click at [369, 109] on icon "Remove Mar-18" at bounding box center [365, 108] width 8 height 10
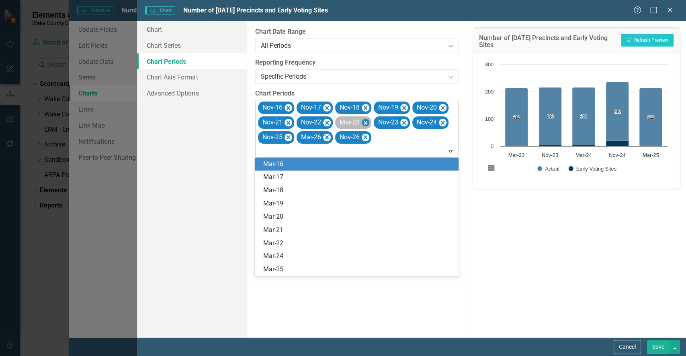
click at [366, 121] on icon "Remove Mar-23" at bounding box center [365, 123] width 8 height 10
click at [284, 137] on div "Mar-26" at bounding box center [276, 137] width 36 height 12
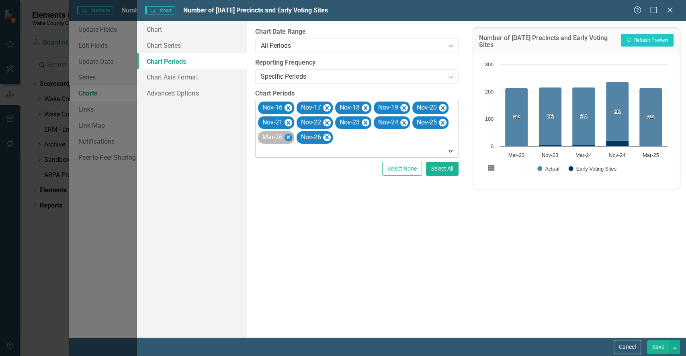
click at [287, 139] on icon "Remove Mar-26" at bounding box center [288, 138] width 8 height 10
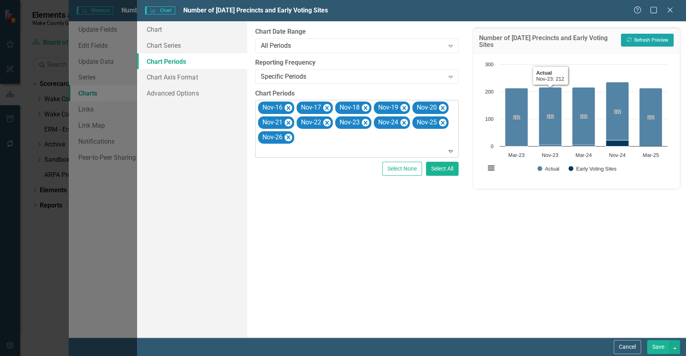
click at [650, 39] on button "Recalculate Refresh Preview" at bounding box center [647, 40] width 53 height 13
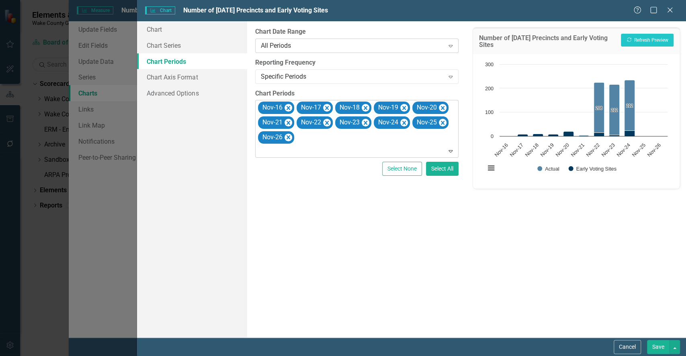
click at [290, 42] on div "All Periods" at bounding box center [353, 45] width 184 height 9
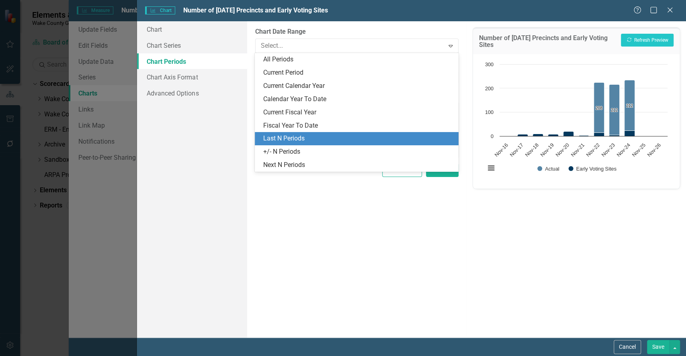
click at [294, 141] on div "Last N Periods" at bounding box center [358, 138] width 191 height 9
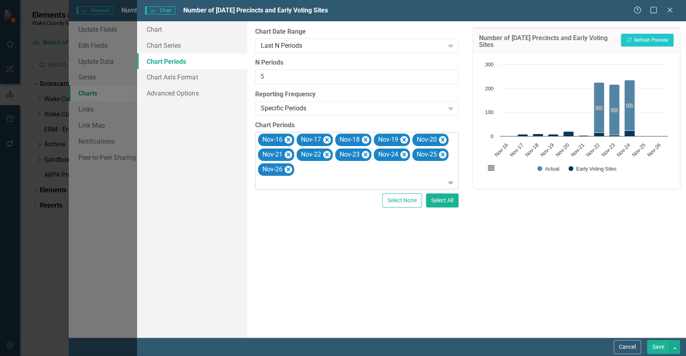
click at [294, 141] on div "Nov-16 Nov-17 Nov-18 Nov-19 Nov-20 Nov-21 Nov-22 Nov-23 Nov-24 Nov-25 Nov-26" at bounding box center [357, 161] width 201 height 57
drag, startPoint x: 293, startPoint y: 141, endPoint x: 394, endPoint y: 117, distance: 103.8
click at [394, 117] on div "From this tab, you define the periods you want included in the chart. For examp…" at bounding box center [356, 179] width 219 height 317
click at [638, 41] on button "Recalculate Refresh Preview" at bounding box center [647, 40] width 53 height 13
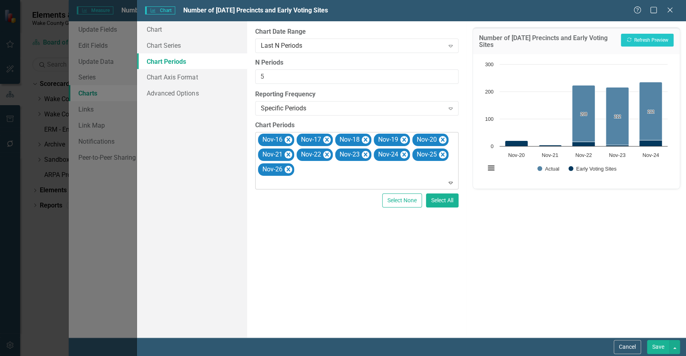
click at [657, 350] on button "Save" at bounding box center [658, 347] width 23 height 14
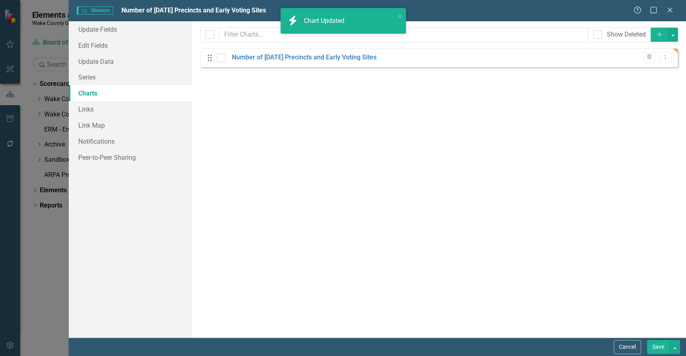
click at [663, 341] on button "Save" at bounding box center [658, 347] width 23 height 14
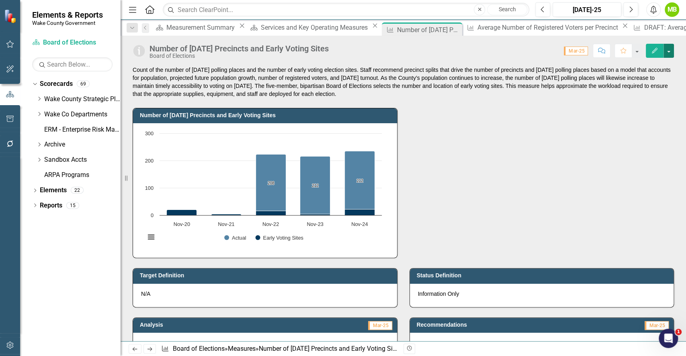
click at [669, 48] on button "button" at bounding box center [669, 51] width 10 height 14
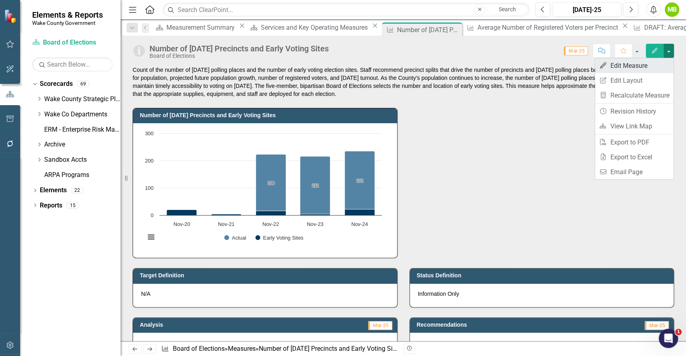
click at [639, 67] on link "Edit Edit Measure" at bounding box center [634, 65] width 78 height 15
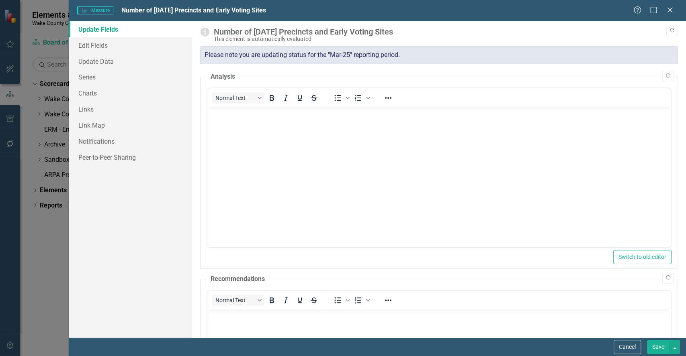
scroll to position [0, 0]
click at [116, 100] on link "Charts" at bounding box center [130, 93] width 123 height 16
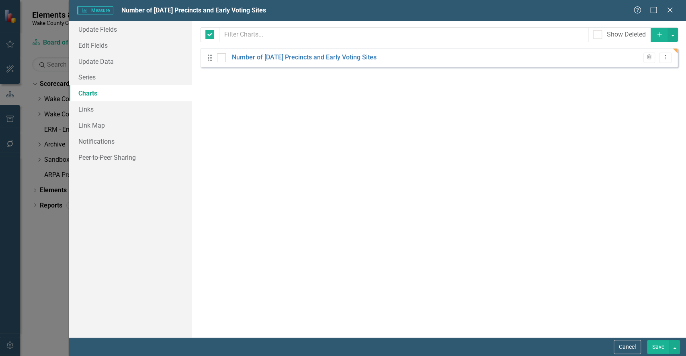
checkbox input "false"
click at [377, 58] on link "Number of [DATE] Precincts and Early Voting Sites" at bounding box center [304, 57] width 145 height 9
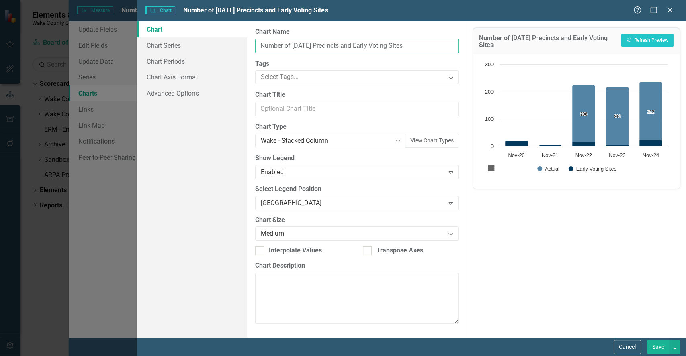
click at [432, 45] on input "Number of [DATE] Precincts and Early Voting Sites" at bounding box center [356, 46] width 203 height 15
type input "Number of Election Day Precincts and Early Voting Sites (General Elections)"
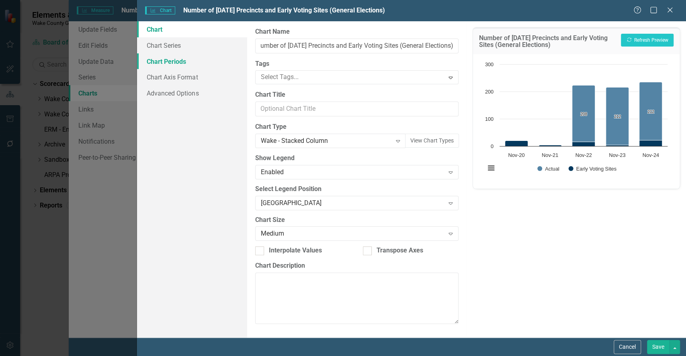
click at [180, 63] on link "Chart Periods" at bounding box center [192, 61] width 110 height 16
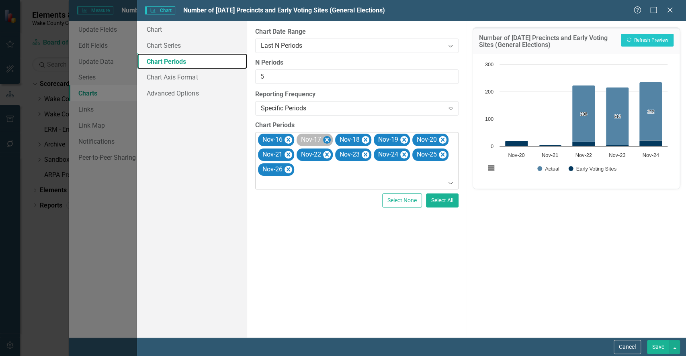
click at [326, 140] on icon "Remove Nov-17" at bounding box center [327, 140] width 8 height 10
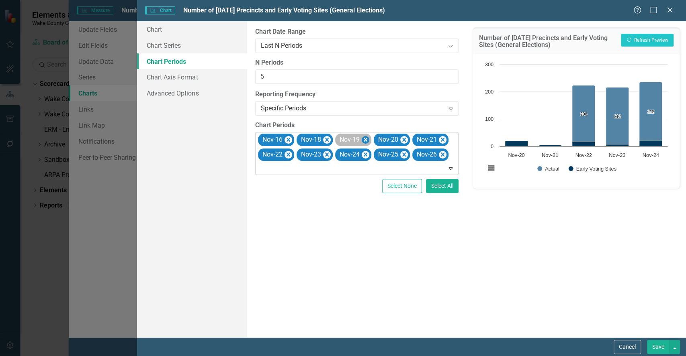
click at [369, 139] on icon "Remove Nov-19" at bounding box center [365, 140] width 8 height 10
click at [405, 139] on icon "Remove Nov-21" at bounding box center [404, 140] width 8 height 10
click at [443, 139] on icon "Remove Nov-23" at bounding box center [442, 140] width 4 height 4
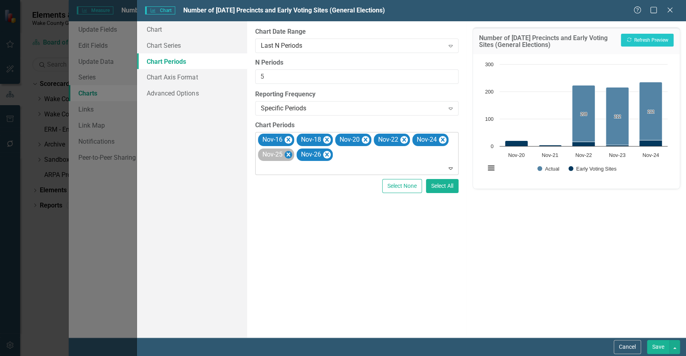
click at [285, 156] on icon "Remove Nov-25" at bounding box center [288, 155] width 8 height 10
click at [648, 41] on button "Recalculate Refresh Preview" at bounding box center [647, 40] width 53 height 13
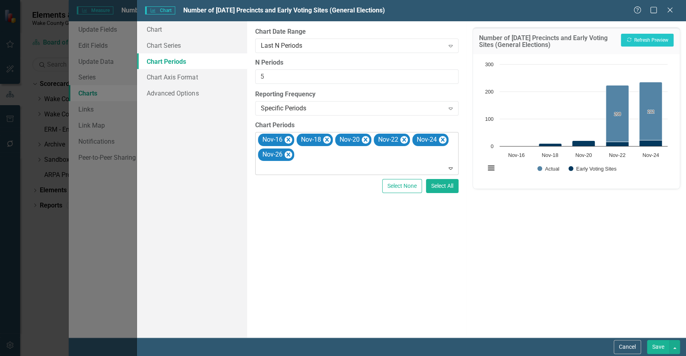
click at [654, 346] on button "Save" at bounding box center [658, 347] width 23 height 14
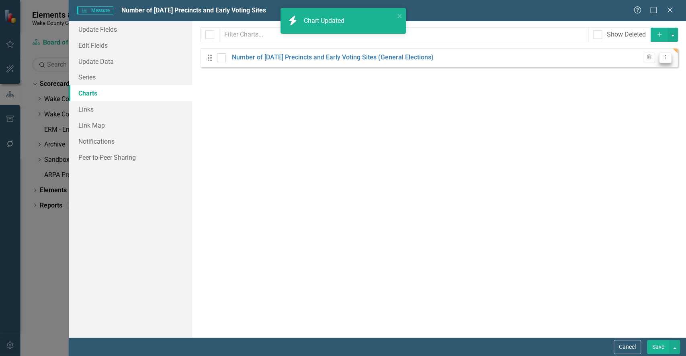
click at [665, 59] on icon "Dropdown Menu" at bounding box center [665, 57] width 7 height 5
click at [637, 84] on link "Copy Duplicate Chart" at bounding box center [640, 85] width 64 height 15
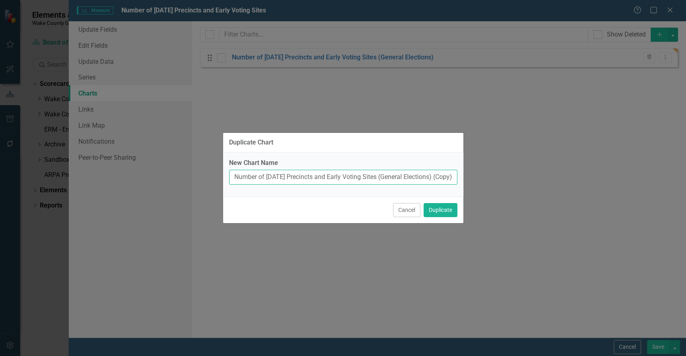
drag, startPoint x: 417, startPoint y: 180, endPoint x: 413, endPoint y: 179, distance: 4.2
click at [413, 179] on input "Number of Election Day Precincts and Early Voting Sites (General Elections) (Co…" at bounding box center [343, 177] width 228 height 15
type input "Number of Election Day Precincts and Early Voting Sites (Municipal Elections)"
click at [446, 211] on button "Duplicate" at bounding box center [441, 210] width 34 height 14
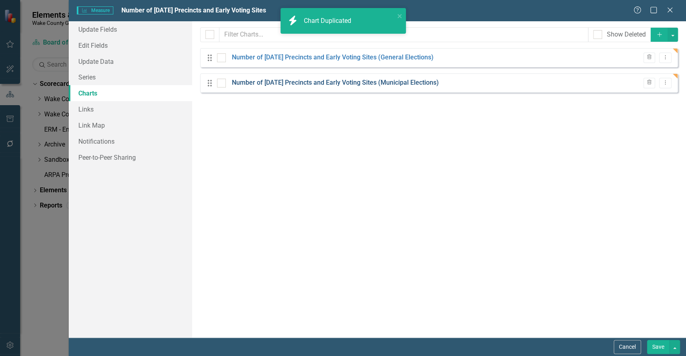
click at [351, 84] on link "Number of Election Day Precincts and Early Voting Sites (Municipal Elections)" at bounding box center [335, 82] width 207 height 9
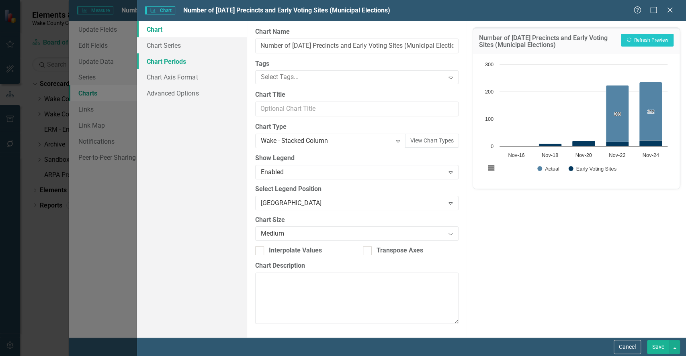
click at [170, 65] on link "Chart Periods" at bounding box center [192, 61] width 110 height 16
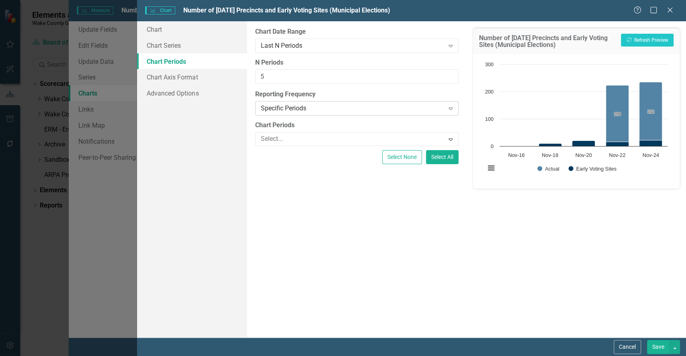
click at [387, 109] on div "Specific Periods" at bounding box center [353, 108] width 184 height 9
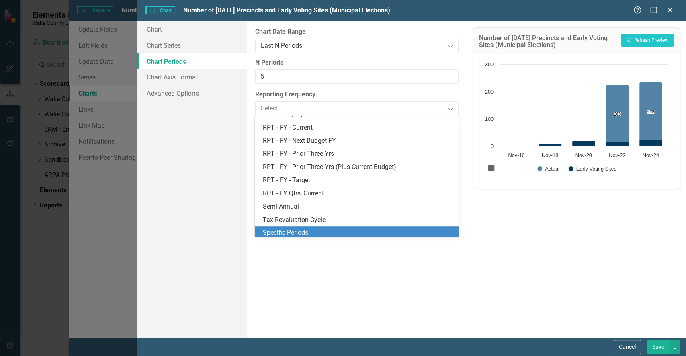
scroll to position [324, 0]
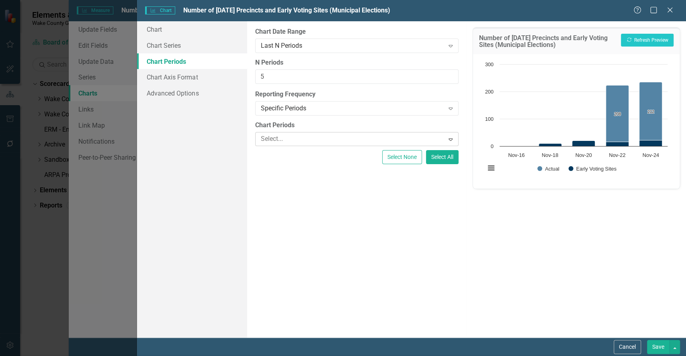
click at [365, 137] on div at bounding box center [351, 139] width 187 height 11
click at [482, 241] on div "Number of Election Day Precincts and Early Voting Sites (Municipal Elections) R…" at bounding box center [576, 179] width 219 height 317
click at [444, 162] on button "Select All" at bounding box center [442, 157] width 33 height 14
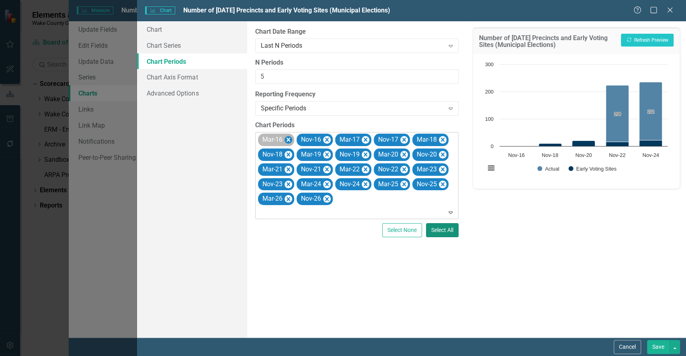
click at [289, 138] on icon "Remove Mar-16" at bounding box center [288, 140] width 4 height 4
click at [289, 138] on icon "Remove Nov-16" at bounding box center [288, 140] width 4 height 4
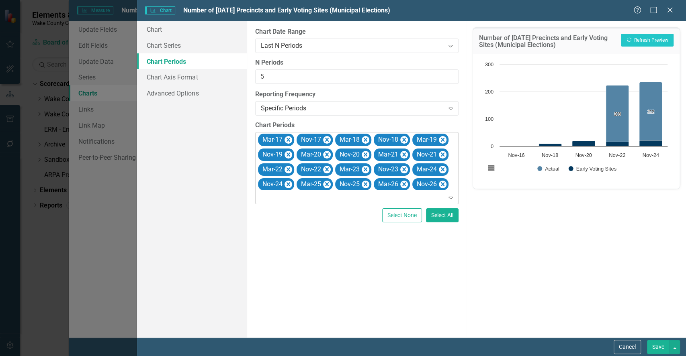
click at [289, 138] on icon "Remove Mar-17" at bounding box center [288, 140] width 4 height 4
click at [327, 139] on icon "Remove Mar-18" at bounding box center [327, 140] width 4 height 4
click at [327, 139] on icon "Remove Nov-18" at bounding box center [327, 140] width 4 height 4
click at [327, 139] on icon "Remove Mar-19" at bounding box center [327, 140] width 4 height 4
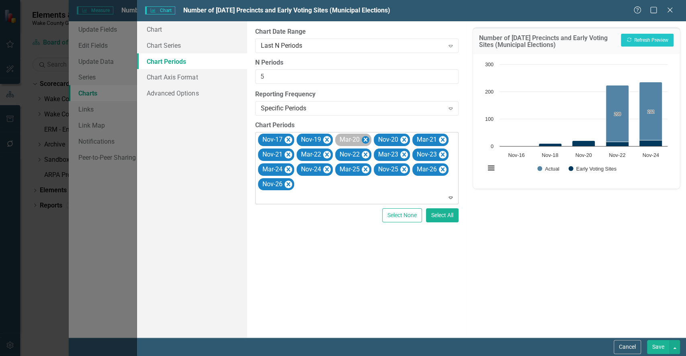
click at [368, 139] on icon "Remove Mar-20" at bounding box center [365, 140] width 8 height 10
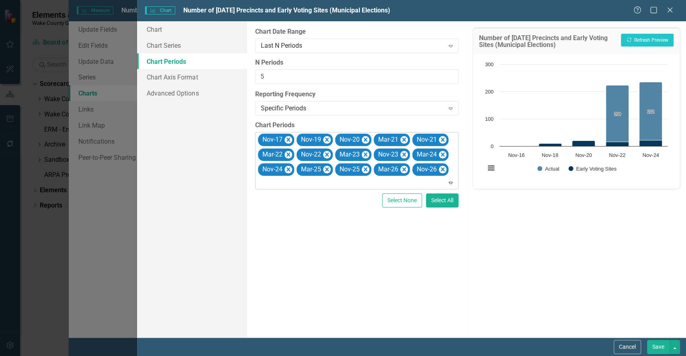
click at [368, 139] on icon "Remove Nov-20" at bounding box center [365, 140] width 8 height 10
click at [368, 139] on icon "Remove Mar-21" at bounding box center [365, 140] width 8 height 10
click at [407, 141] on icon "Remove Mar-22" at bounding box center [404, 140] width 8 height 10
click at [407, 141] on icon "Remove Nov-22" at bounding box center [404, 140] width 8 height 10
click at [407, 141] on icon "Remove Mar-23" at bounding box center [404, 140] width 8 height 10
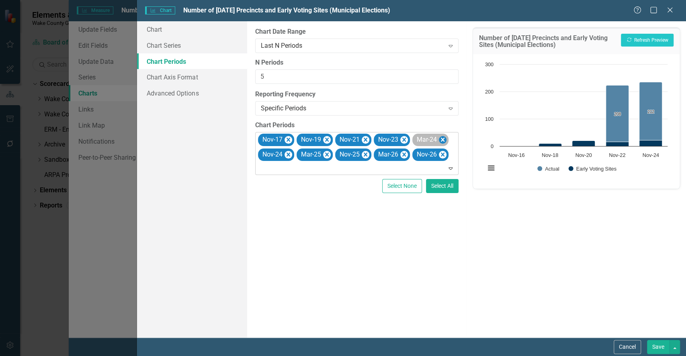
click at [446, 139] on icon "Remove Mar-24" at bounding box center [442, 140] width 8 height 10
click at [446, 139] on icon "Remove Nov-24" at bounding box center [442, 140] width 8 height 10
click at [444, 138] on icon "Remove Mar-25" at bounding box center [442, 140] width 8 height 10
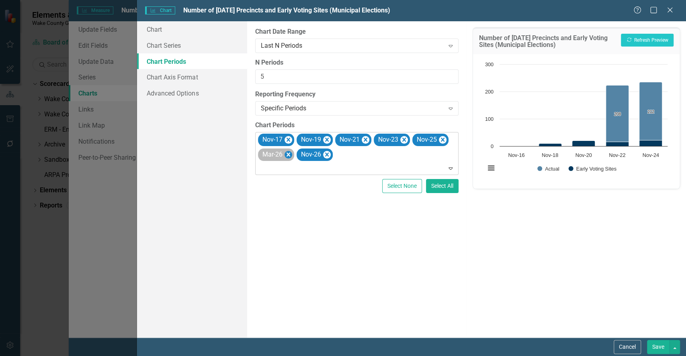
click at [287, 153] on icon "Remove Mar-26" at bounding box center [288, 155] width 4 height 4
click at [287, 153] on icon "Remove Nov-26" at bounding box center [288, 155] width 4 height 4
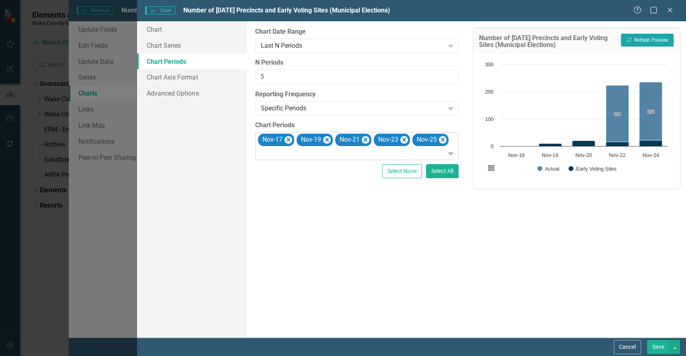
click at [640, 40] on button "Recalculate Refresh Preview" at bounding box center [647, 40] width 53 height 13
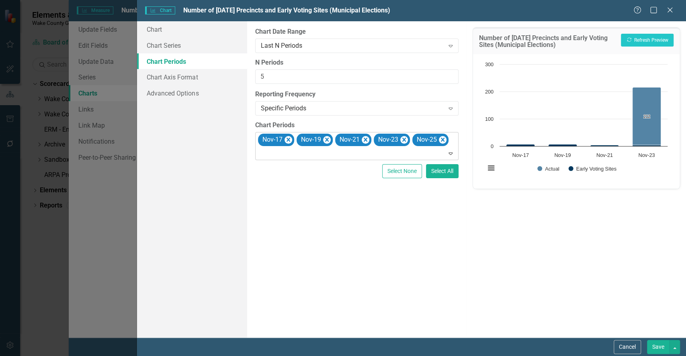
click at [656, 343] on button "Save" at bounding box center [658, 347] width 23 height 14
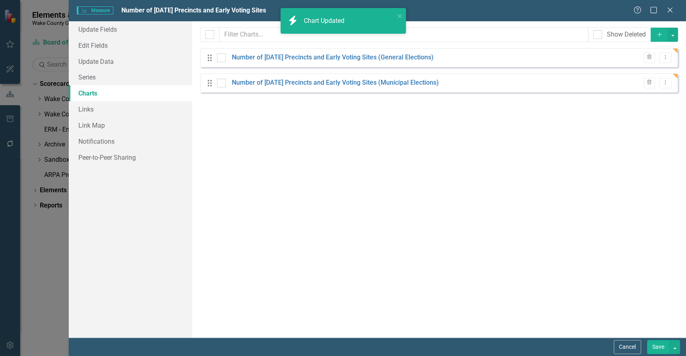
click at [656, 346] on button "Save" at bounding box center [658, 347] width 23 height 14
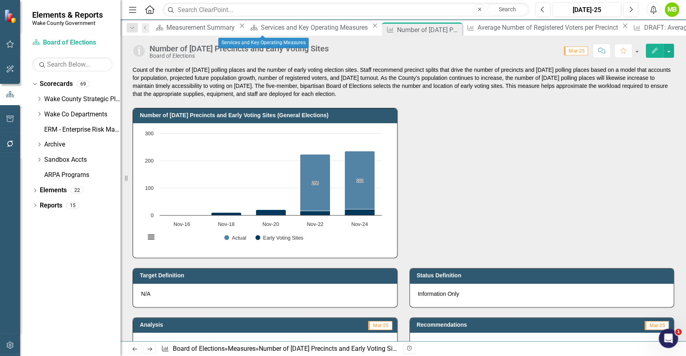
click at [260, 23] on div "Scorecard Services and Key Operating Measures Close" at bounding box center [313, 28] width 133 height 10
click at [443, 183] on div "Number of Election Day Precincts and Early Voting Sites (General Elections) Cha…" at bounding box center [403, 178] width 553 height 160
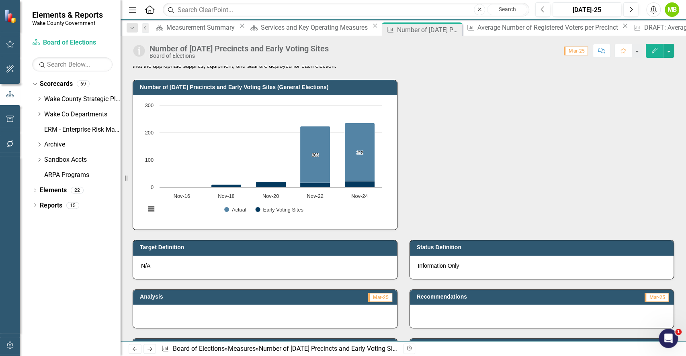
scroll to position [21, 0]
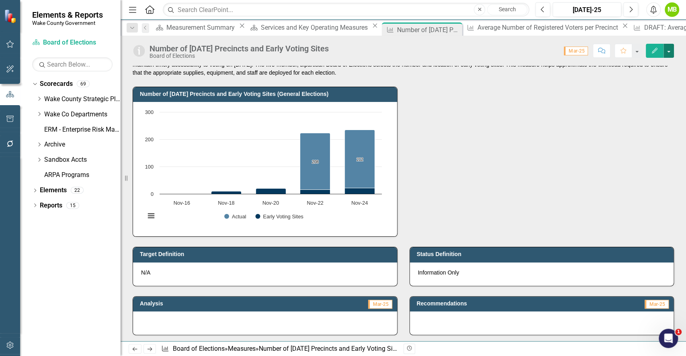
click at [670, 53] on button "button" at bounding box center [669, 51] width 10 height 14
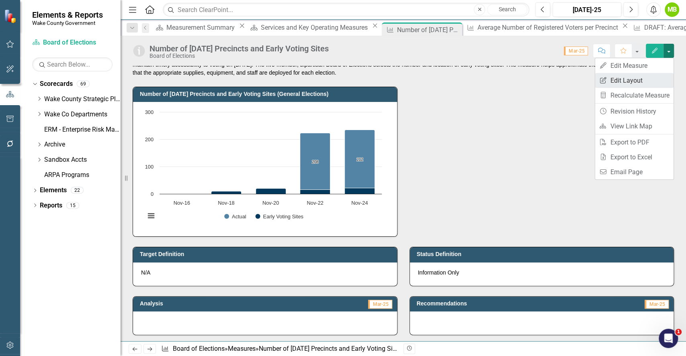
click at [638, 81] on link "Edit Report Edit Layout" at bounding box center [634, 80] width 78 height 15
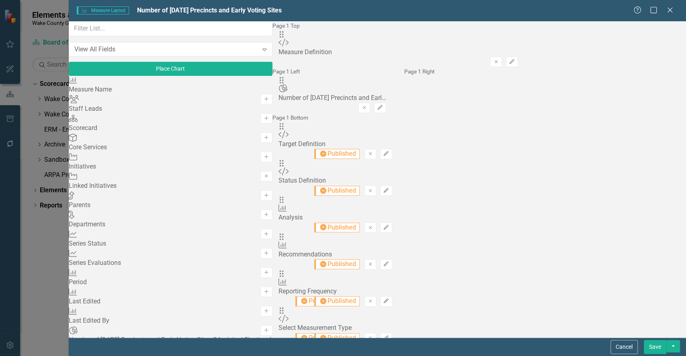
scroll to position [170, 0]
click at [260, 345] on button "Add" at bounding box center [266, 350] width 12 height 10
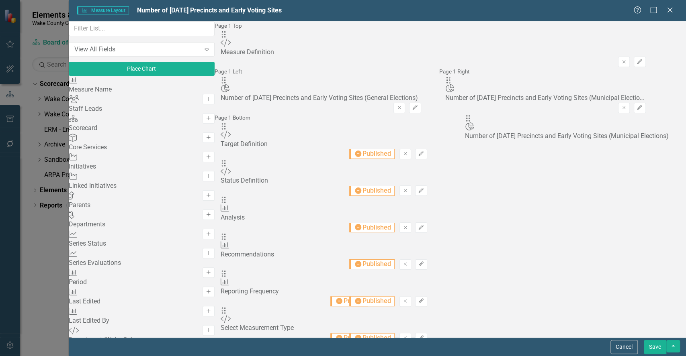
drag, startPoint x: 417, startPoint y: 104, endPoint x: 479, endPoint y: 124, distance: 65.3
click at [659, 344] on button "Save" at bounding box center [655, 347] width 23 height 14
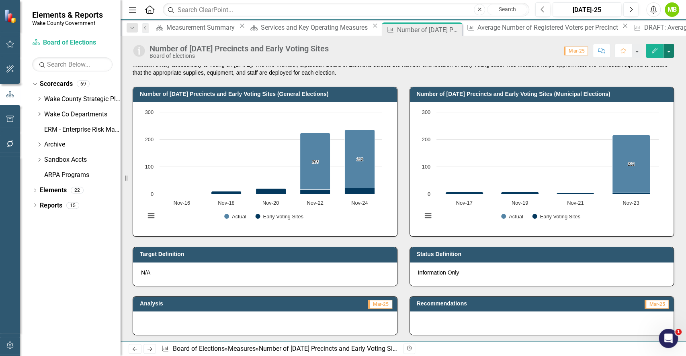
click at [670, 50] on button "button" at bounding box center [669, 51] width 10 height 14
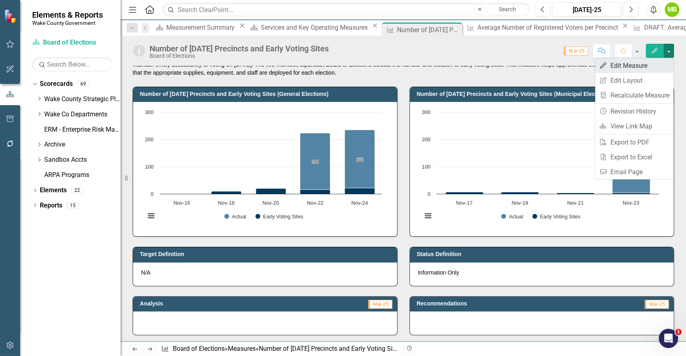
click at [653, 65] on link "Edit Edit Measure" at bounding box center [634, 65] width 78 height 15
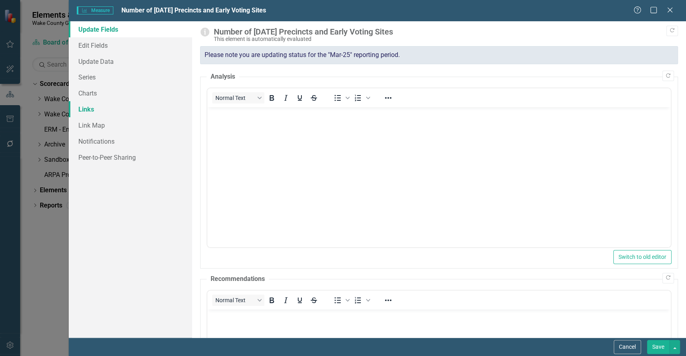
scroll to position [0, 0]
click at [96, 95] on link "Charts" at bounding box center [130, 93] width 123 height 16
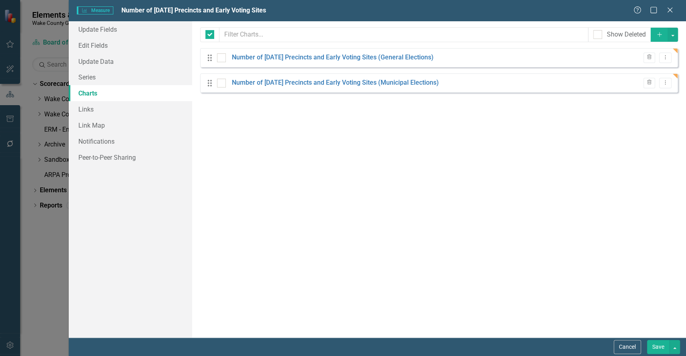
checkbox input "false"
click at [298, 59] on link "Number of Election Day Precincts and Early Voting Sites (General Elections)" at bounding box center [333, 57] width 202 height 9
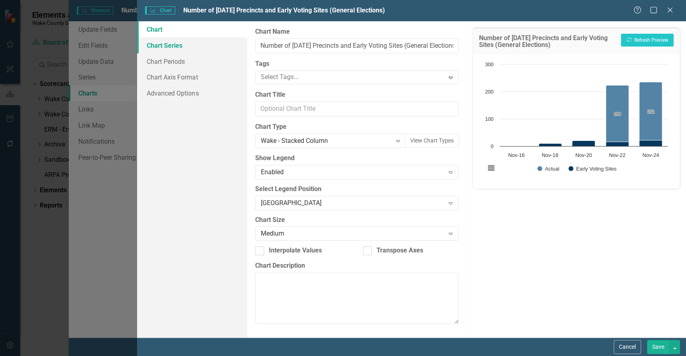
click at [186, 46] on link "Chart Series" at bounding box center [192, 45] width 110 height 16
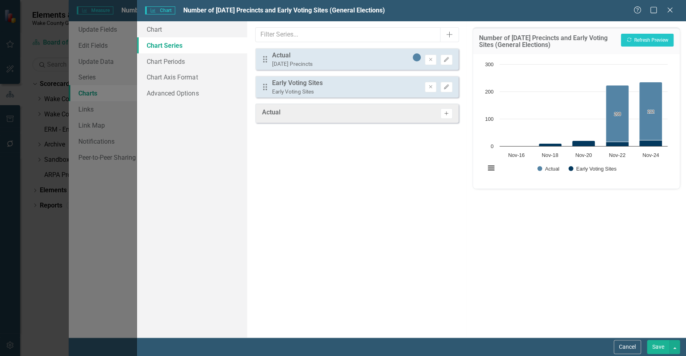
click at [446, 115] on icon "Activate" at bounding box center [446, 113] width 6 height 5
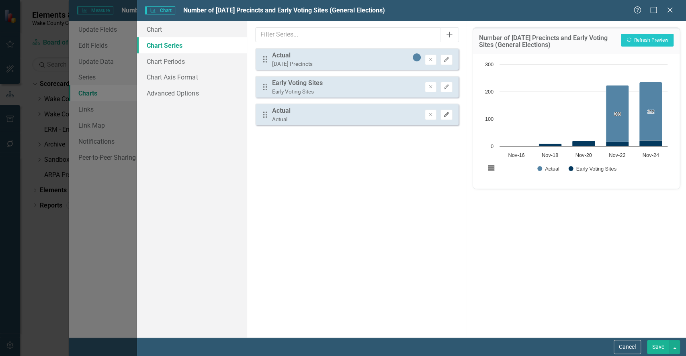
click at [450, 114] on button "Edit" at bounding box center [446, 115] width 12 height 10
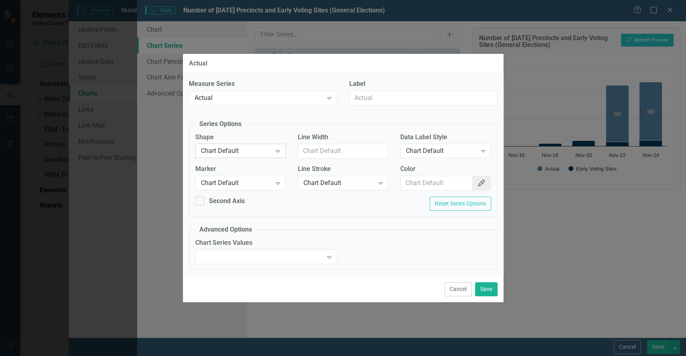
click at [252, 154] on div "Chart Default" at bounding box center [236, 151] width 71 height 9
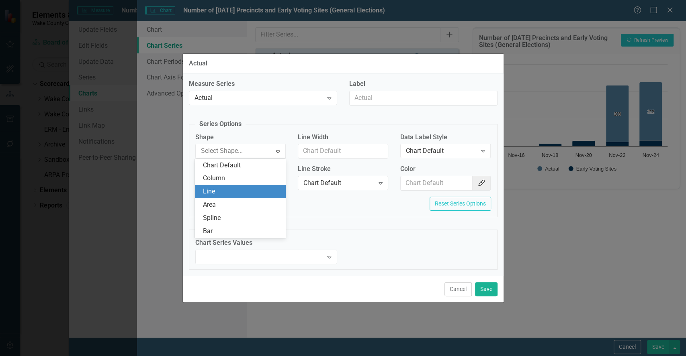
click at [222, 191] on div "Line" at bounding box center [242, 191] width 78 height 9
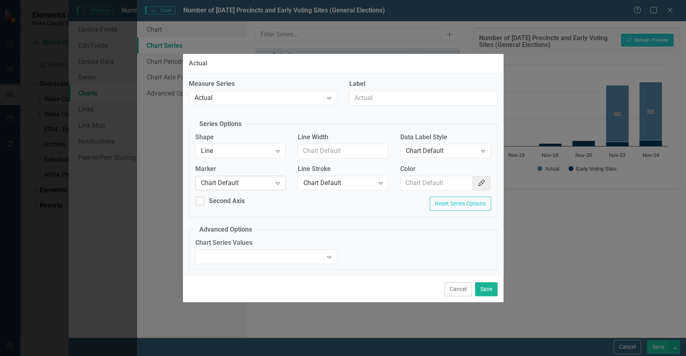
click at [225, 178] on div "Chart Default Expand" at bounding box center [240, 183] width 90 height 14
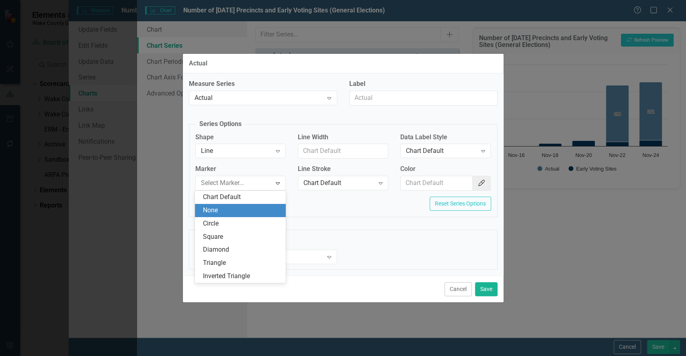
click at [226, 212] on div "None" at bounding box center [242, 210] width 78 height 9
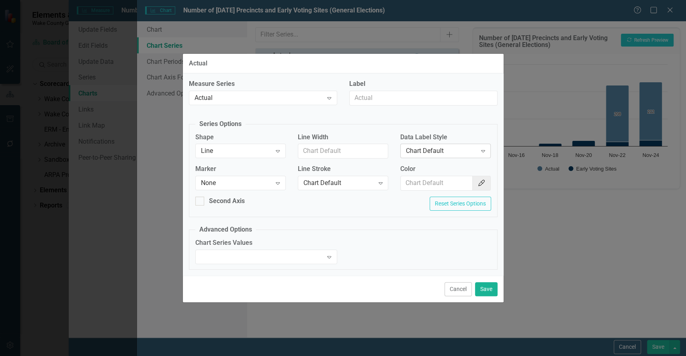
click at [457, 148] on div "Chart Default" at bounding box center [441, 151] width 71 height 9
click at [483, 187] on button "Color Picker" at bounding box center [481, 183] width 18 height 15
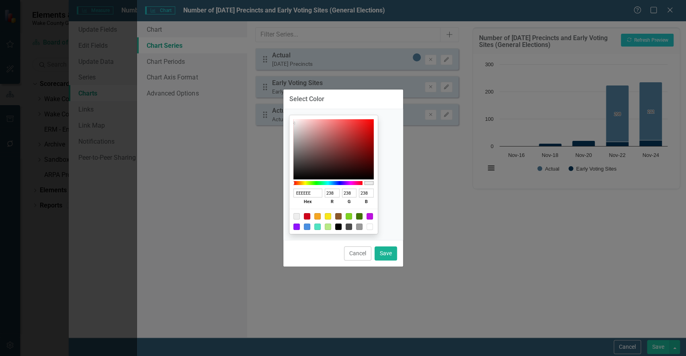
click at [373, 228] on div at bounding box center [370, 227] width 6 height 6
type input "FFFFFF"
type input "255"
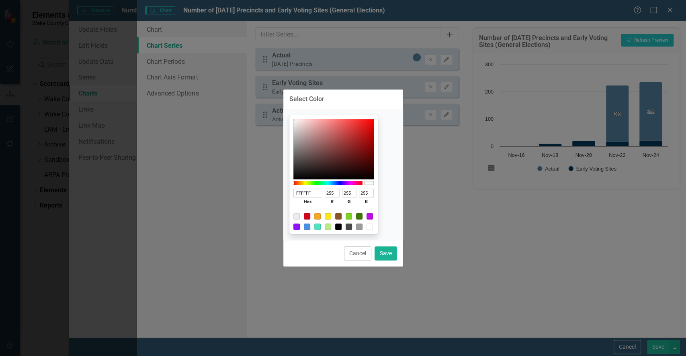
click at [373, 228] on div at bounding box center [370, 227] width 6 height 6
click at [383, 252] on button "Save" at bounding box center [386, 254] width 23 height 14
type input "#ffffff"
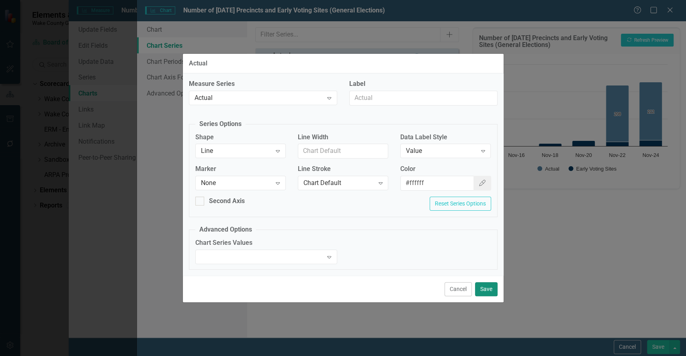
click at [483, 289] on button "Save" at bounding box center [486, 290] width 23 height 14
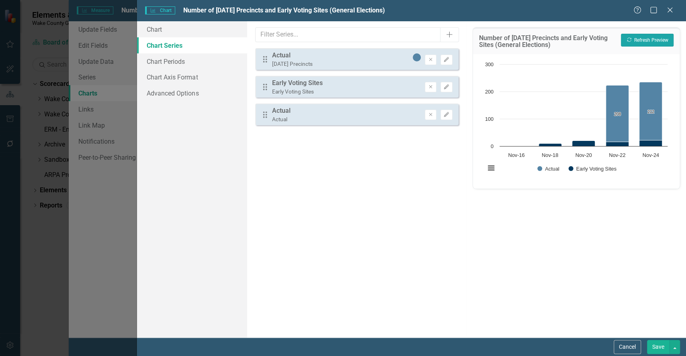
click at [651, 39] on button "Recalculate Refresh Preview" at bounding box center [647, 40] width 53 height 13
click at [452, 63] on button "Edit" at bounding box center [446, 60] width 12 height 10
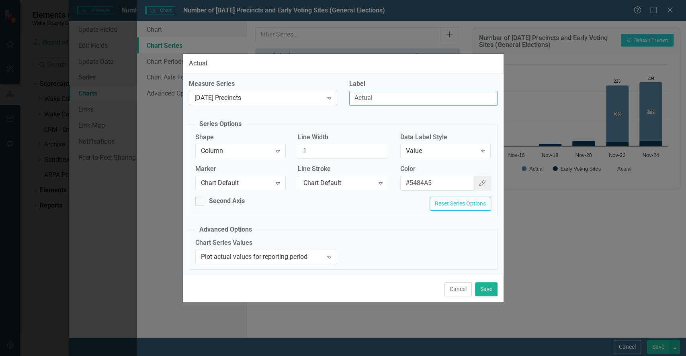
drag, startPoint x: 383, startPoint y: 101, endPoint x: 310, endPoint y: 92, distance: 74.1
click at [310, 92] on div "Measure Series Election Day Precincts Expand Label Actual" at bounding box center [343, 96] width 321 height 32
click at [457, 154] on div "Value" at bounding box center [441, 151] width 71 height 9
click at [494, 293] on button "Save" at bounding box center [486, 290] width 23 height 14
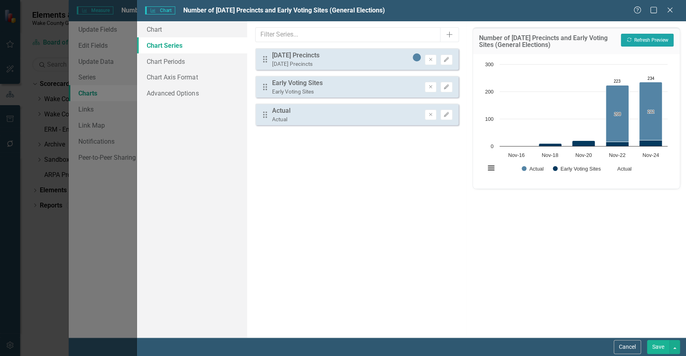
click at [653, 40] on button "Recalculate Refresh Preview" at bounding box center [647, 40] width 53 height 13
drag, startPoint x: 653, startPoint y: 40, endPoint x: 620, endPoint y: 88, distance: 58.3
click at [620, 88] on div "Number of Election Day Precincts and Early Voting Sites (General Elections) Rec…" at bounding box center [576, 108] width 207 height 162
click at [447, 115] on icon "Edit" at bounding box center [446, 115] width 6 height 5
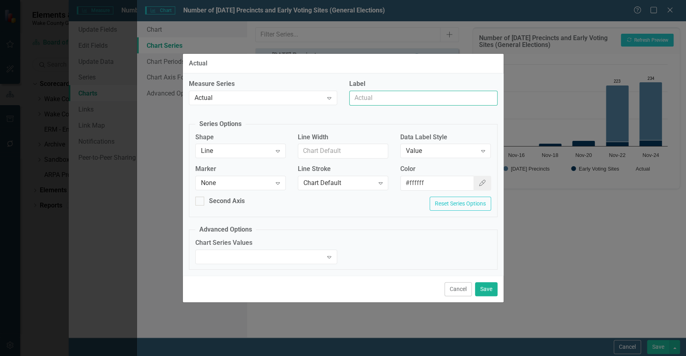
drag, startPoint x: 397, startPoint y: 98, endPoint x: 307, endPoint y: 85, distance: 90.5
click at [307, 85] on div "Measure Series Actual Expand Label" at bounding box center [343, 96] width 321 height 32
type input "Total"
click at [490, 288] on button "Save" at bounding box center [486, 290] width 23 height 14
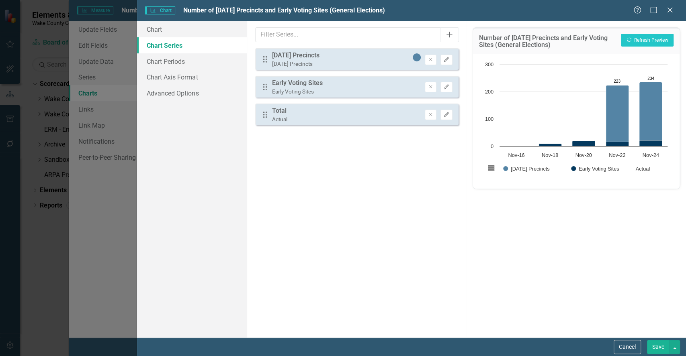
click at [658, 342] on button "Save" at bounding box center [658, 347] width 23 height 14
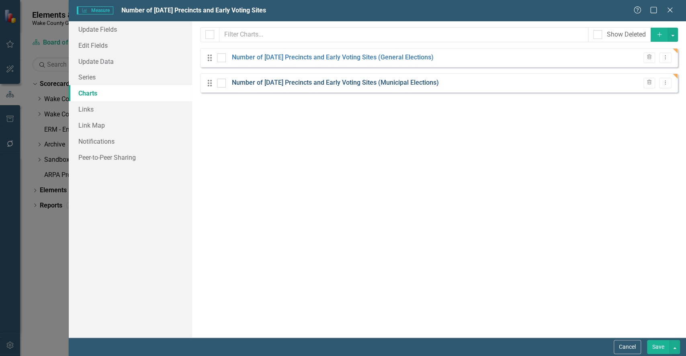
click at [423, 82] on link "Number of Election Day Precincts and Early Voting Sites (Municipal Elections)" at bounding box center [335, 82] width 207 height 9
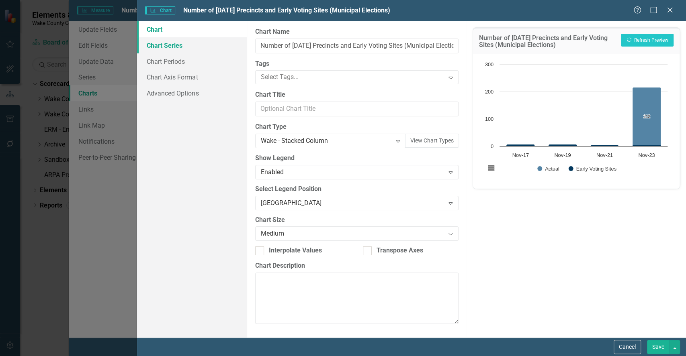
click at [159, 45] on link "Chart Series" at bounding box center [192, 45] width 110 height 16
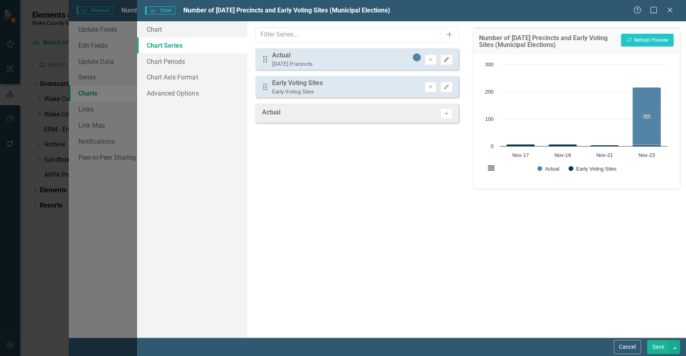
click at [445, 61] on icon "Edit" at bounding box center [446, 59] width 6 height 5
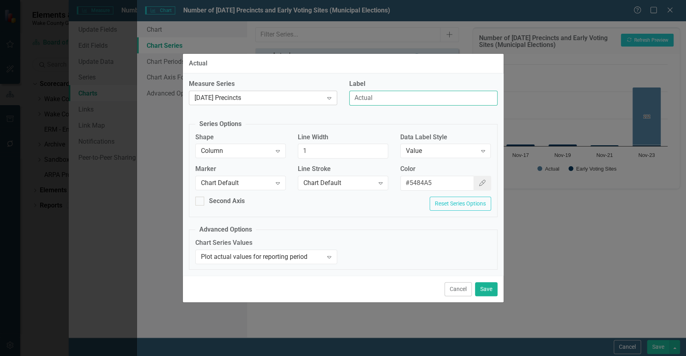
drag, startPoint x: 399, startPoint y: 106, endPoint x: 311, endPoint y: 94, distance: 88.4
click at [311, 94] on div "Measure Series Election Day Precincts Expand Label Actual" at bounding box center [343, 96] width 321 height 32
click at [463, 153] on div "Value" at bounding box center [441, 151] width 71 height 9
click at [493, 291] on button "Save" at bounding box center [486, 290] width 23 height 14
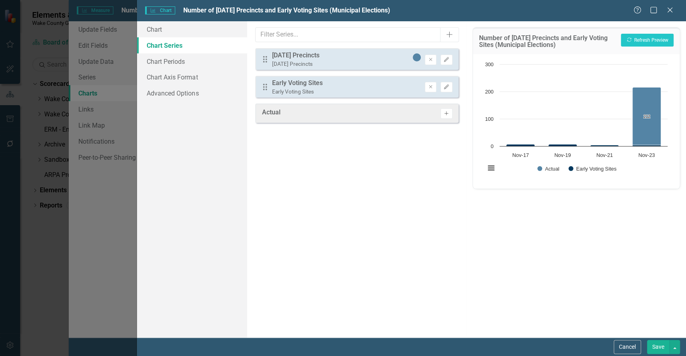
click at [447, 114] on icon "Activate" at bounding box center [446, 113] width 6 height 5
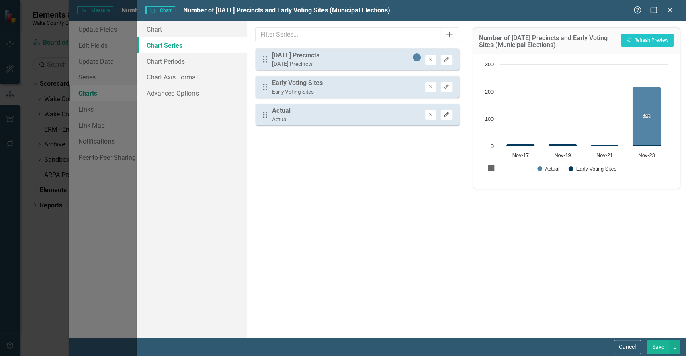
click at [447, 117] on icon "Edit" at bounding box center [446, 115] width 6 height 5
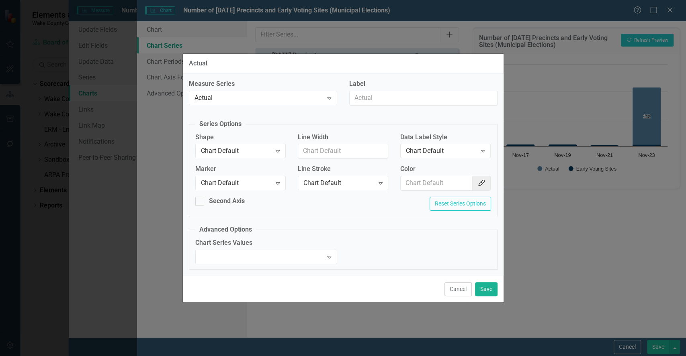
click at [379, 109] on div "Label" at bounding box center [423, 96] width 160 height 32
click at [376, 98] on input "Label" at bounding box center [423, 98] width 148 height 15
type input "Total"
click at [235, 149] on div "Chart Default" at bounding box center [236, 151] width 71 height 9
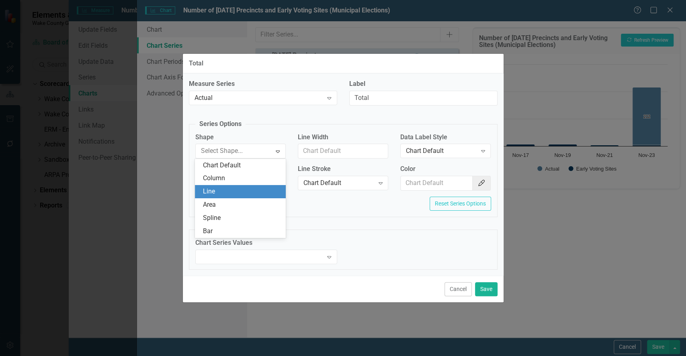
click at [224, 187] on div "Line" at bounding box center [242, 191] width 78 height 9
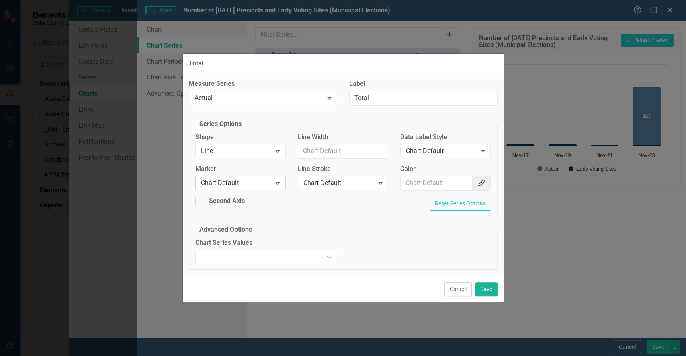
click at [228, 186] on div "Chart Default" at bounding box center [236, 183] width 71 height 9
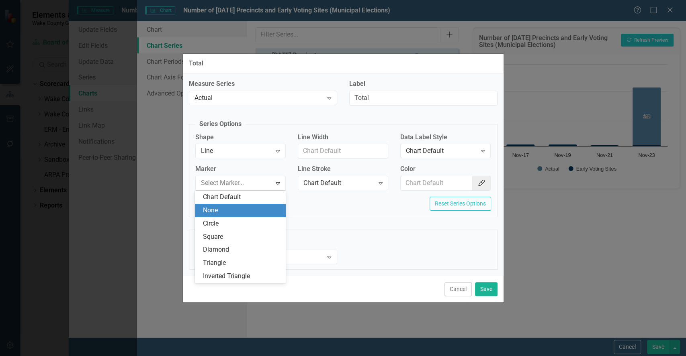
click at [224, 215] on div "None" at bounding box center [240, 210] width 90 height 13
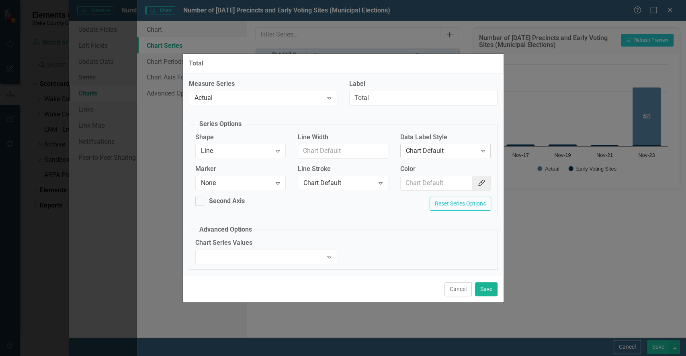
click at [437, 151] on div "Chart Default" at bounding box center [441, 151] width 71 height 9
click at [482, 183] on icon "Color Picker" at bounding box center [481, 183] width 8 height 6
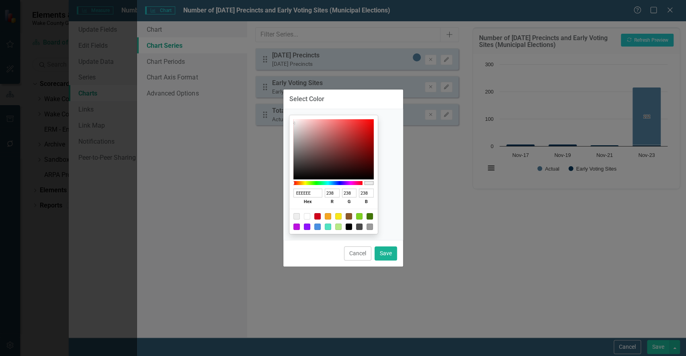
click at [310, 217] on div at bounding box center [307, 216] width 6 height 6
type input "FFFFFF"
type input "255"
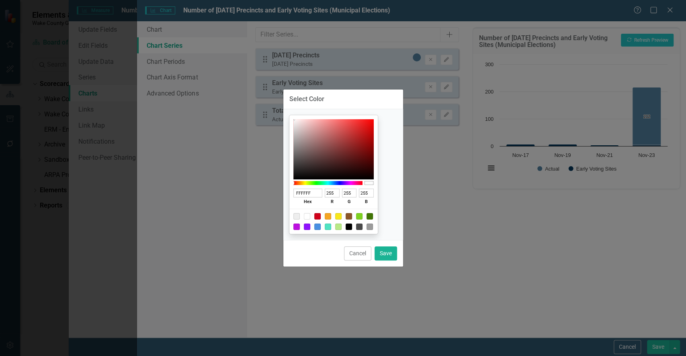
click at [397, 256] on div "Cancel Save" at bounding box center [343, 253] width 120 height 27
click at [386, 254] on button "Save" at bounding box center [386, 254] width 23 height 14
type input "#ffffff"
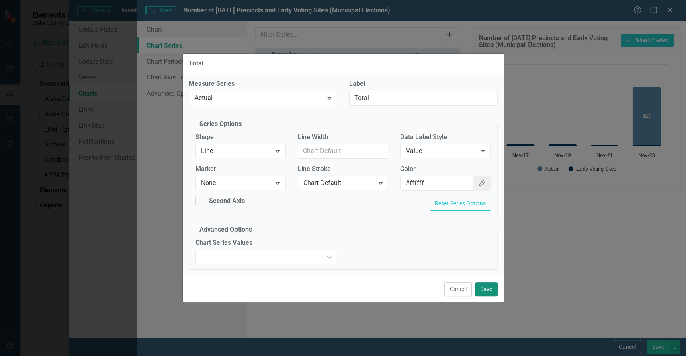
click at [483, 288] on button "Save" at bounding box center [486, 290] width 23 height 14
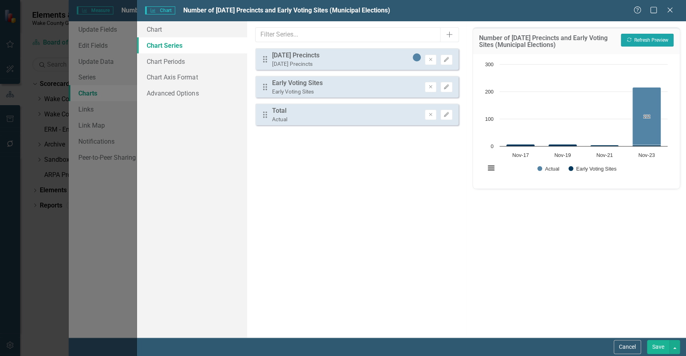
click at [644, 37] on button "Recalculate Refresh Preview" at bounding box center [647, 40] width 53 height 13
drag, startPoint x: 644, startPoint y: 37, endPoint x: 621, endPoint y: 197, distance: 160.9
click at [621, 197] on div "Number of Election Day Precincts and Early Voting Sites (Municipal Elections) R…" at bounding box center [576, 179] width 219 height 317
click at [445, 114] on icon "Edit" at bounding box center [446, 115] width 6 height 5
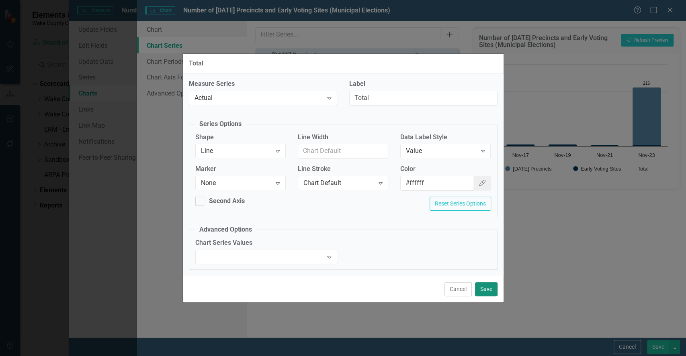
click at [489, 288] on button "Save" at bounding box center [486, 290] width 23 height 14
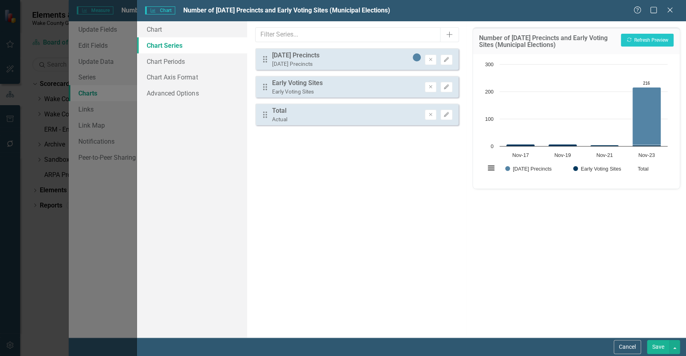
click at [653, 346] on button "Save" at bounding box center [658, 347] width 23 height 14
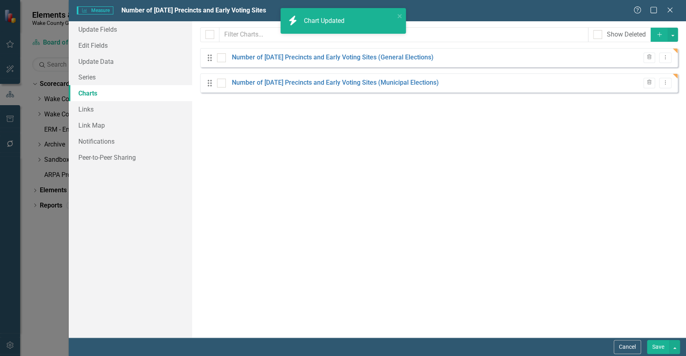
click at [654, 349] on button "Save" at bounding box center [658, 347] width 23 height 14
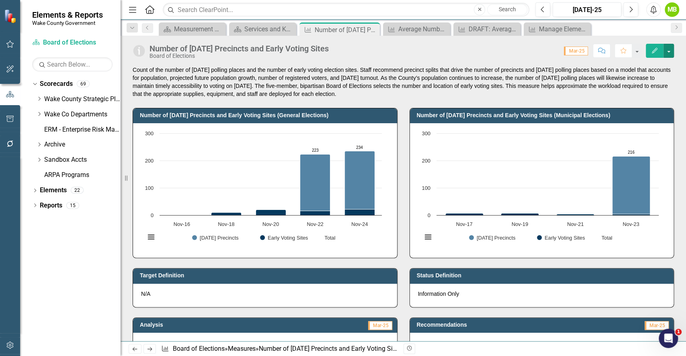
scroll to position [21, 0]
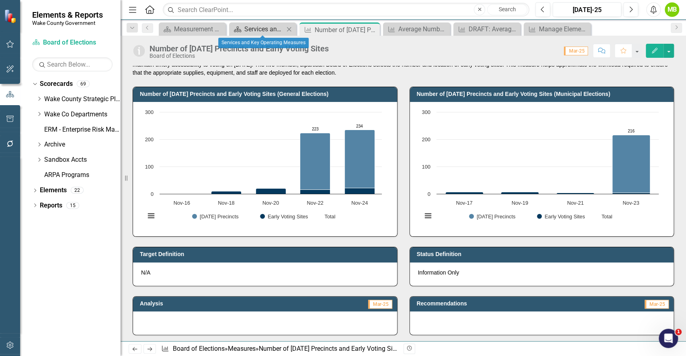
click at [257, 29] on div "Services and Key Operating Measures" at bounding box center [264, 29] width 40 height 10
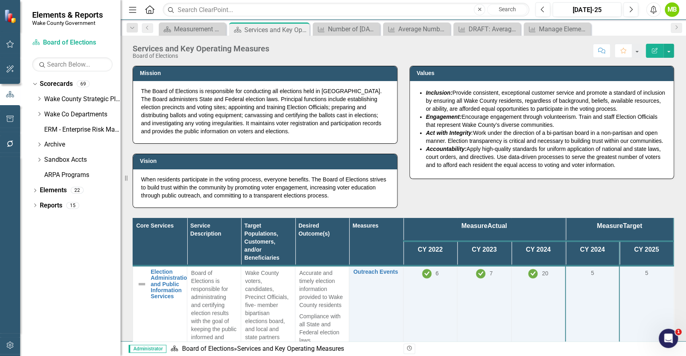
click at [400, 189] on div "Vision When residents participate in the voting process, everyone benefits. The…" at bounding box center [265, 176] width 277 height 64
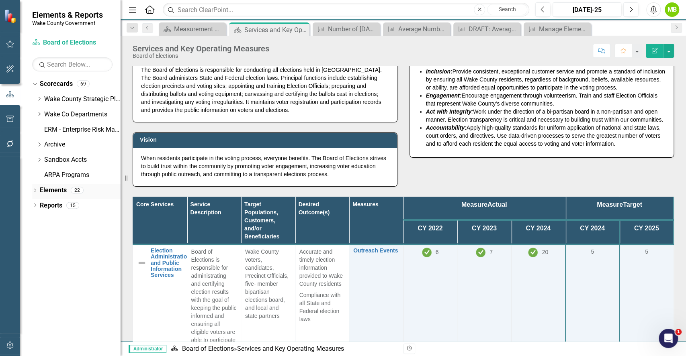
click at [36, 193] on icon "Dropdown" at bounding box center [35, 191] width 6 height 4
click at [74, 237] on link "Measure Measures" at bounding box center [64, 235] width 40 height 9
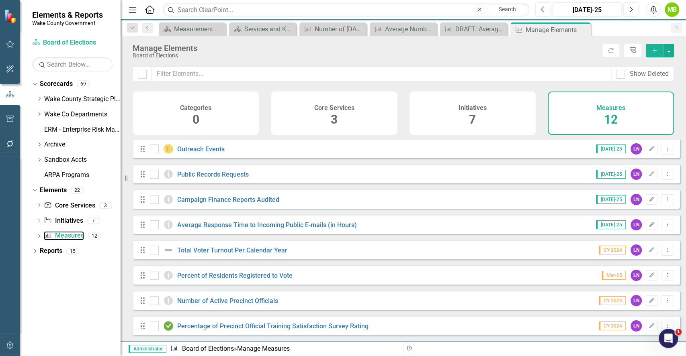
scroll to position [107, 0]
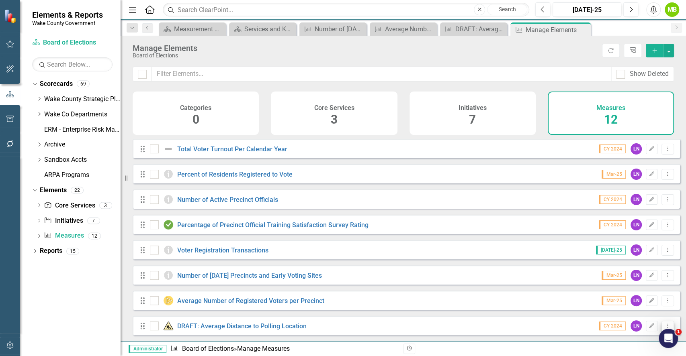
click at [664, 326] on icon "Dropdown Menu" at bounding box center [667, 326] width 7 height 5
click at [641, 299] on link "Copy Duplicate Measure" at bounding box center [632, 298] width 72 height 15
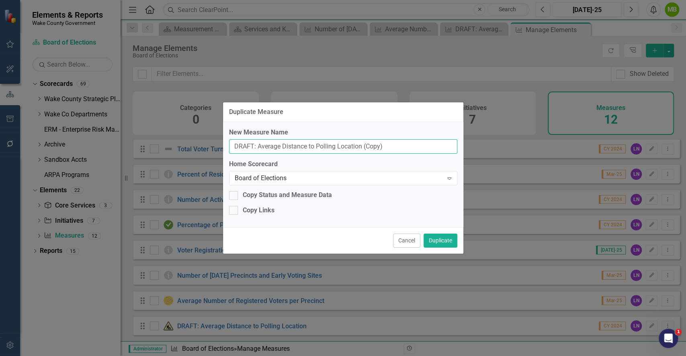
drag, startPoint x: 387, startPoint y: 147, endPoint x: 255, endPoint y: 135, distance: 132.7
click at [255, 135] on div "New Measure Name DRAFT: Average Distance to Polling Location (Copy)" at bounding box center [343, 141] width 228 height 26
paste input "Precinct Officer Retention"
type input "DRAFT: Precinct Officer Retention"
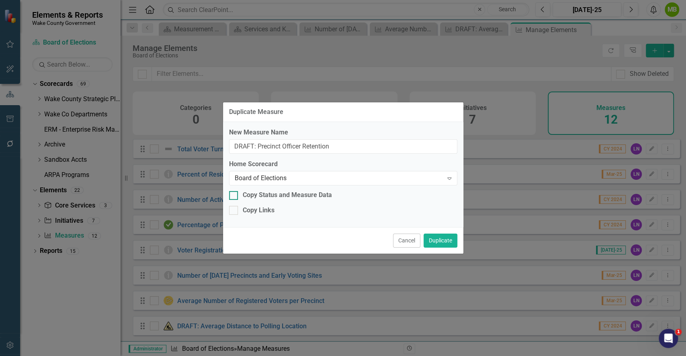
click at [233, 197] on div at bounding box center [233, 195] width 9 height 9
click at [233, 197] on input "Copy Status and Measure Data" at bounding box center [231, 193] width 5 height 5
checkbox input "true"
click at [234, 214] on div at bounding box center [233, 210] width 9 height 9
click at [234, 211] on input "Copy Links" at bounding box center [231, 208] width 5 height 5
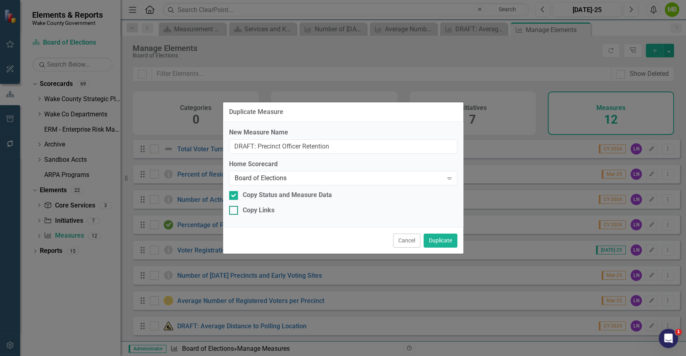
checkbox input "true"
click at [435, 240] on button "Duplicate" at bounding box center [441, 241] width 34 height 14
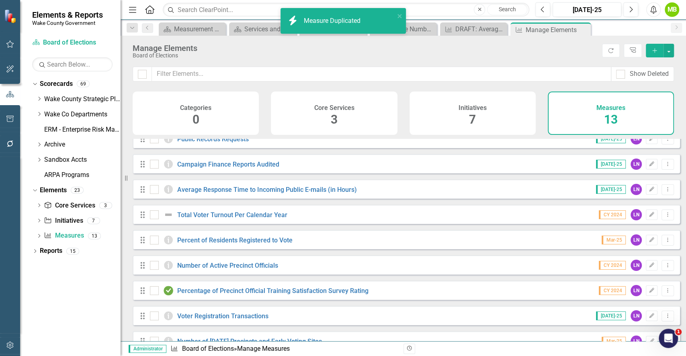
scroll to position [132, 0]
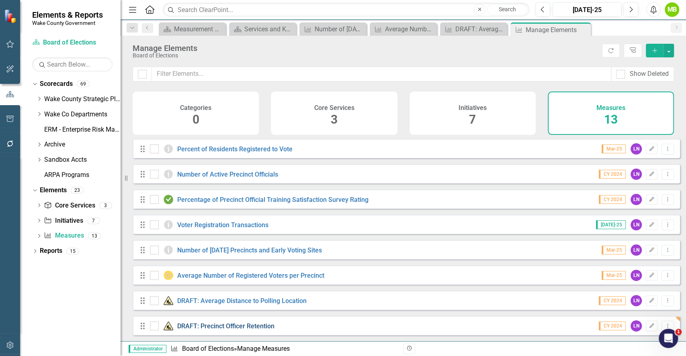
click at [221, 327] on link "DRAFT: Precinct Officer Retention" at bounding box center [225, 327] width 97 height 8
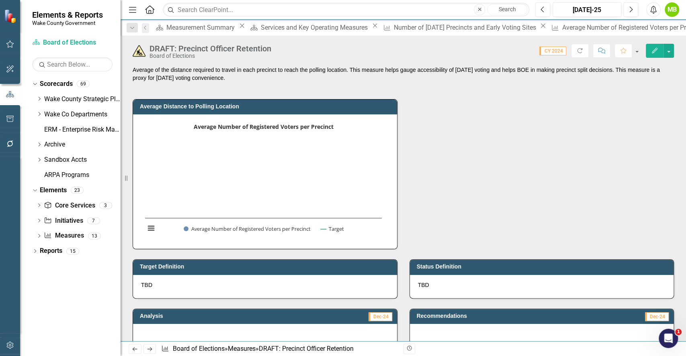
click at [239, 91] on div "Average Distance to Polling Location Average Number of Registered Voters per Pr…" at bounding box center [265, 169] width 277 height 160
click at [234, 73] on p "Average of the distance required to travel in each precinct to reach the pollin…" at bounding box center [403, 74] width 541 height 16
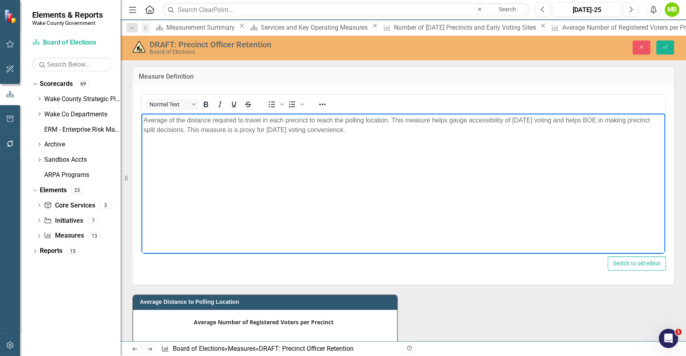
drag, startPoint x: 387, startPoint y: 131, endPoint x: 277, endPoint y: 225, distance: 143.9
click at [141, 114] on html "Average of the distance required to travel in each precinct to reach the pollin…" at bounding box center [403, 174] width 524 height 121
paste body "Rich Text Area. Press ALT-0 for help."
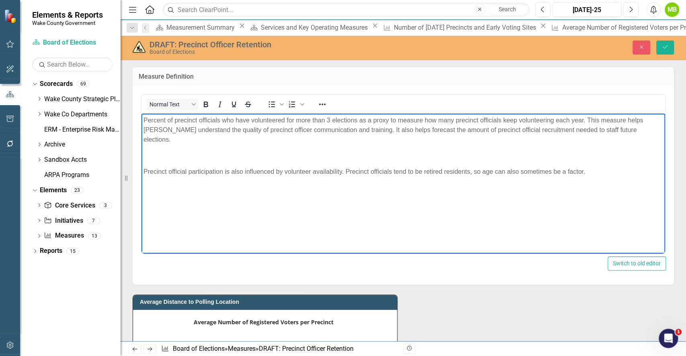
click at [336, 151] on p "Rich Text Area. Press ALT-0 for help." at bounding box center [403, 156] width 520 height 10
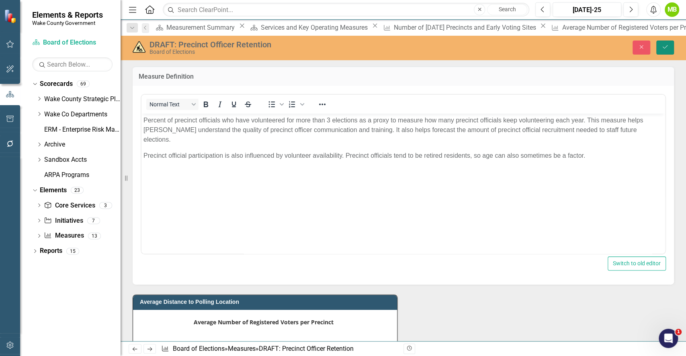
click at [659, 43] on button "Save" at bounding box center [665, 48] width 18 height 14
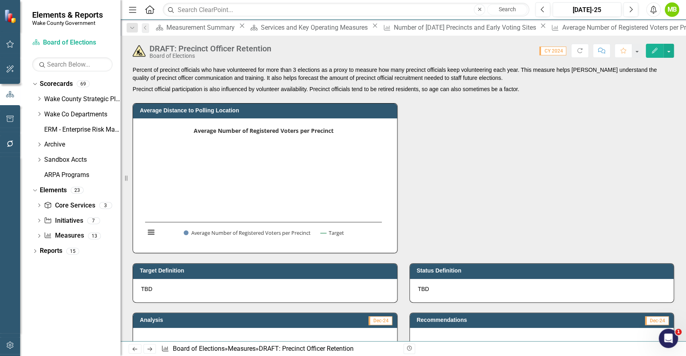
click at [447, 198] on div "Average Distance to Polling Location Average Number of Registered Voters per Pr…" at bounding box center [403, 173] width 553 height 160
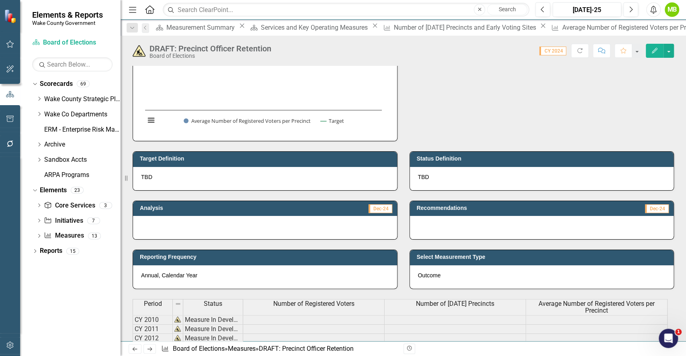
scroll to position [129, 0]
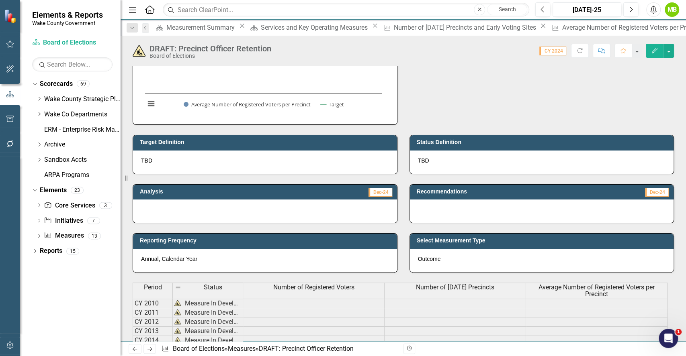
click at [512, 98] on div "Average Distance to Polling Location Average Number of Registered Voters per Pr…" at bounding box center [403, 45] width 553 height 160
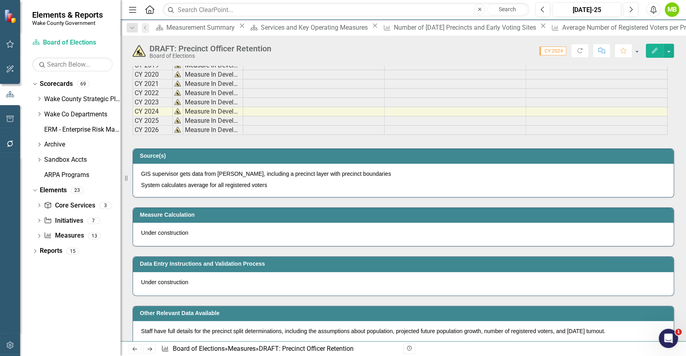
scroll to position [471, 0]
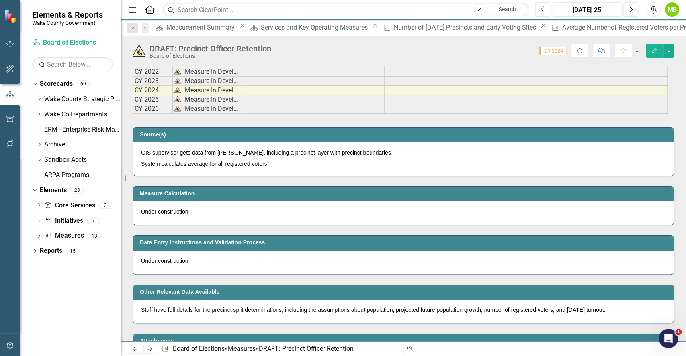
click at [291, 163] on p "System calculates average for all registered voters" at bounding box center [403, 163] width 524 height 10
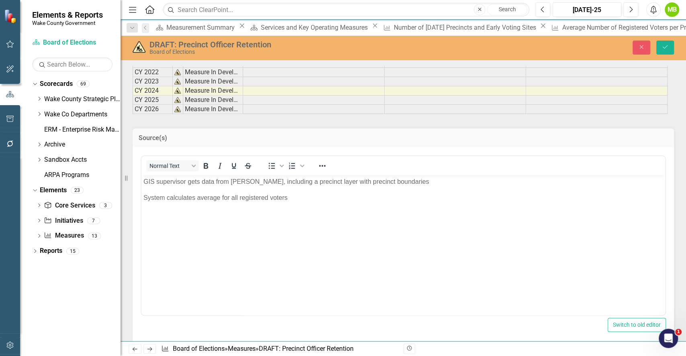
scroll to position [0, 0]
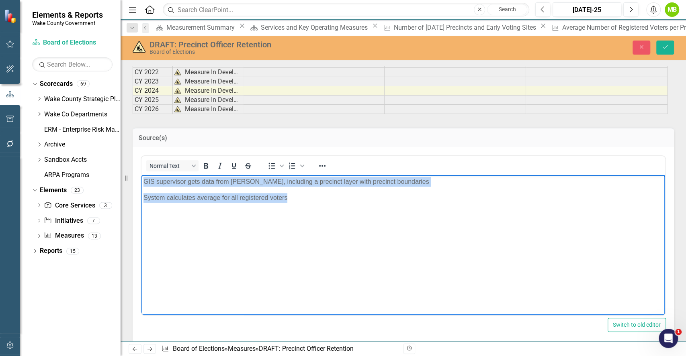
drag, startPoint x: 287, startPoint y: 200, endPoint x: 189, endPoint y: 323, distance: 156.5
click at [141, 175] on html "GIS supervisor gets data from ArcGIS, including a precinct layer with precinct …" at bounding box center [403, 235] width 524 height 121
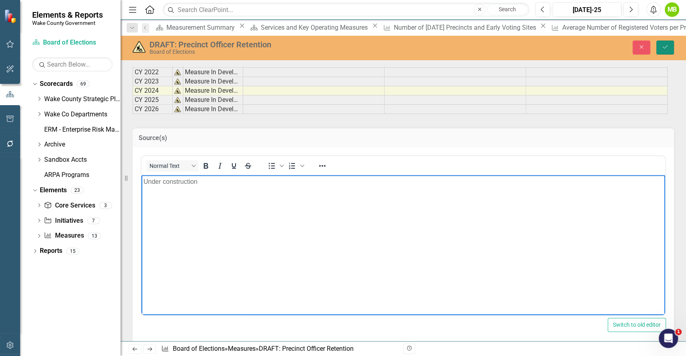
click at [666, 50] on button "Save" at bounding box center [665, 48] width 18 height 14
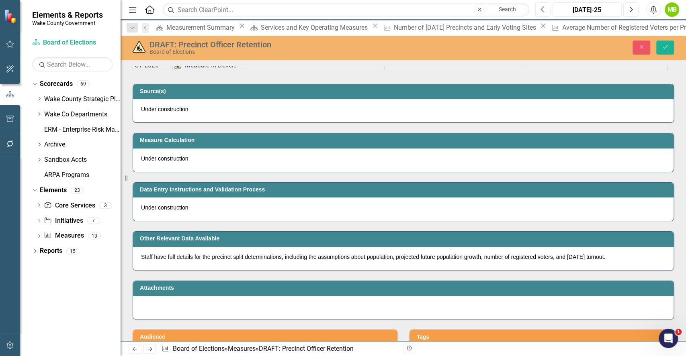
scroll to position [576, 0]
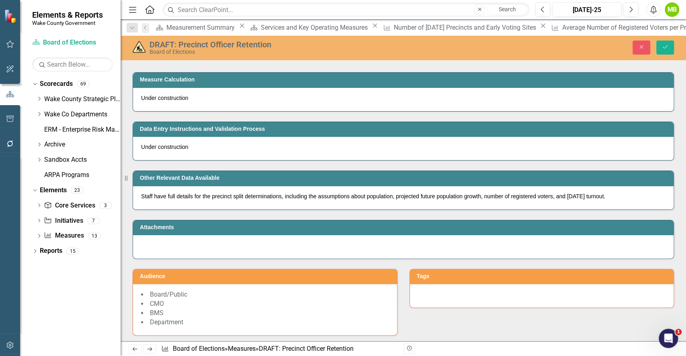
click at [228, 150] on div "Under construction" at bounding box center [403, 148] width 541 height 23
click at [196, 98] on p "Under construction" at bounding box center [403, 98] width 524 height 8
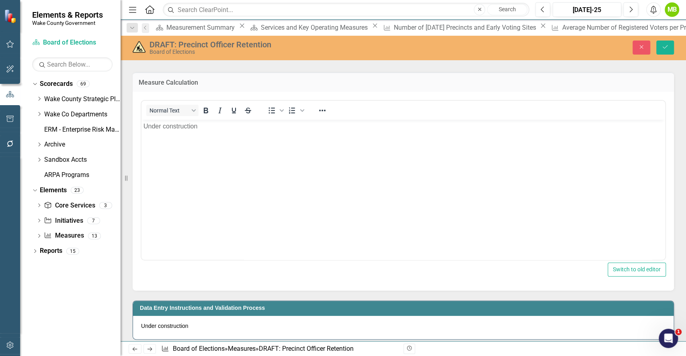
scroll to position [0, 0]
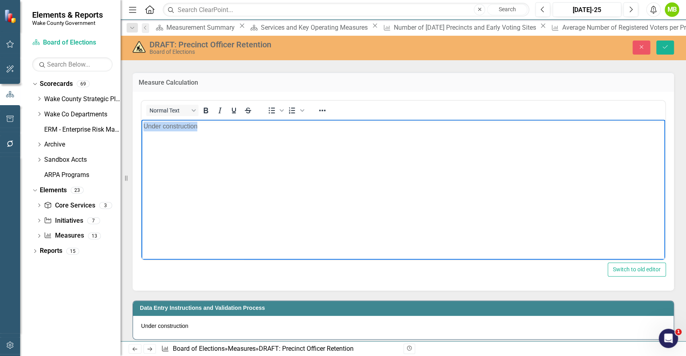
drag, startPoint x: 211, startPoint y: 117, endPoint x: 231, endPoint y: 227, distance: 112.0
click at [141, 120] on html "Under construction" at bounding box center [403, 180] width 524 height 121
paste body "Rich Text Area. Press ALT-0 for help."
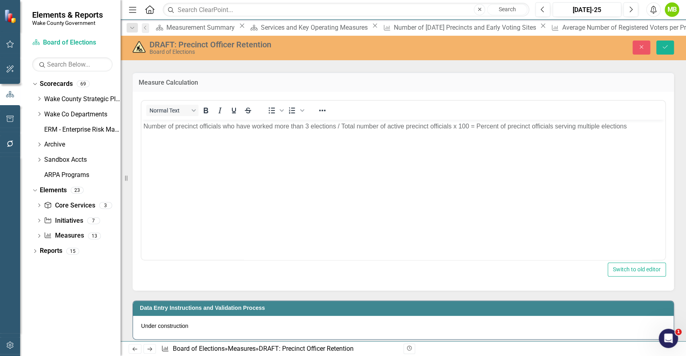
drag, startPoint x: 685, startPoint y: 227, endPoint x: 685, endPoint y: 234, distance: 6.4
click at [685, 253] on div "Percent of precinct officials who have volunteered for more than 3 elections as…" at bounding box center [403, 203] width 565 height 275
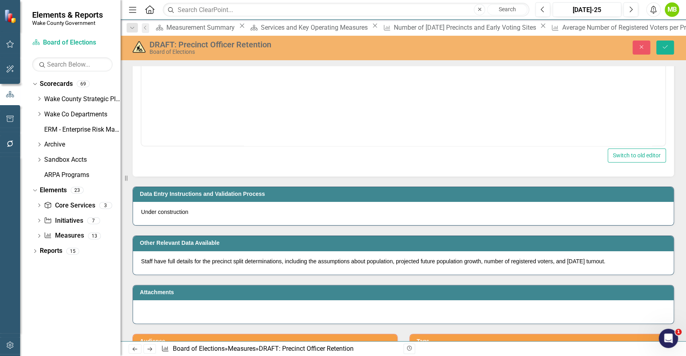
scroll to position [726, 0]
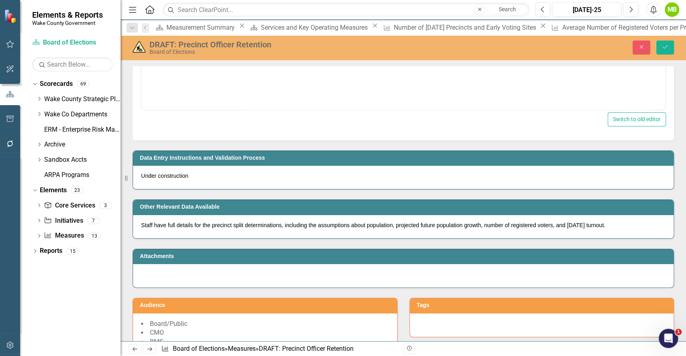
click at [423, 221] on p "Staff have full details for the precinct split determinations, including the as…" at bounding box center [403, 225] width 524 height 8
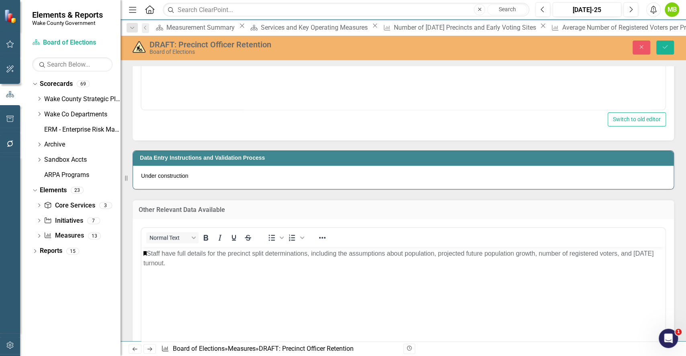
scroll to position [0, 0]
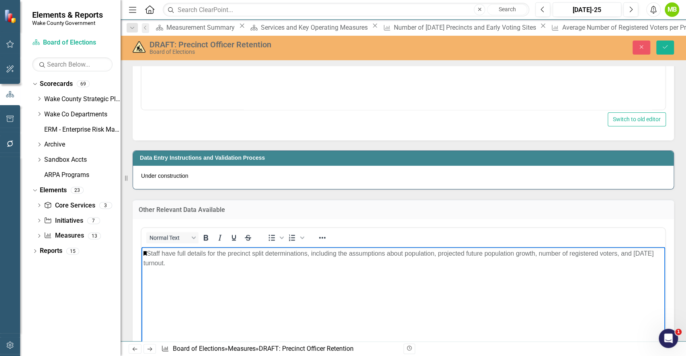
drag, startPoint x: 194, startPoint y: 270, endPoint x: 119, endPoint y: 245, distance: 79.4
click at [141, 247] on html "Staff have full details for the precinct split determinations, including the as…" at bounding box center [403, 307] width 524 height 121
paste body "Rich Text Area. Press ALT-0 for help."
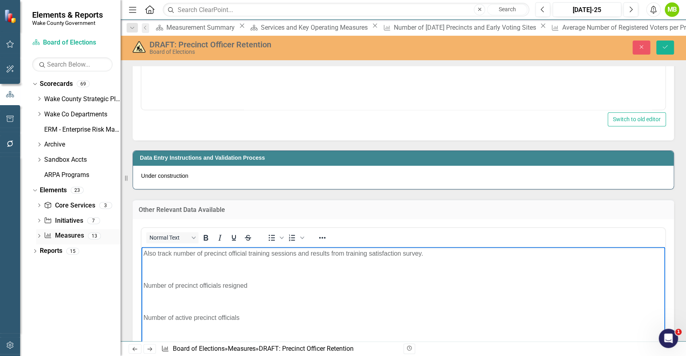
scroll to position [762, 0]
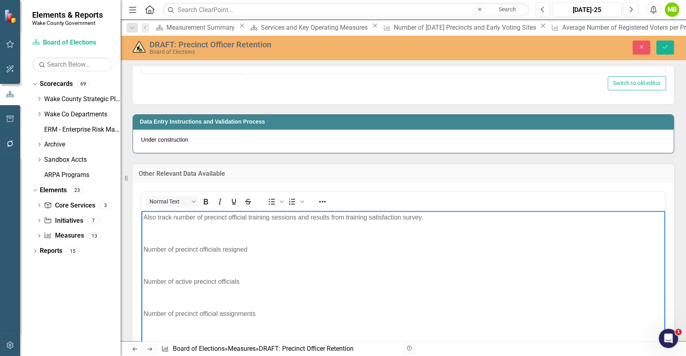
click at [201, 234] on p "Rich Text Area. Press ALT-0 for help." at bounding box center [403, 234] width 520 height 10
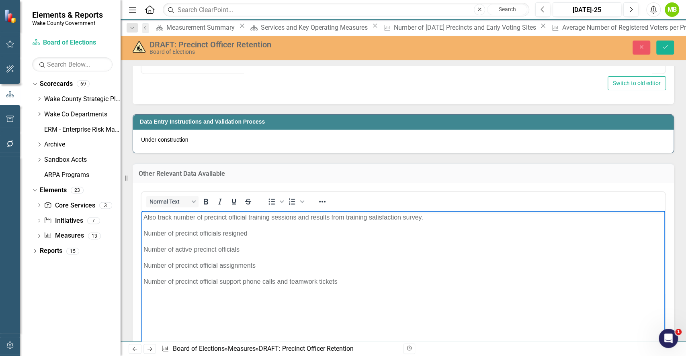
click at [190, 313] on body "Also track number of precinct official training sessions and results from train…" at bounding box center [403, 271] width 524 height 121
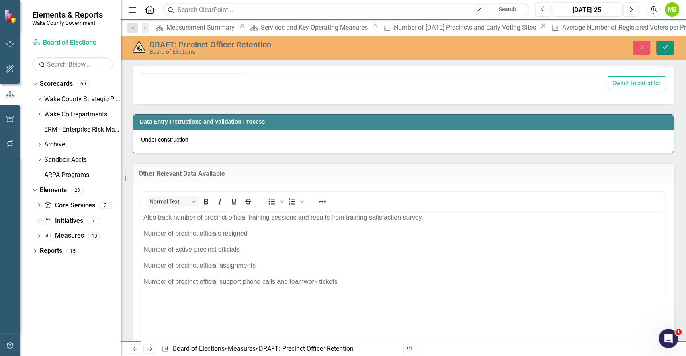
click at [669, 47] on button "Save" at bounding box center [665, 48] width 18 height 14
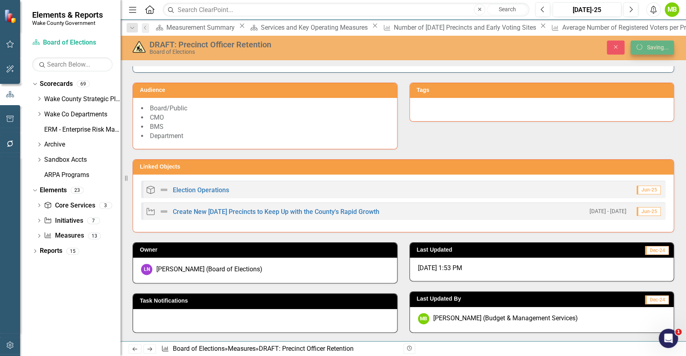
scroll to position [759, 0]
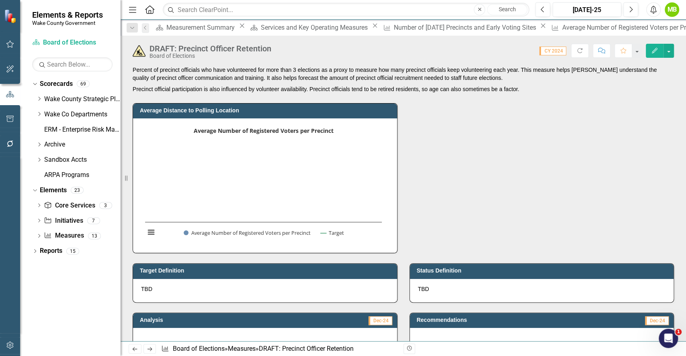
click at [464, 189] on div "Average Distance to Polling Location Average Number of Registered Voters per Pr…" at bounding box center [403, 173] width 553 height 160
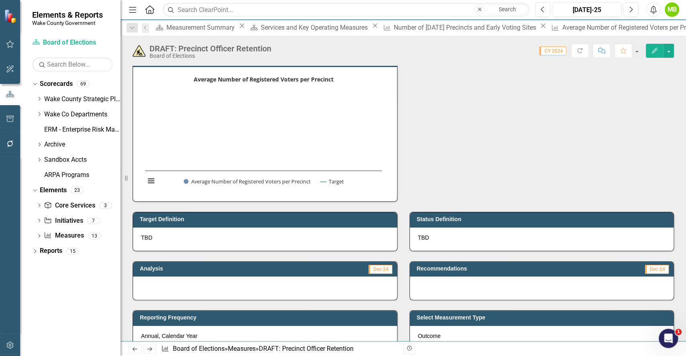
scroll to position [0, 0]
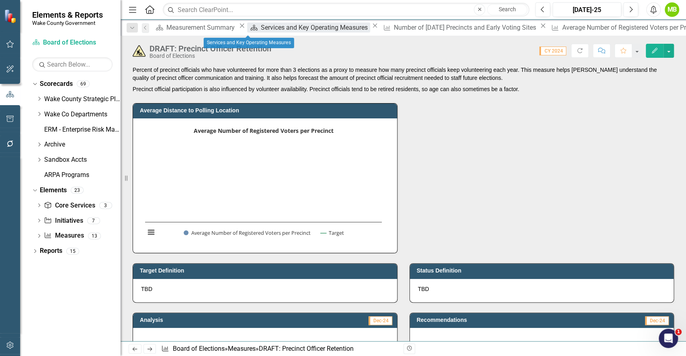
click at [261, 33] on div "Services and Key Operating Measures" at bounding box center [315, 28] width 109 height 10
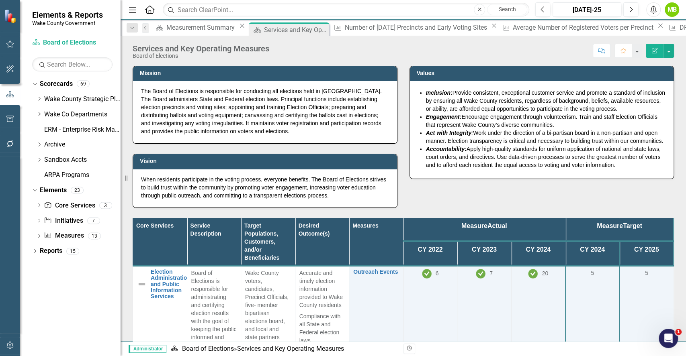
click at [411, 190] on div "Mission The Board of Elections is responsible for conducting all elections held…" at bounding box center [403, 132] width 553 height 152
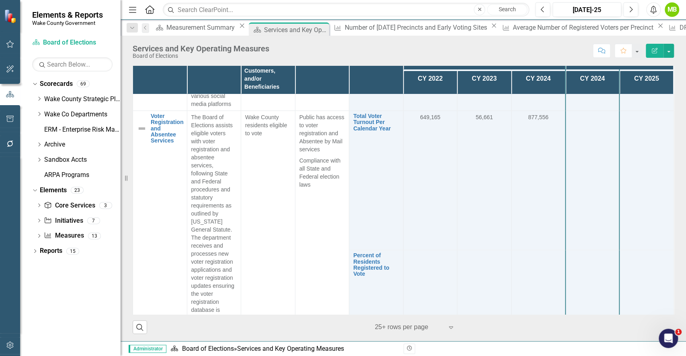
scroll to position [595, 0]
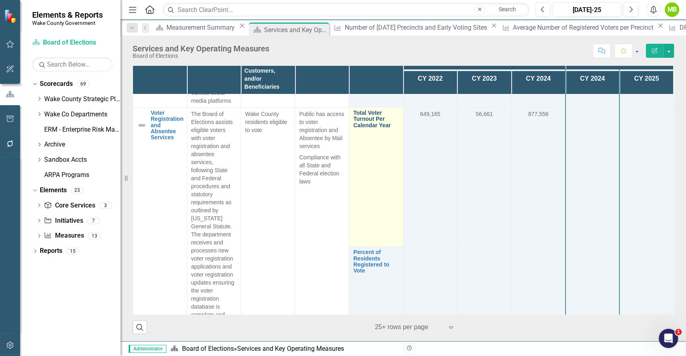
click at [373, 129] on link "Total Voter Turnout Per Calendar Year" at bounding box center [376, 119] width 46 height 18
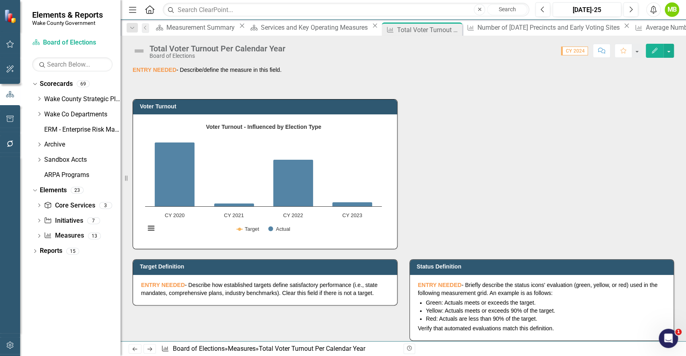
click at [685, 88] on div "ENTRY NEEDED - Describe/define the measure in this field. Voter Turnout Voter T…" at bounding box center [403, 204] width 565 height 276
click at [261, 33] on div "Services and Key Operating Measures" at bounding box center [315, 28] width 109 height 10
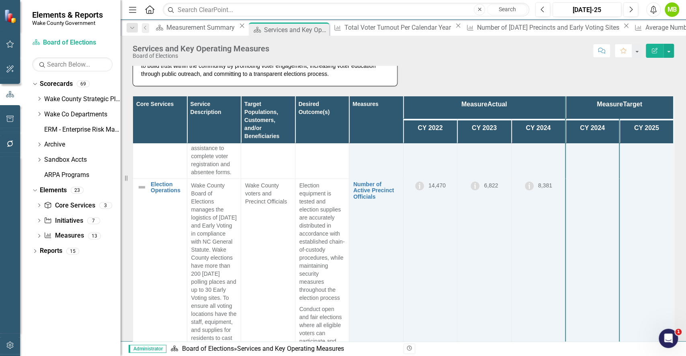
scroll to position [1021, 0]
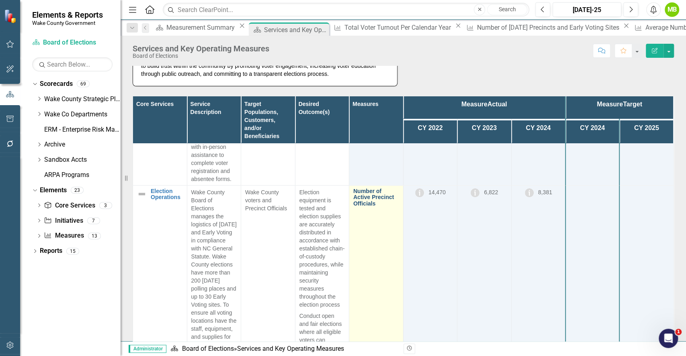
click at [364, 207] on link "Number of Active Precinct Officials" at bounding box center [376, 197] width 46 height 18
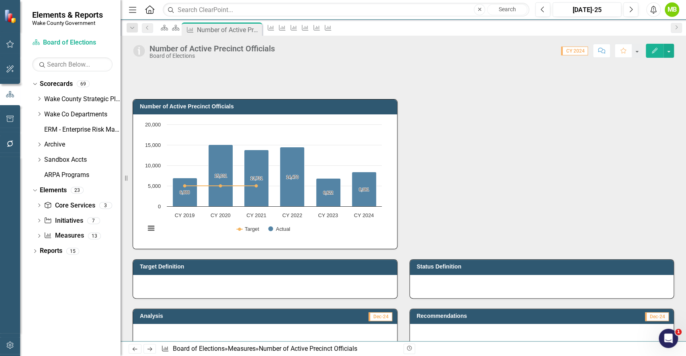
click at [448, 204] on div "Number of Active Precinct Officials Chart Combination chart with 2 data series.…" at bounding box center [403, 169] width 553 height 160
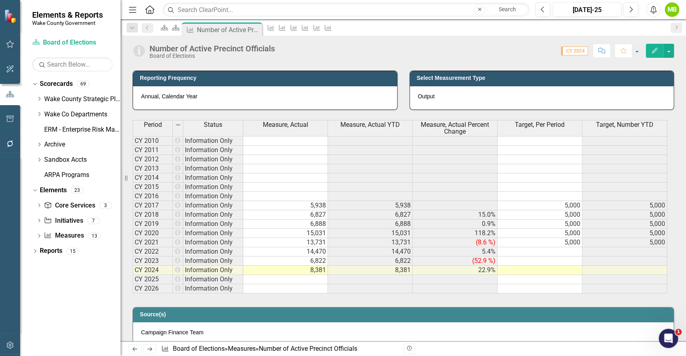
scroll to position [322, 0]
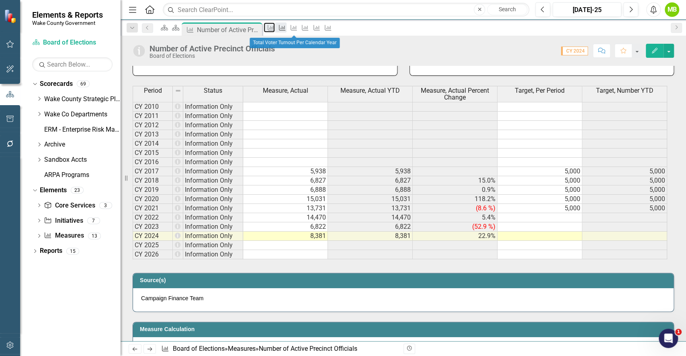
drag, startPoint x: 298, startPoint y: 29, endPoint x: 312, endPoint y: 29, distance: 13.7
click at [275, 29] on icon "Measure" at bounding box center [271, 28] width 8 height 6
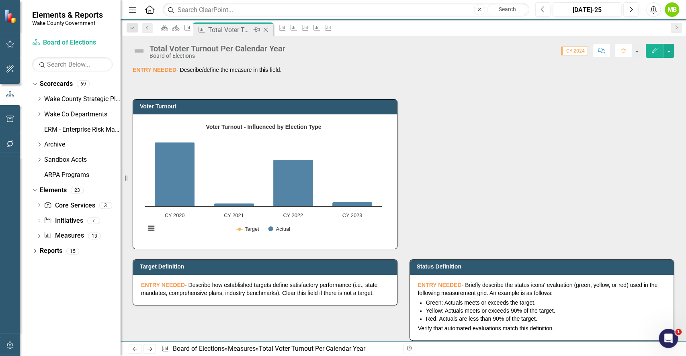
click at [268, 31] on icon at bounding box center [266, 30] width 4 height 4
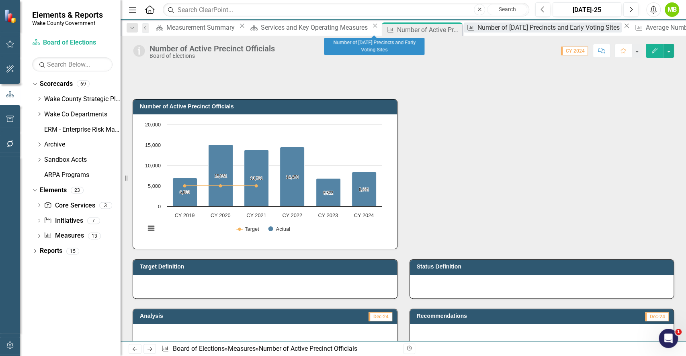
click at [477, 31] on div "Number of [DATE] Precincts and Early Voting Sites" at bounding box center [549, 28] width 144 height 10
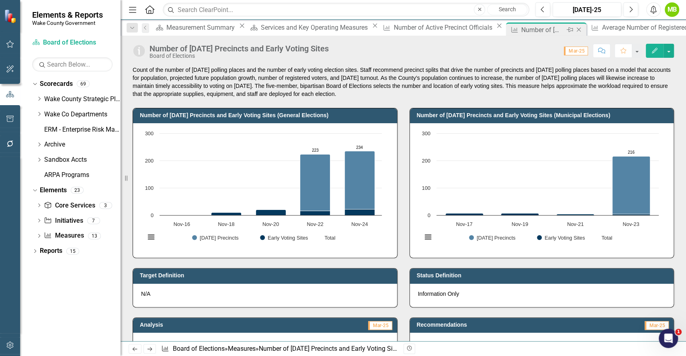
click at [575, 28] on icon "Close" at bounding box center [579, 30] width 8 height 6
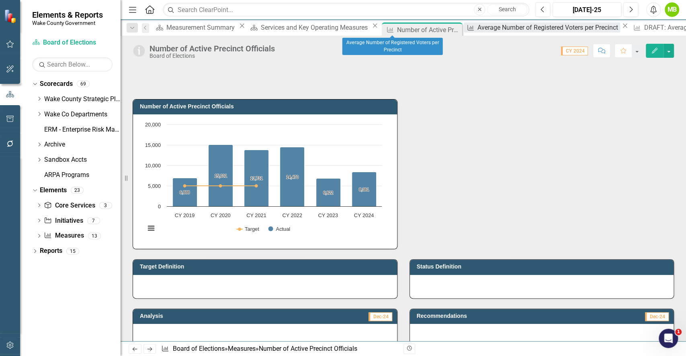
click at [477, 30] on div "Average Number of Registered Voters per Precinct" at bounding box center [548, 28] width 143 height 10
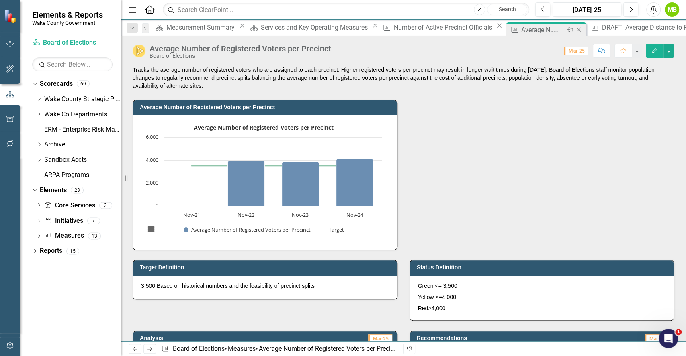
click at [575, 30] on icon "Close" at bounding box center [579, 30] width 8 height 6
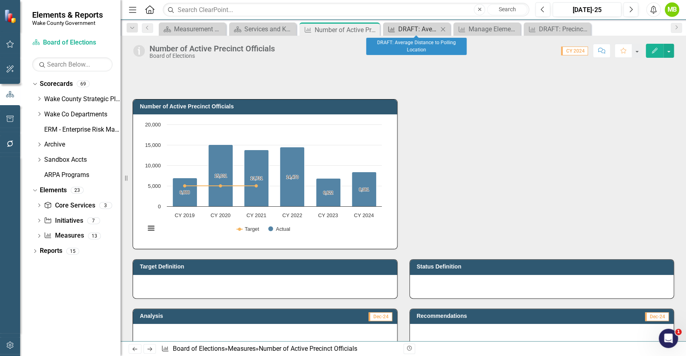
click at [411, 29] on div "DRAFT: Average Distance to Polling Location" at bounding box center [418, 29] width 40 height 10
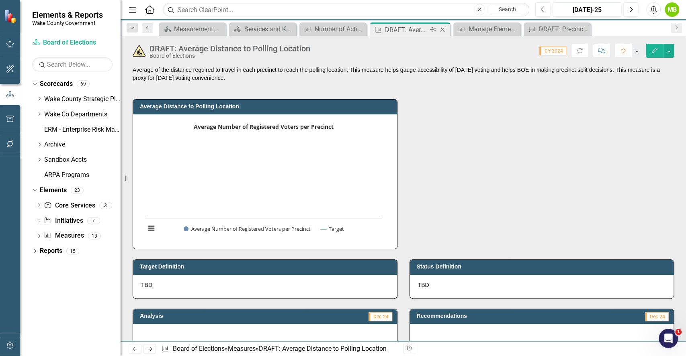
click at [444, 30] on icon "Close" at bounding box center [442, 30] width 8 height 6
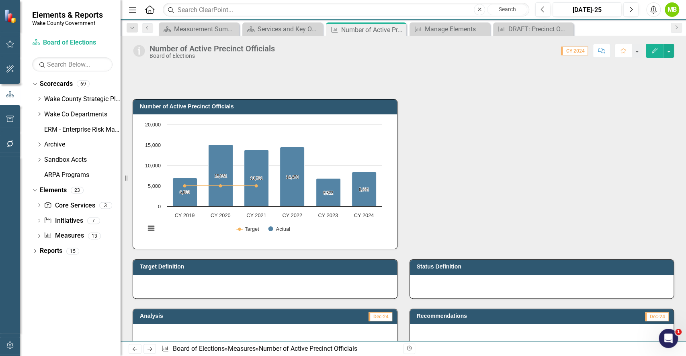
click at [495, 53] on div "Menu Home Search Close Search Previous Jul-25 Next Alerts MB User Edit Profile …" at bounding box center [403, 178] width 565 height 356
click at [526, 27] on div "DRAFT: Precinct Officer Retention" at bounding box center [534, 29] width 53 height 10
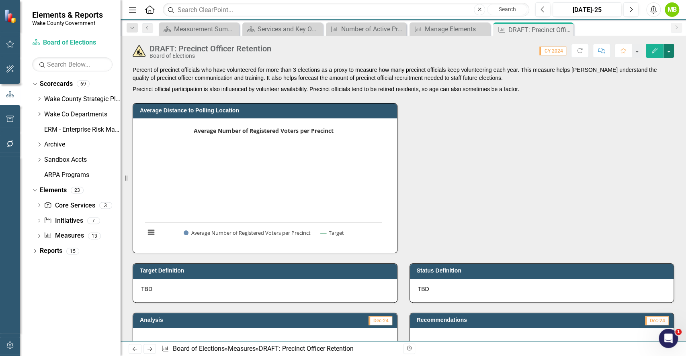
click at [669, 54] on button "button" at bounding box center [669, 51] width 10 height 14
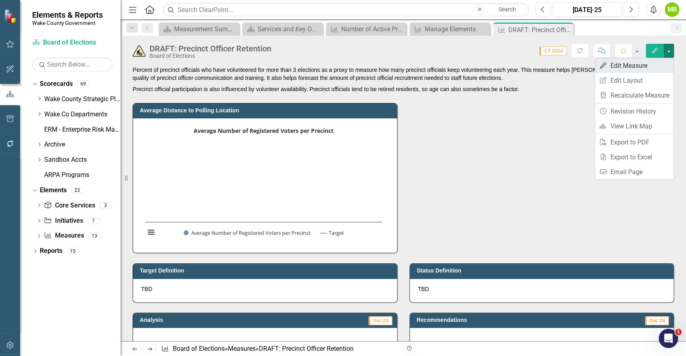
click at [651, 59] on link "Edit Edit Measure" at bounding box center [634, 65] width 78 height 15
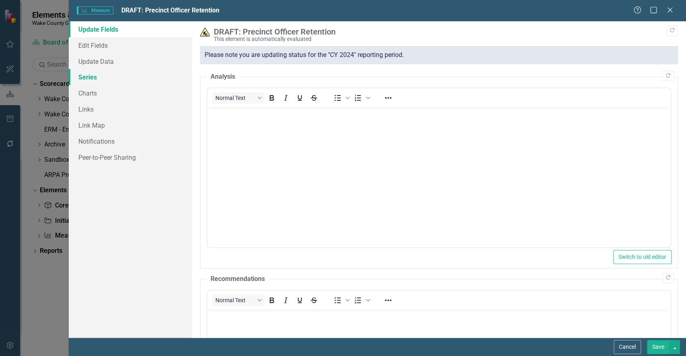
click at [83, 79] on link "Series" at bounding box center [130, 77] width 123 height 16
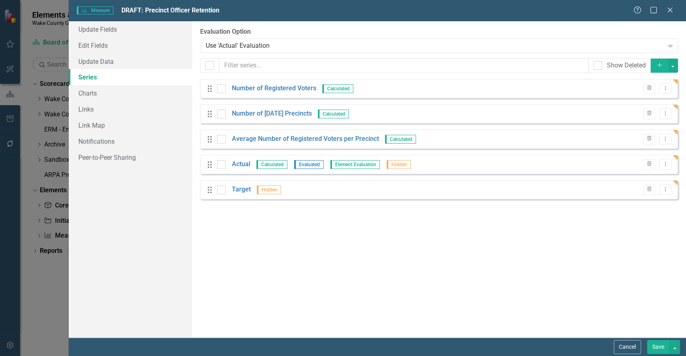
click at [658, 70] on button "Add" at bounding box center [660, 66] width 18 height 14
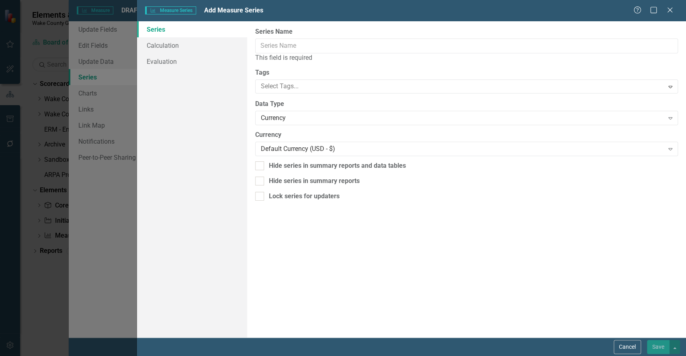
drag, startPoint x: 454, startPoint y: 53, endPoint x: 451, endPoint y: 47, distance: 7.2
click at [454, 53] on div "This field is required" at bounding box center [466, 57] width 423 height 9
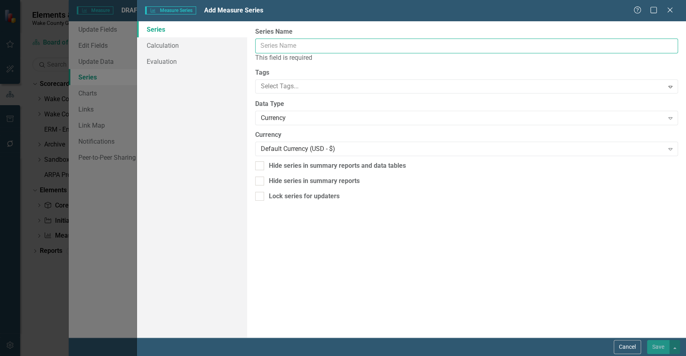
click at [450, 45] on input "Series Name" at bounding box center [466, 46] width 423 height 15
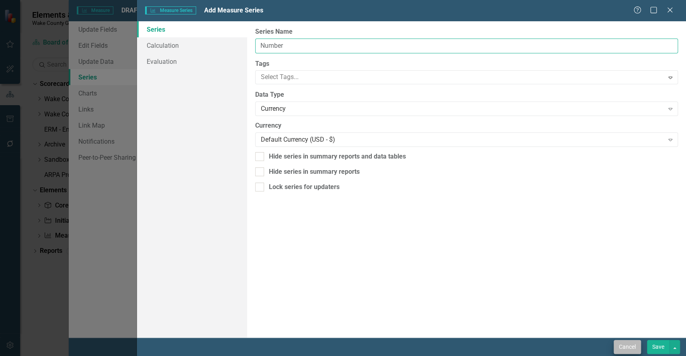
type input "Number"
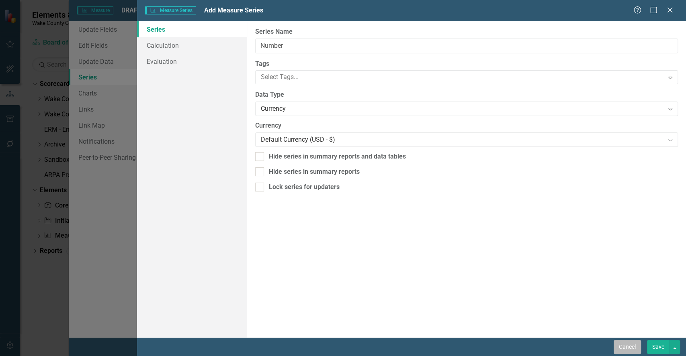
click at [622, 352] on button "Cancel" at bounding box center [627, 347] width 27 height 14
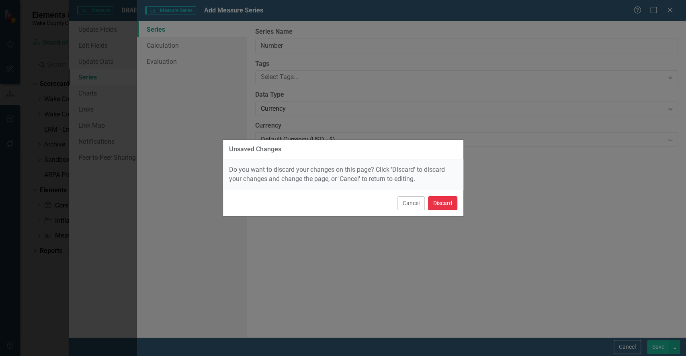
click at [443, 205] on button "Discard" at bounding box center [442, 204] width 29 height 14
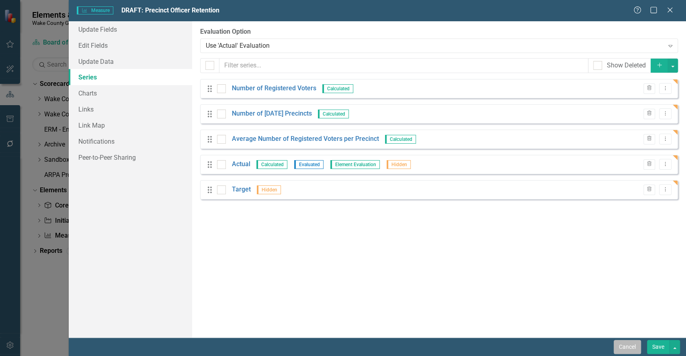
click at [620, 347] on button "Cancel" at bounding box center [627, 347] width 27 height 14
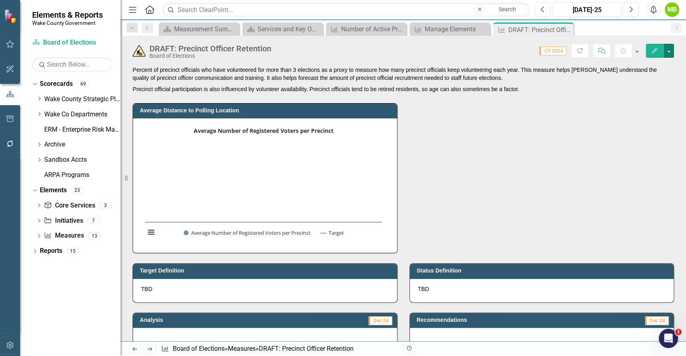
click at [667, 53] on button "button" at bounding box center [669, 51] width 10 height 14
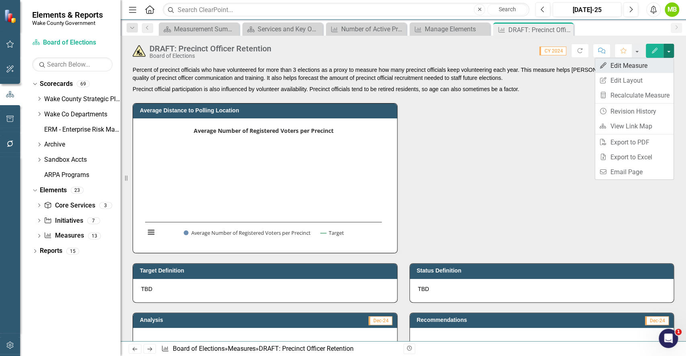
click at [655, 66] on link "Edit Edit Measure" at bounding box center [634, 65] width 78 height 15
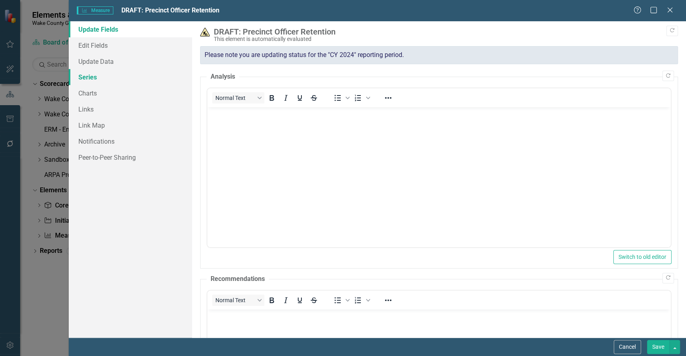
click at [123, 74] on link "Series" at bounding box center [130, 77] width 123 height 16
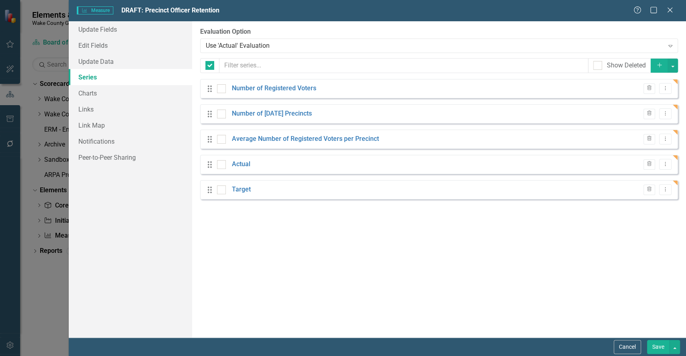
checkbox input "false"
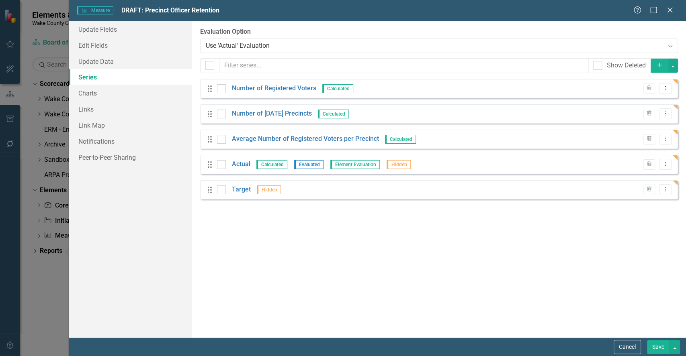
click at [655, 64] on button "Add" at bounding box center [660, 66] width 18 height 14
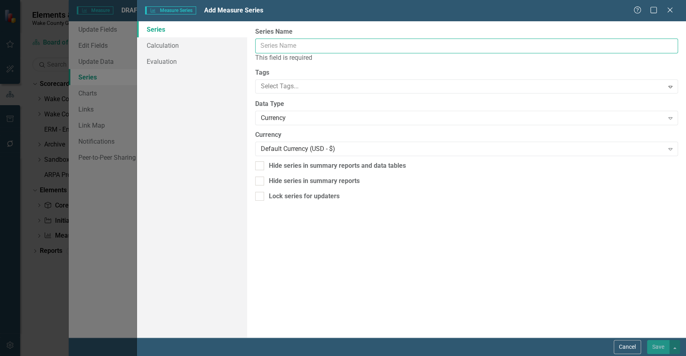
click at [518, 45] on input "Series Name" at bounding box center [466, 46] width 423 height 15
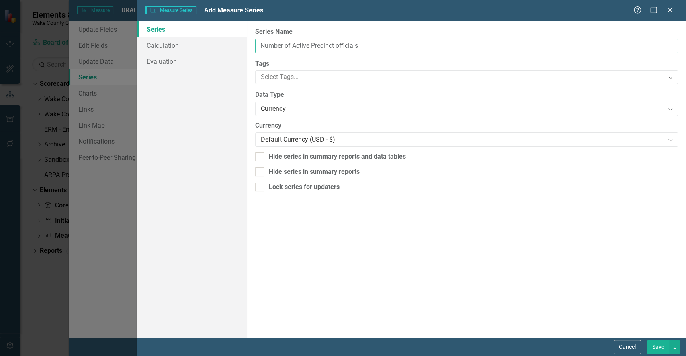
drag, startPoint x: 338, startPoint y: 43, endPoint x: 360, endPoint y: 68, distance: 33.6
click at [338, 43] on input "Number of Active Precinct officials" at bounding box center [466, 46] width 423 height 15
type input "Number of Active Precinct Officials"
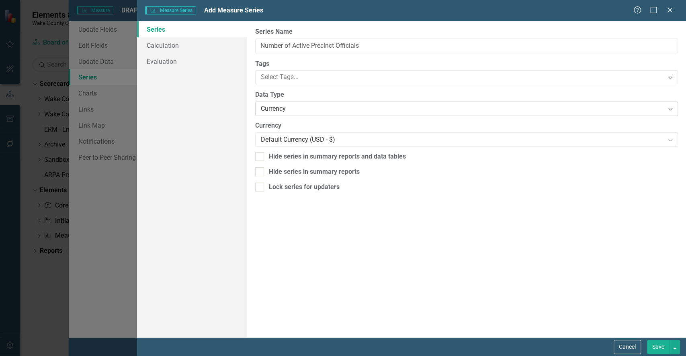
click at [309, 105] on div "Currency" at bounding box center [462, 108] width 403 height 9
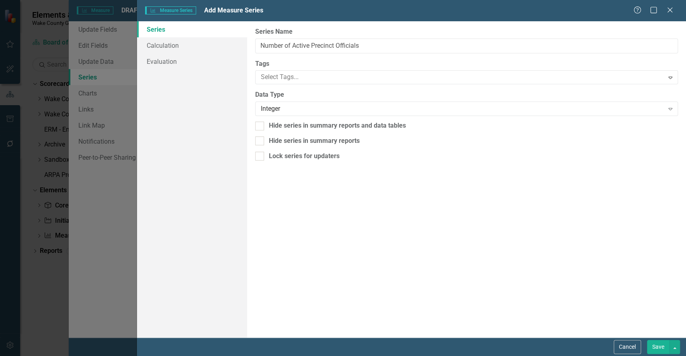
click at [662, 349] on button "Save" at bounding box center [658, 347] width 23 height 14
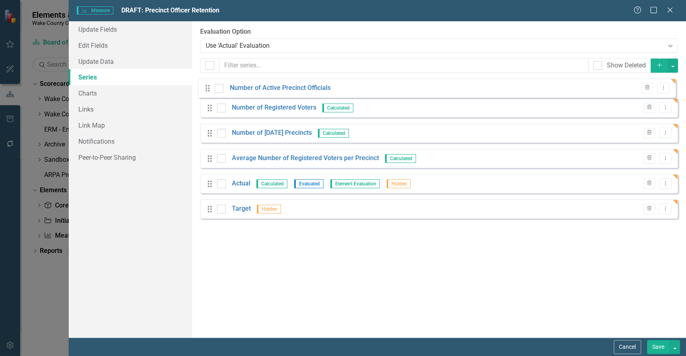
drag, startPoint x: 210, startPoint y: 215, endPoint x: 208, endPoint y: 88, distance: 127.0
click at [208, 88] on div "Drag Number of Registered Voters Calculated Trash Dropdown Menu Drag Number of …" at bounding box center [439, 152] width 478 height 146
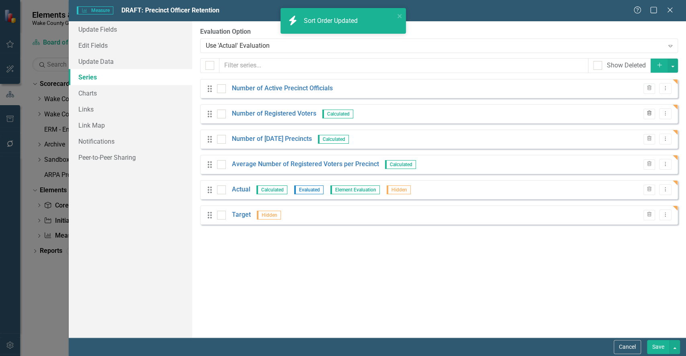
click at [648, 114] on icon "Trash" at bounding box center [649, 113] width 6 height 5
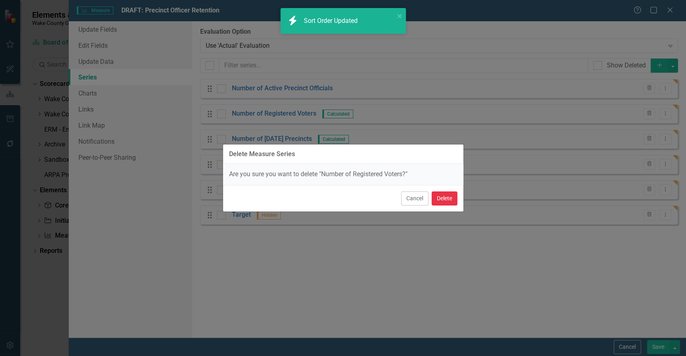
click at [447, 197] on button "Delete" at bounding box center [445, 199] width 26 height 14
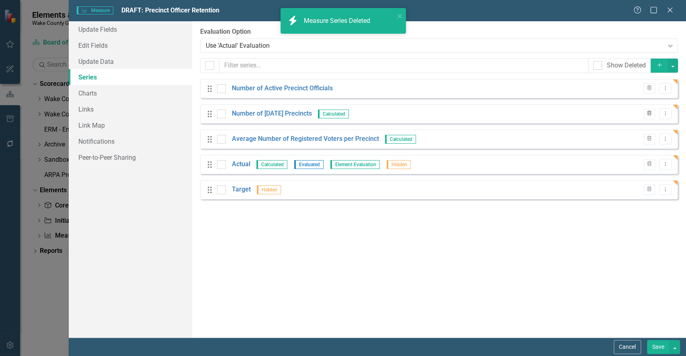
click at [646, 114] on icon "Trash" at bounding box center [649, 113] width 6 height 5
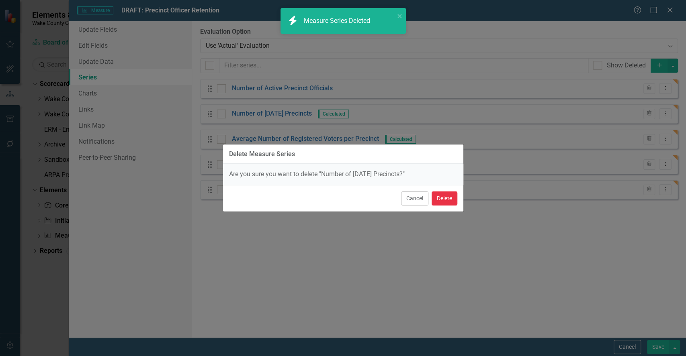
click at [446, 202] on button "Delete" at bounding box center [445, 199] width 26 height 14
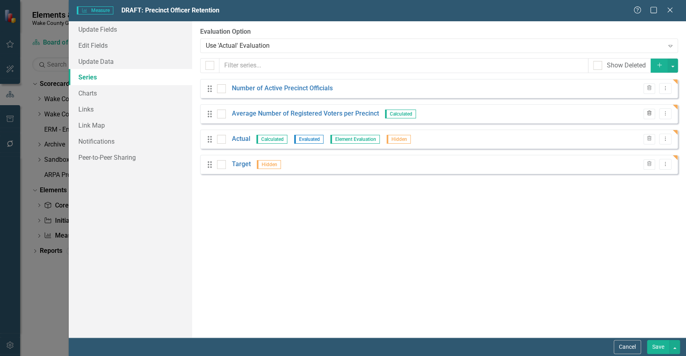
click at [649, 116] on icon "Trash" at bounding box center [649, 113] width 6 height 5
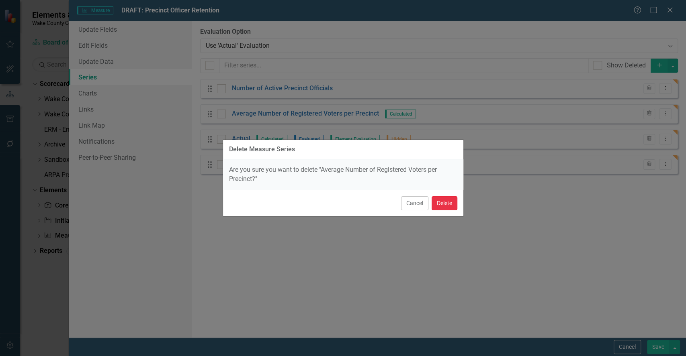
click at [443, 205] on button "Delete" at bounding box center [445, 204] width 26 height 14
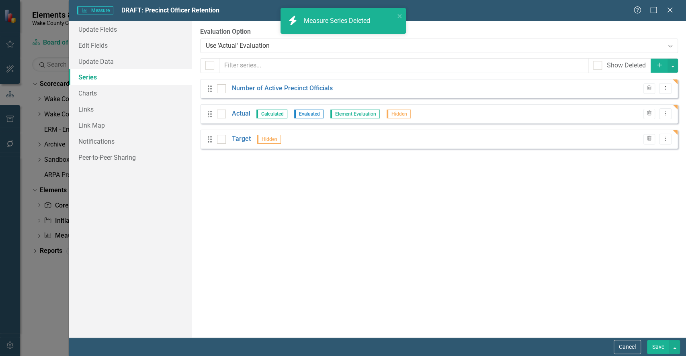
click at [658, 348] on button "Save" at bounding box center [658, 347] width 23 height 14
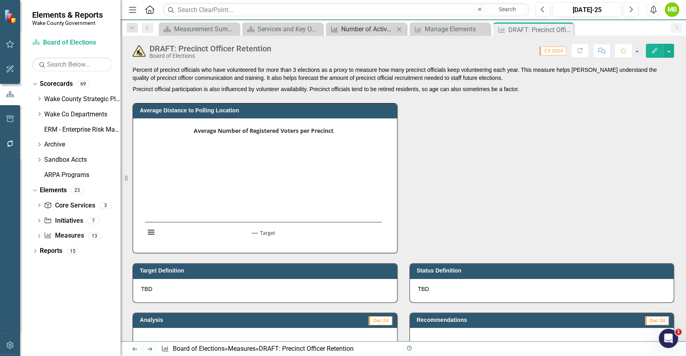
click at [358, 30] on div "Number of Active Precinct Officials" at bounding box center [367, 29] width 53 height 10
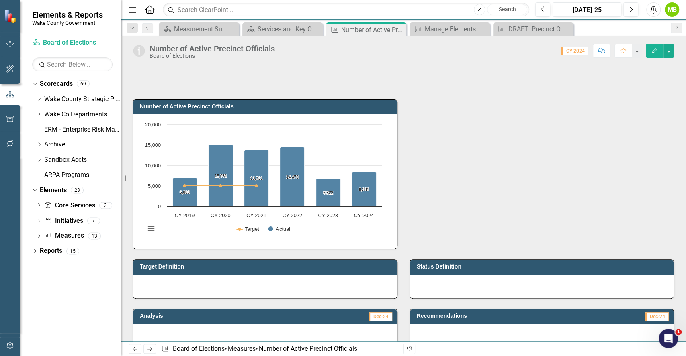
click at [475, 220] on div "Number of Active Precinct Officials Chart Combination chart with 2 data series.…" at bounding box center [403, 169] width 553 height 160
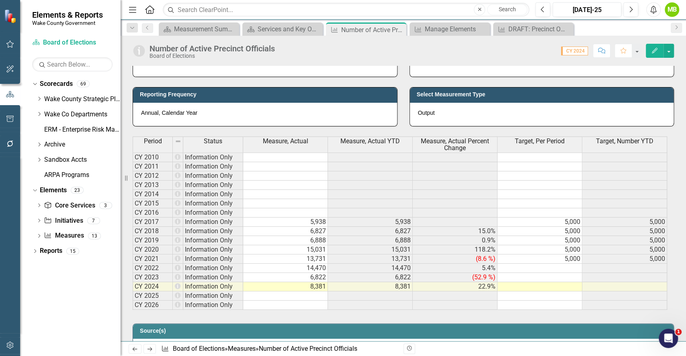
scroll to position [279, 0]
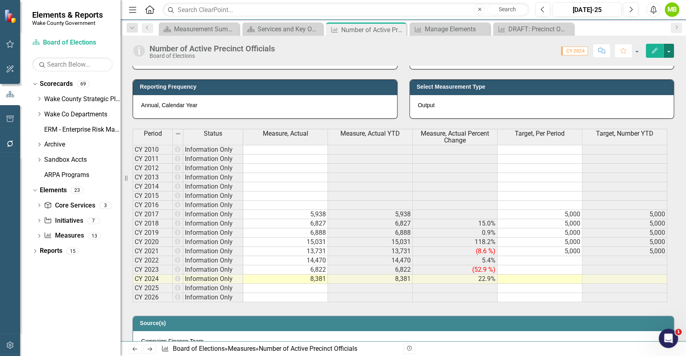
click at [670, 51] on button "button" at bounding box center [669, 51] width 10 height 14
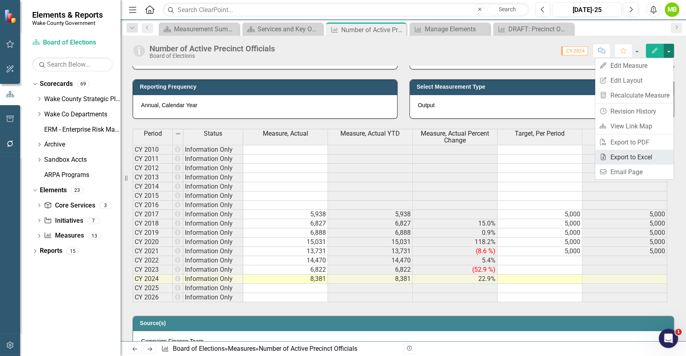
click at [632, 154] on link "Excel Export to Excel" at bounding box center [634, 157] width 78 height 15
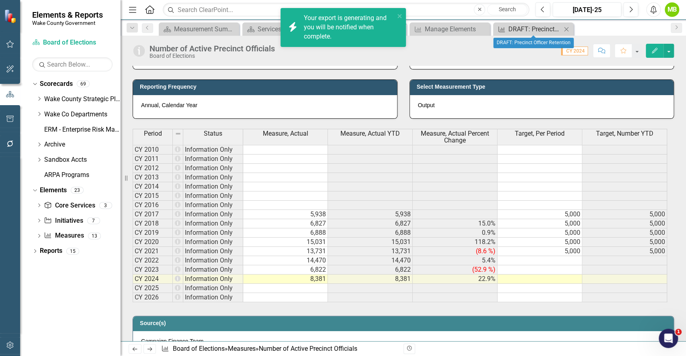
click at [540, 27] on div "DRAFT: Precinct Officer Retention" at bounding box center [534, 29] width 53 height 10
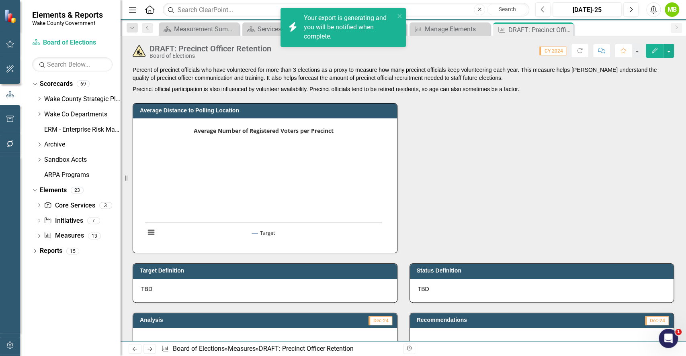
click at [457, 160] on div "Average Distance to Polling Location Average Number of Registered Voters per Pr…" at bounding box center [403, 173] width 553 height 160
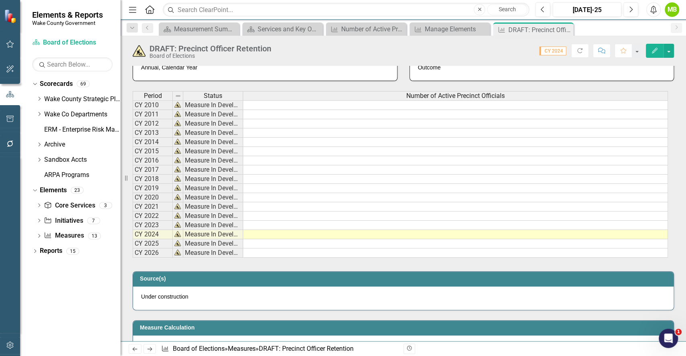
scroll to position [322, 0]
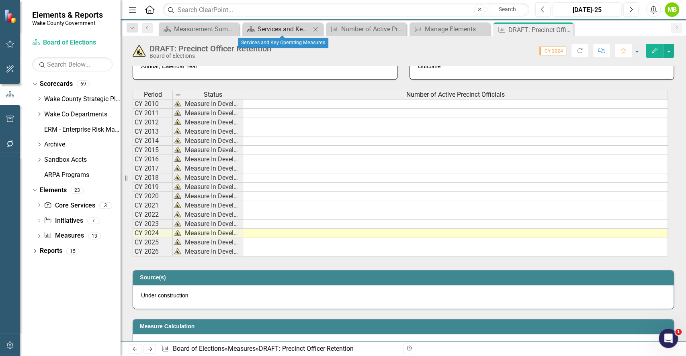
click at [283, 30] on div "Services and Key Operating Measures" at bounding box center [284, 29] width 53 height 10
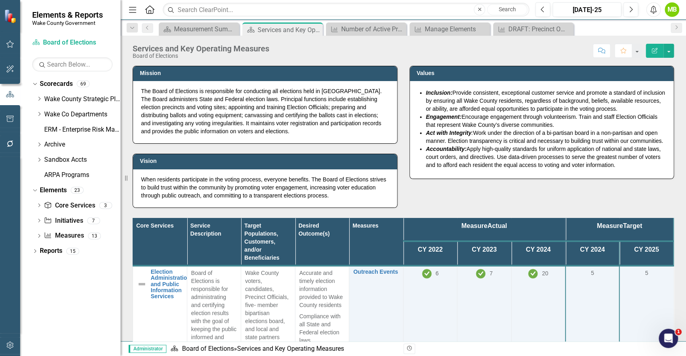
click at [408, 204] on div "Mission The Board of Elections is responsible for conducting all elections held…" at bounding box center [403, 280] width 541 height 449
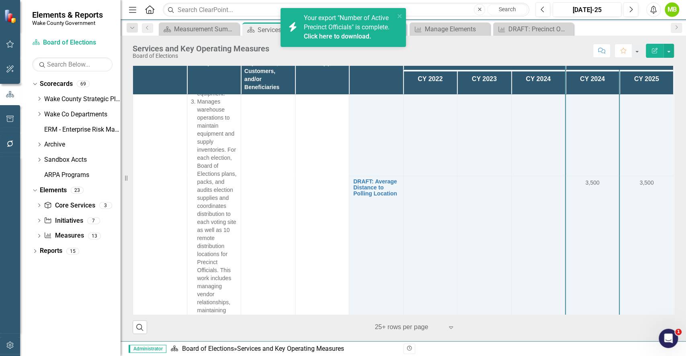
scroll to position [1868, 0]
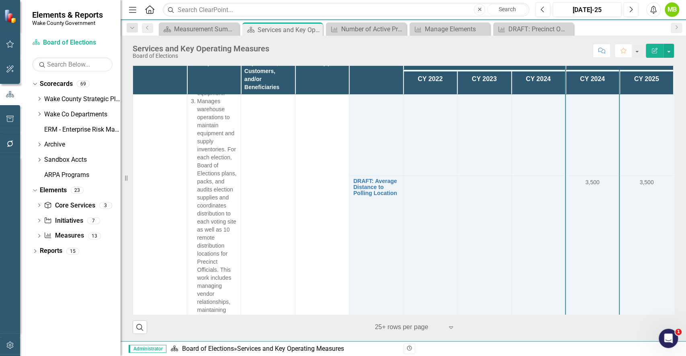
click at [518, 21] on div "Dropdown Search Scorecard Measurement Summary Close Scorecard Services and Key …" at bounding box center [403, 28] width 565 height 16
click at [516, 29] on div "DRAFT: Precinct Officer Retention" at bounding box center [534, 29] width 53 height 10
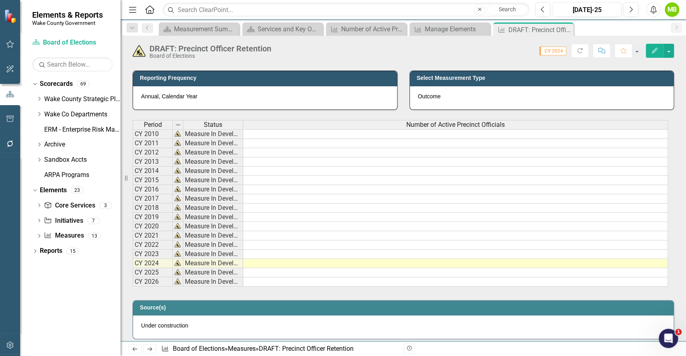
scroll to position [293, 0]
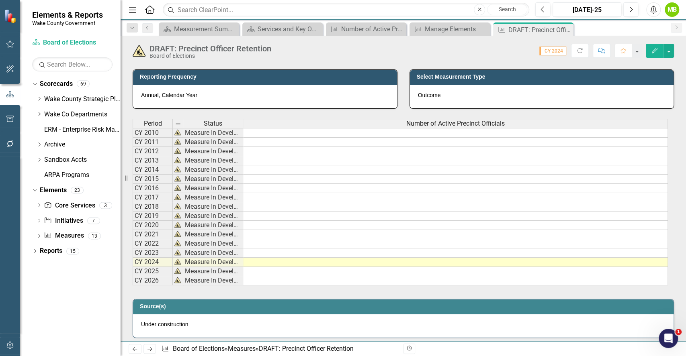
click at [257, 196] on td at bounding box center [455, 197] width 425 height 9
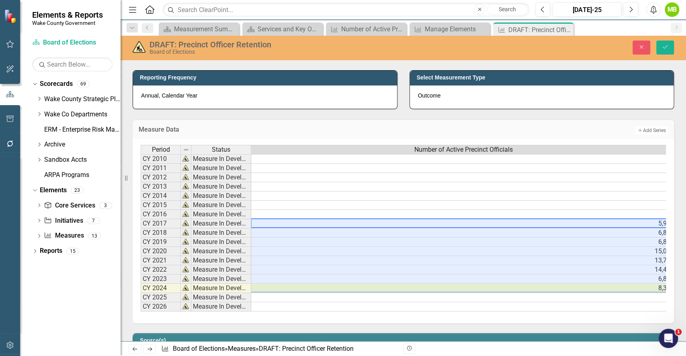
type textarea "5938"
click at [664, 47] on icon "Save" at bounding box center [665, 47] width 7 height 6
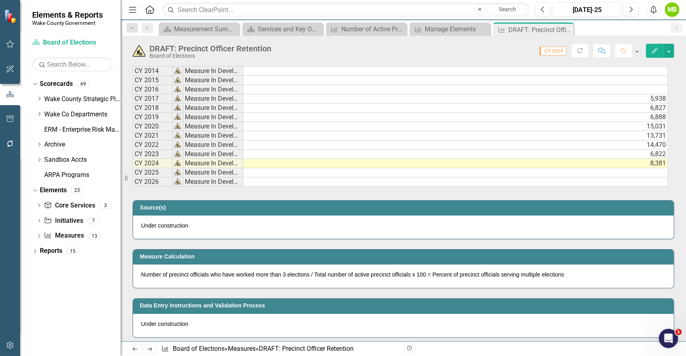
scroll to position [379, 0]
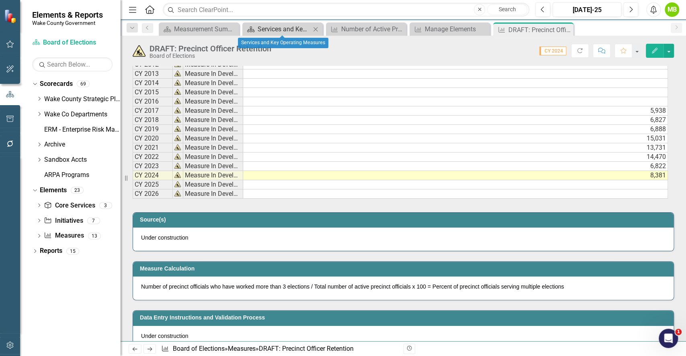
click at [287, 27] on div "Services and Key Operating Measures" at bounding box center [284, 29] width 53 height 10
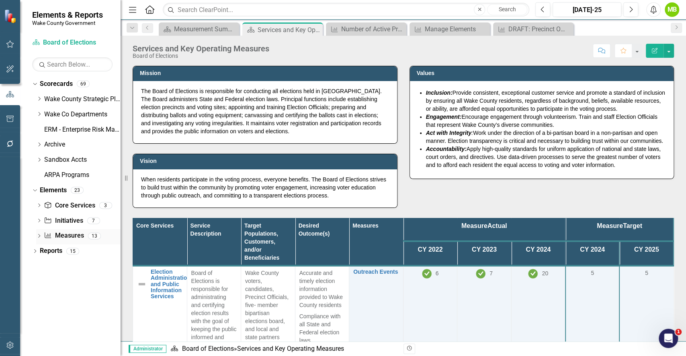
click at [51, 234] on icon "Measure" at bounding box center [48, 235] width 8 height 6
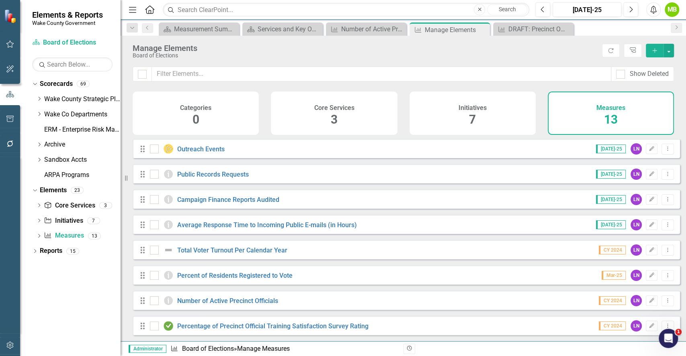
drag, startPoint x: 685, startPoint y: 175, endPoint x: 675, endPoint y: 268, distance: 93.8
click at [675, 268] on div "Looks like you don't have any Measures set up yet. Why don't you add a Measure …" at bounding box center [403, 240] width 565 height 203
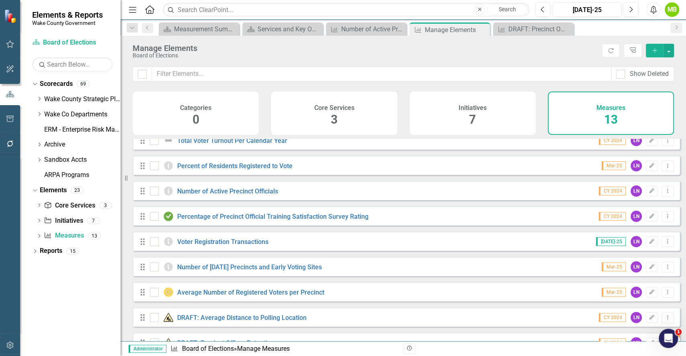
scroll to position [113, 0]
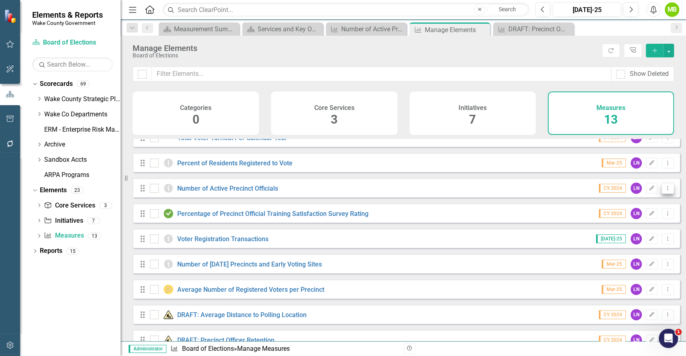
click at [664, 191] on icon "Dropdown Menu" at bounding box center [667, 188] width 7 height 5
click at [616, 254] on link "Trash Delete Measure" at bounding box center [632, 252] width 72 height 15
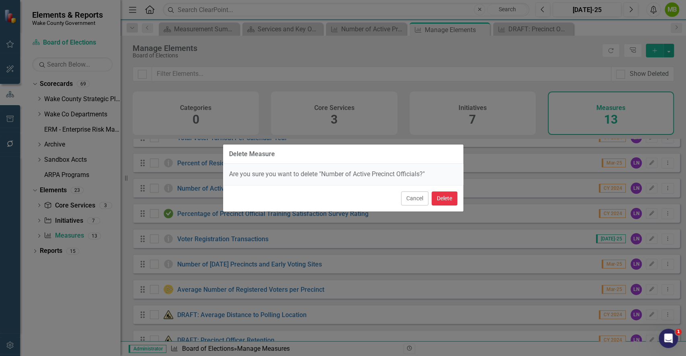
click at [448, 196] on button "Delete" at bounding box center [445, 199] width 26 height 14
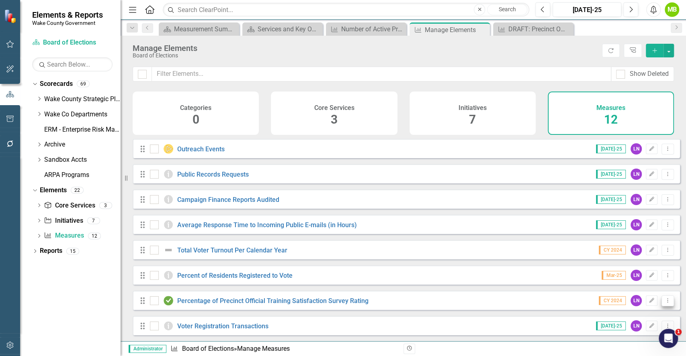
click at [664, 303] on icon "Dropdown Menu" at bounding box center [667, 300] width 7 height 5
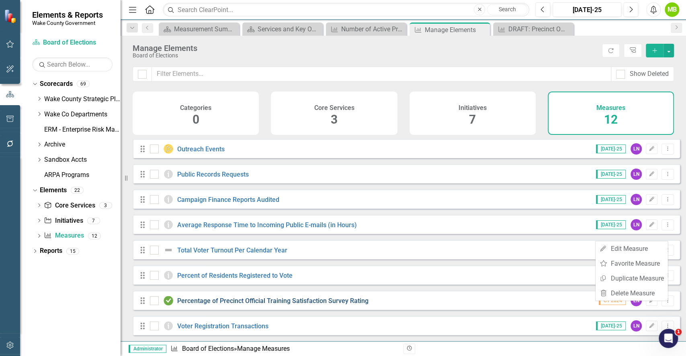
click at [344, 305] on link "Percentage of Precinct Official Training Satisfaction Survey Rating" at bounding box center [272, 301] width 191 height 8
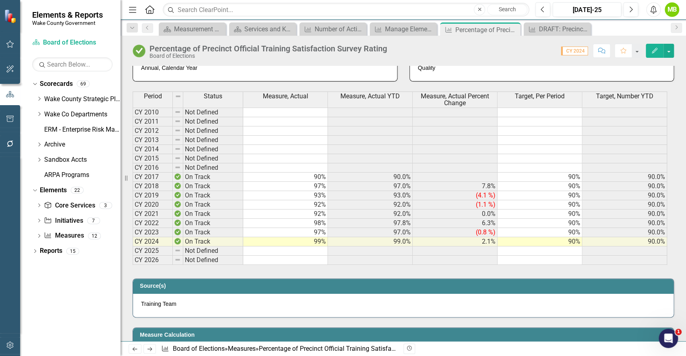
scroll to position [357, 0]
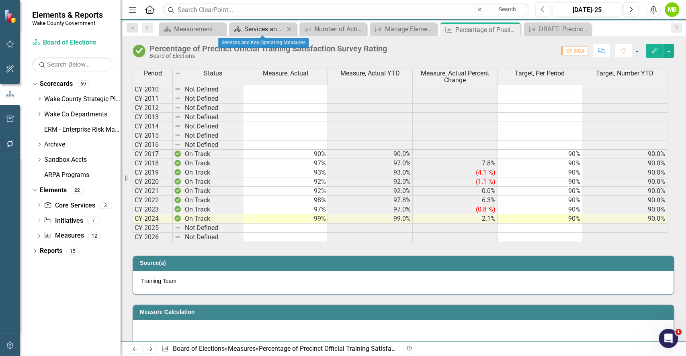
click at [270, 25] on div "Services and Key Operating Measures" at bounding box center [264, 29] width 40 height 10
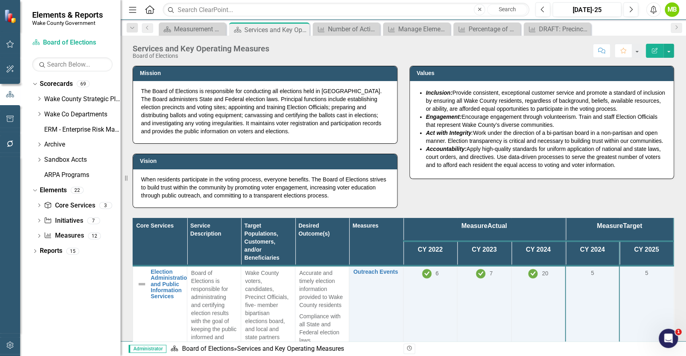
drag, startPoint x: 684, startPoint y: 123, endPoint x: 677, endPoint y: 225, distance: 101.5
click at [677, 225] on div "Mission The Board of Elections is responsible for conducting all elections held…" at bounding box center [403, 204] width 565 height 276
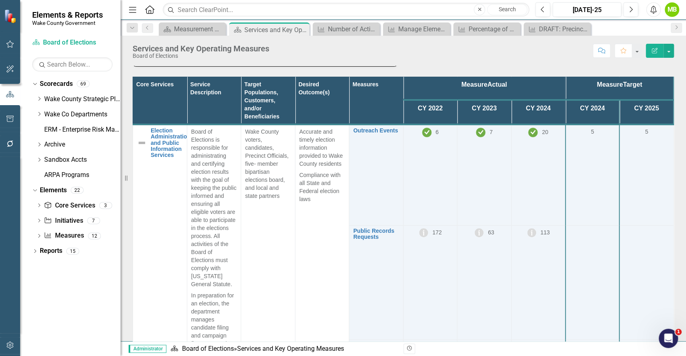
scroll to position [171, 0]
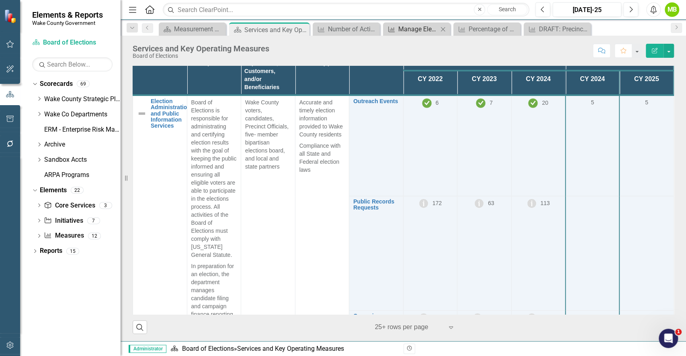
click at [404, 31] on div "Manage Elements" at bounding box center [418, 29] width 40 height 10
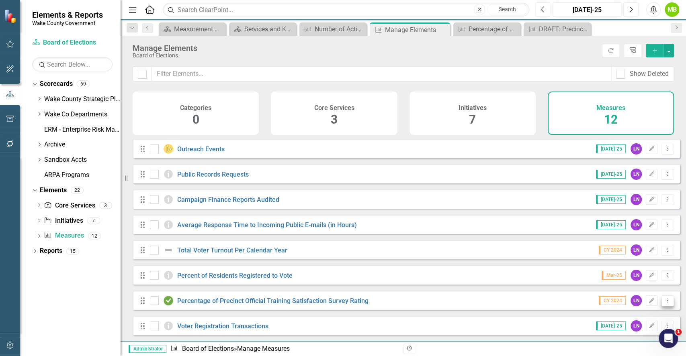
click at [664, 307] on button "Dropdown Menu" at bounding box center [668, 301] width 12 height 11
click at [641, 292] on link "Trash Delete Measure" at bounding box center [632, 293] width 72 height 15
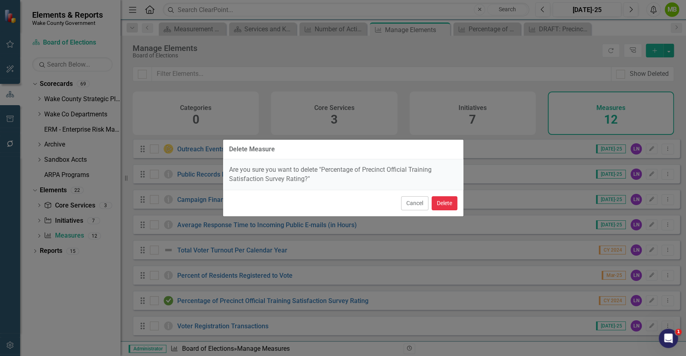
click at [447, 205] on button "Delete" at bounding box center [445, 204] width 26 height 14
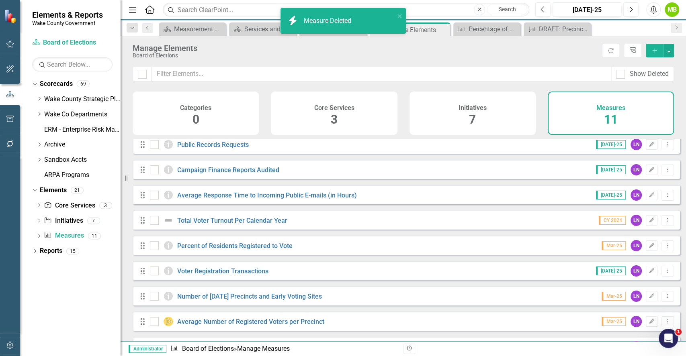
scroll to position [81, 0]
